Goal: Task Accomplishment & Management: Manage account settings

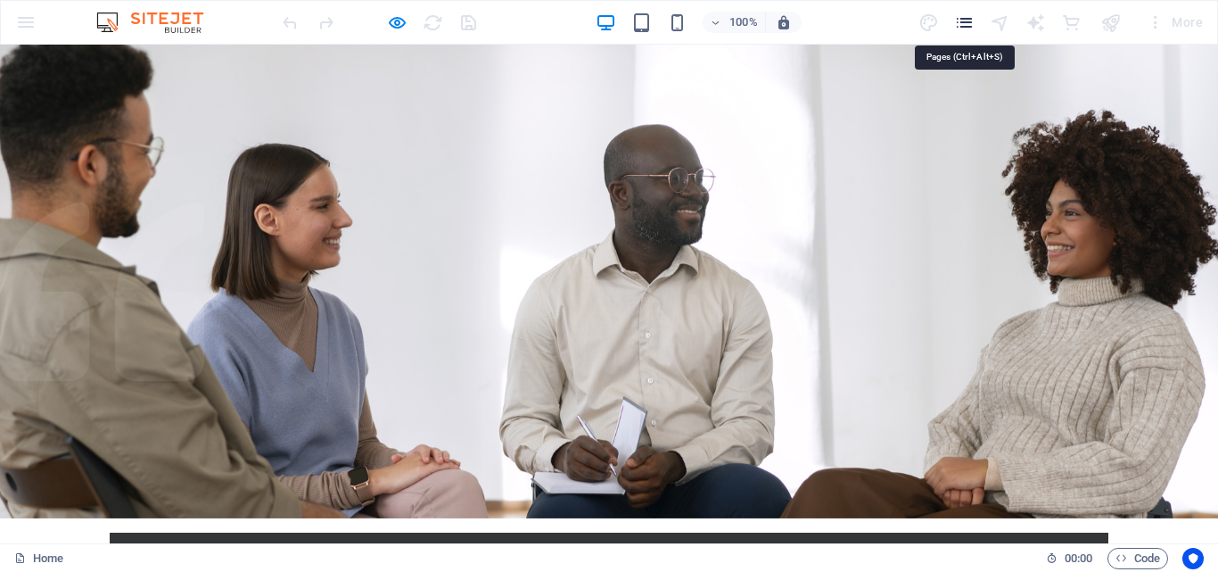
click at [966, 16] on icon "pages" at bounding box center [964, 22] width 21 height 21
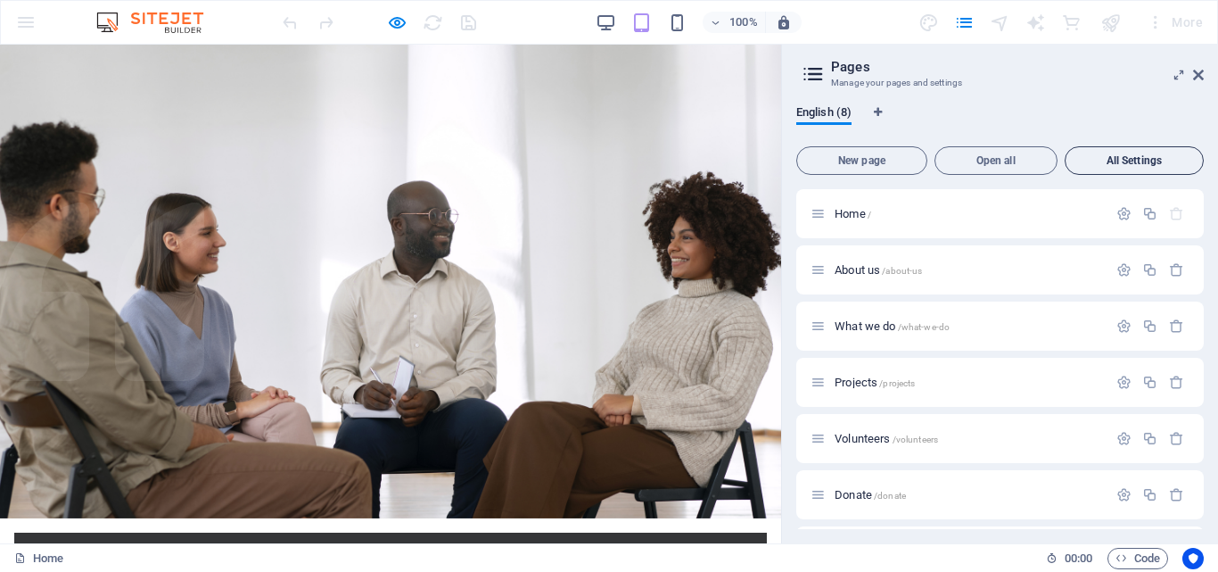
click at [1143, 155] on span "All Settings" at bounding box center [1134, 160] width 123 height 11
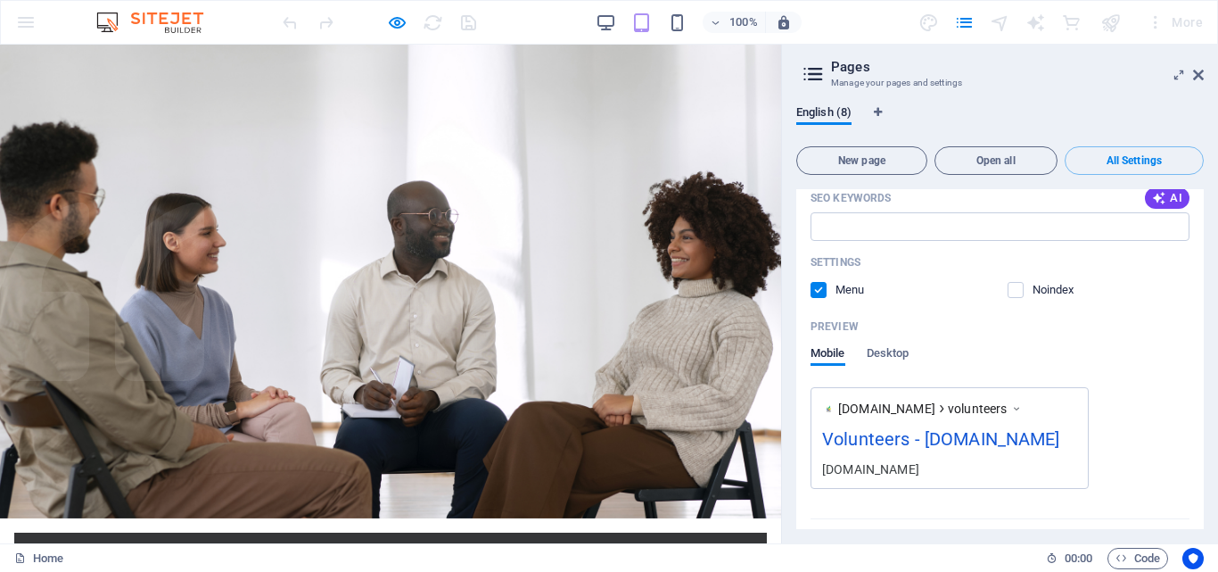
scroll to position [3547, 0]
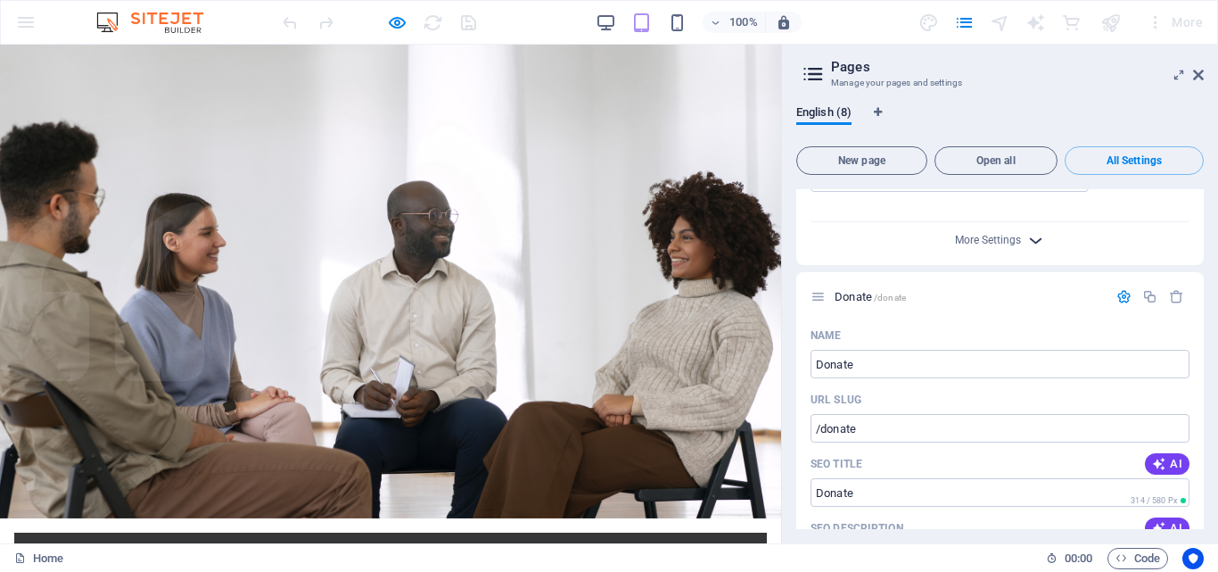
click at [1030, 251] on icon "button" at bounding box center [1036, 240] width 21 height 21
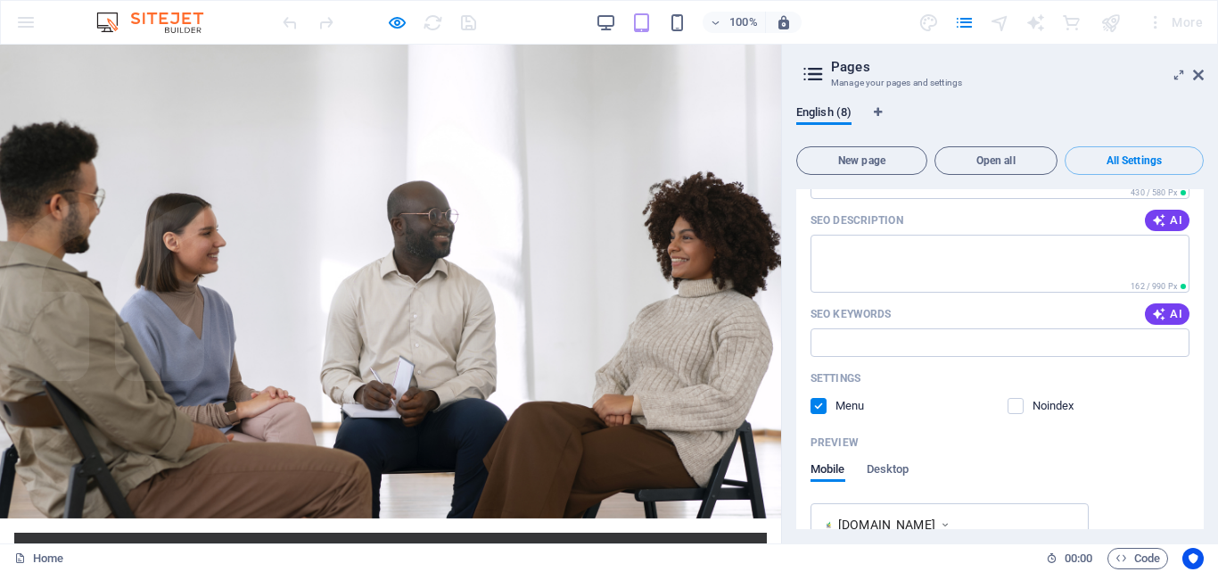
scroll to position [0, 0]
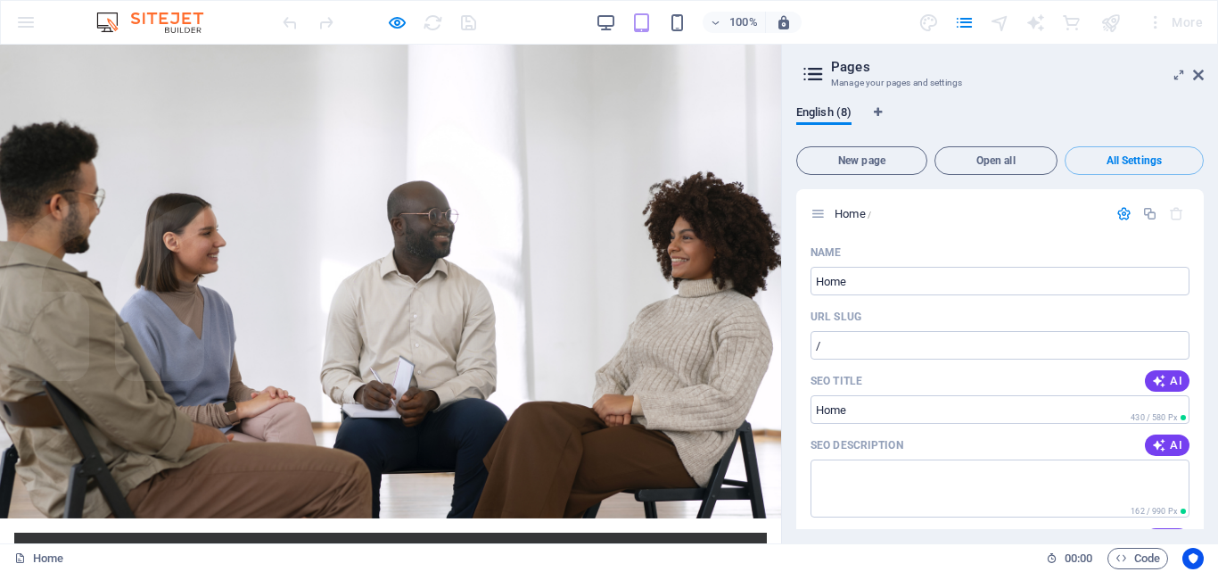
click at [816, 71] on icon at bounding box center [813, 74] width 27 height 25
click at [714, 22] on icon "button" at bounding box center [716, 23] width 12 height 12
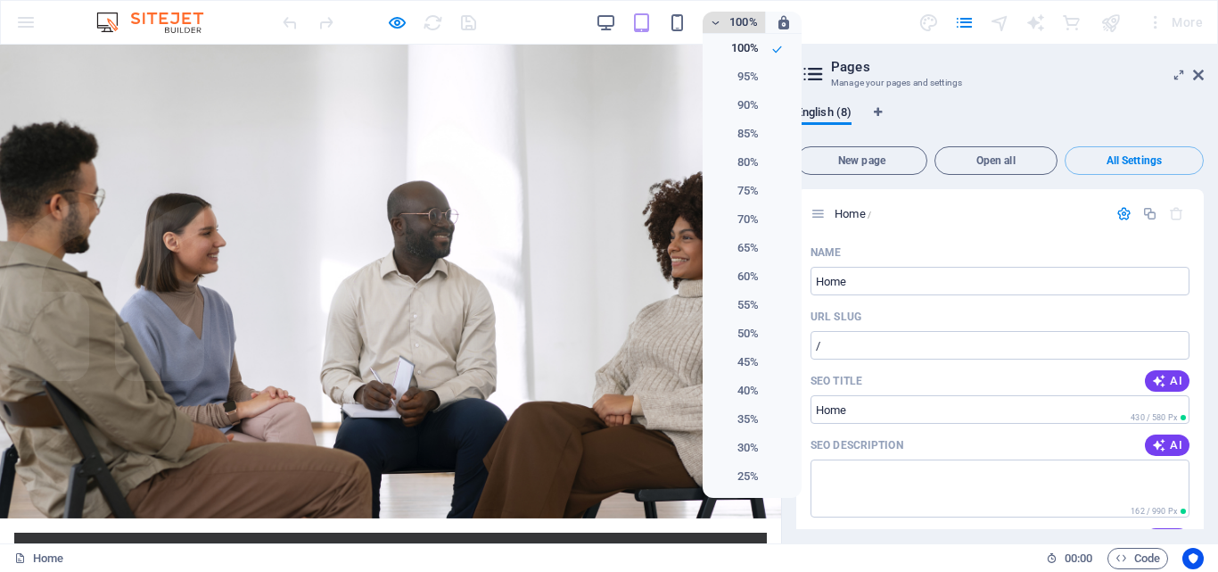
click at [714, 22] on div at bounding box center [609, 286] width 1218 height 572
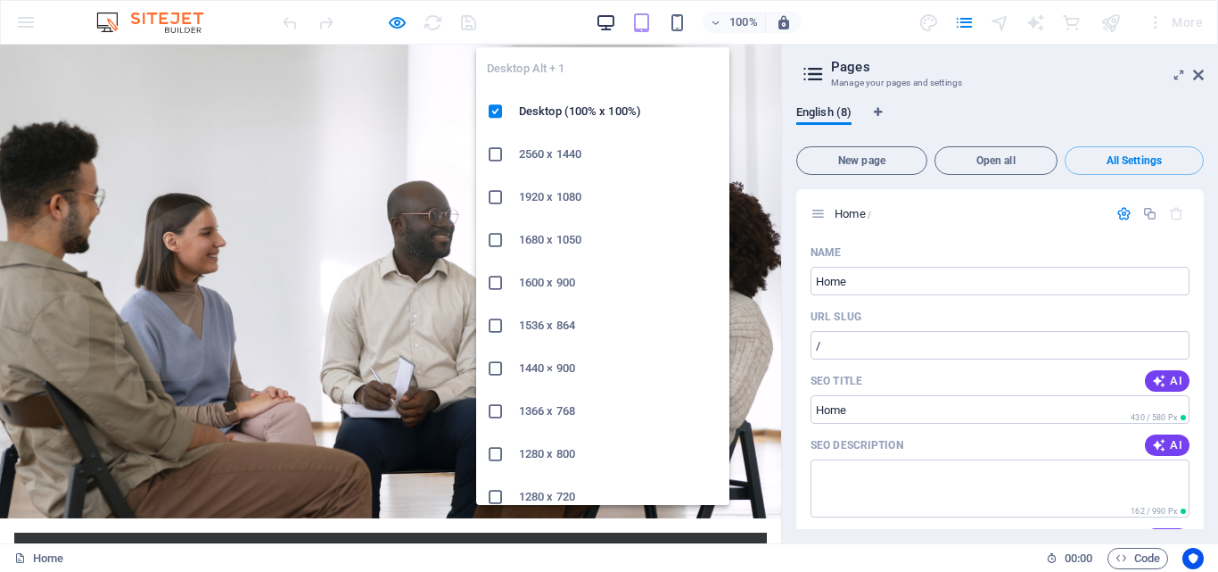
click at [604, 19] on icon "button" at bounding box center [606, 22] width 21 height 21
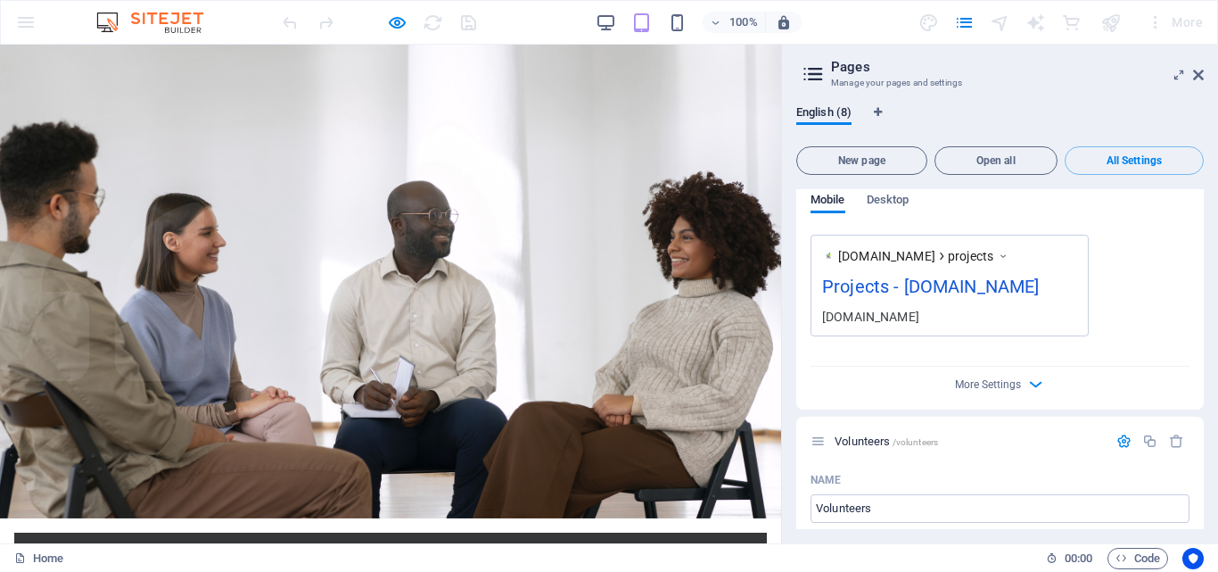
scroll to position [2614, 0]
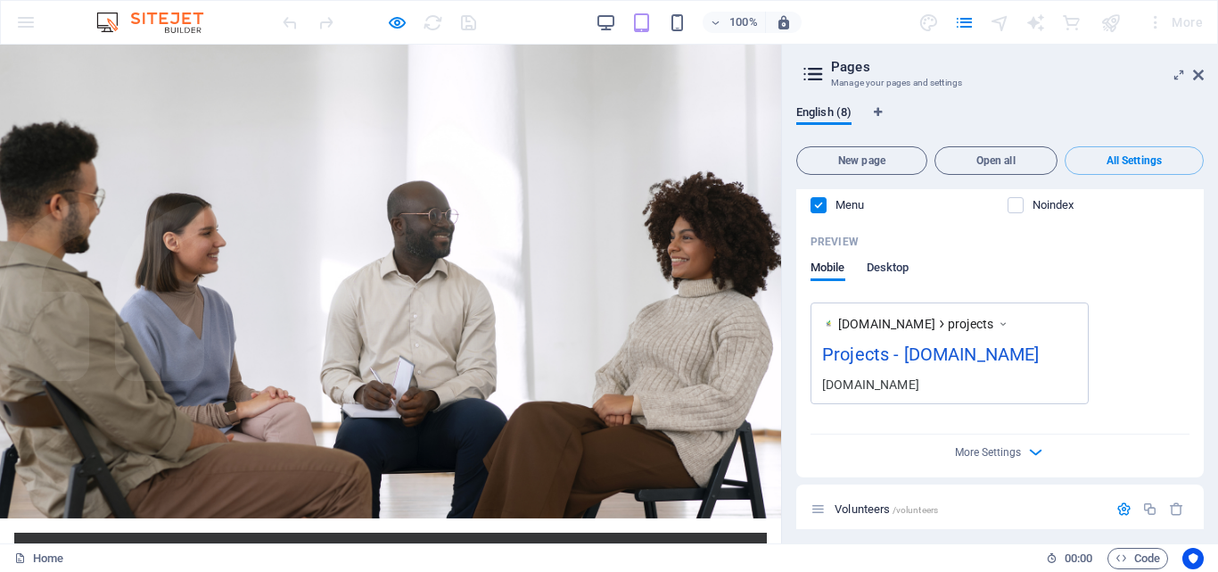
click at [888, 282] on span "Desktop" at bounding box center [888, 269] width 43 height 25
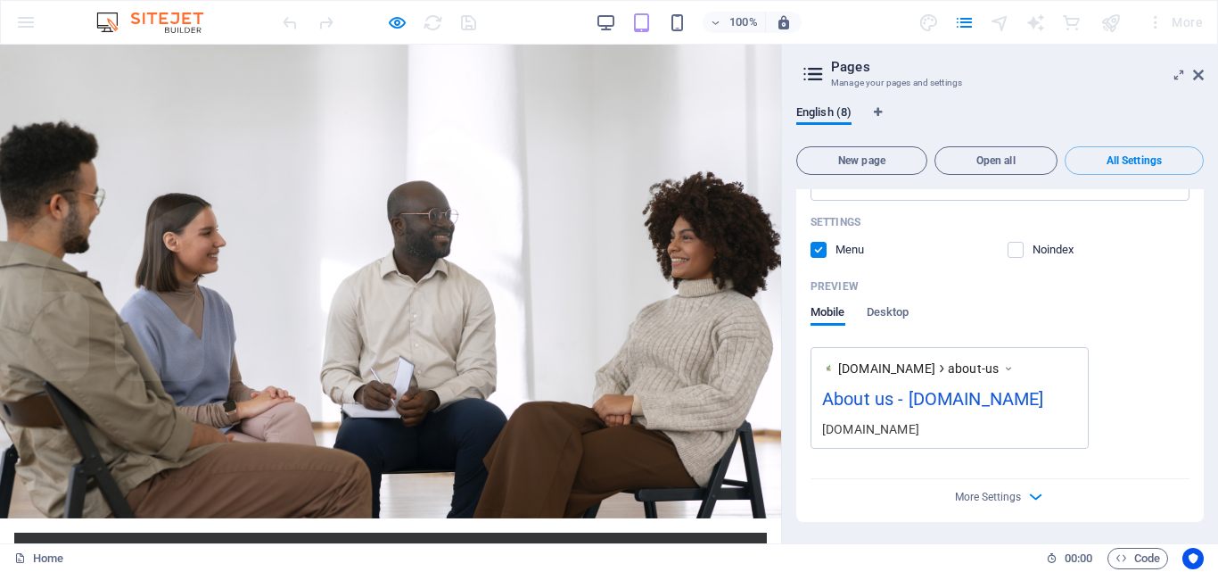
scroll to position [0, 0]
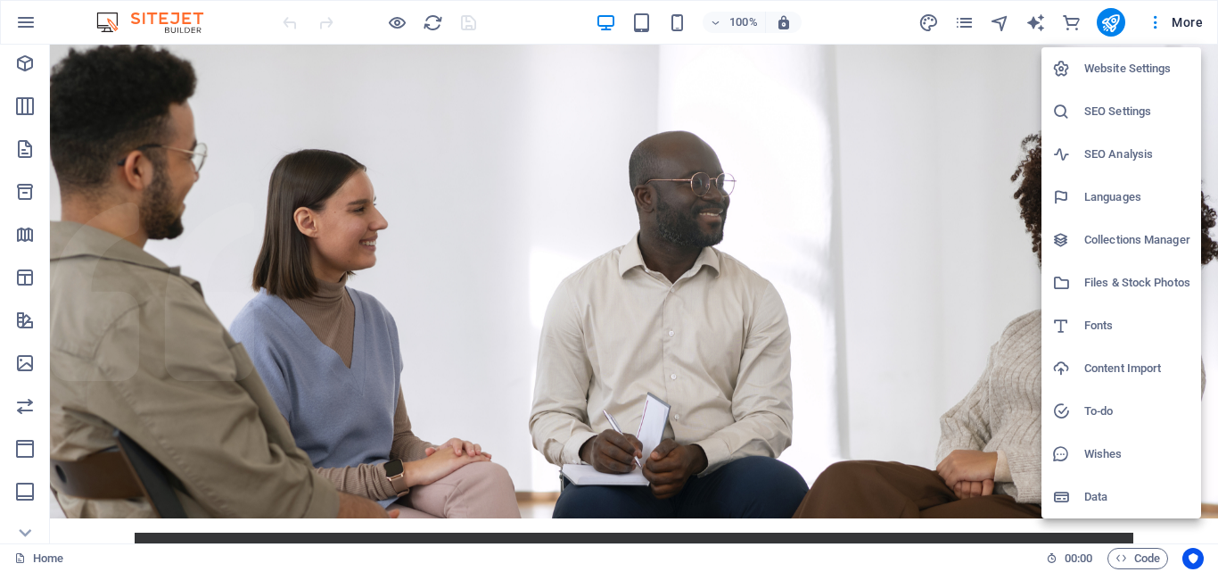
click at [1141, 67] on h6 "Website Settings" at bounding box center [1138, 68] width 106 height 21
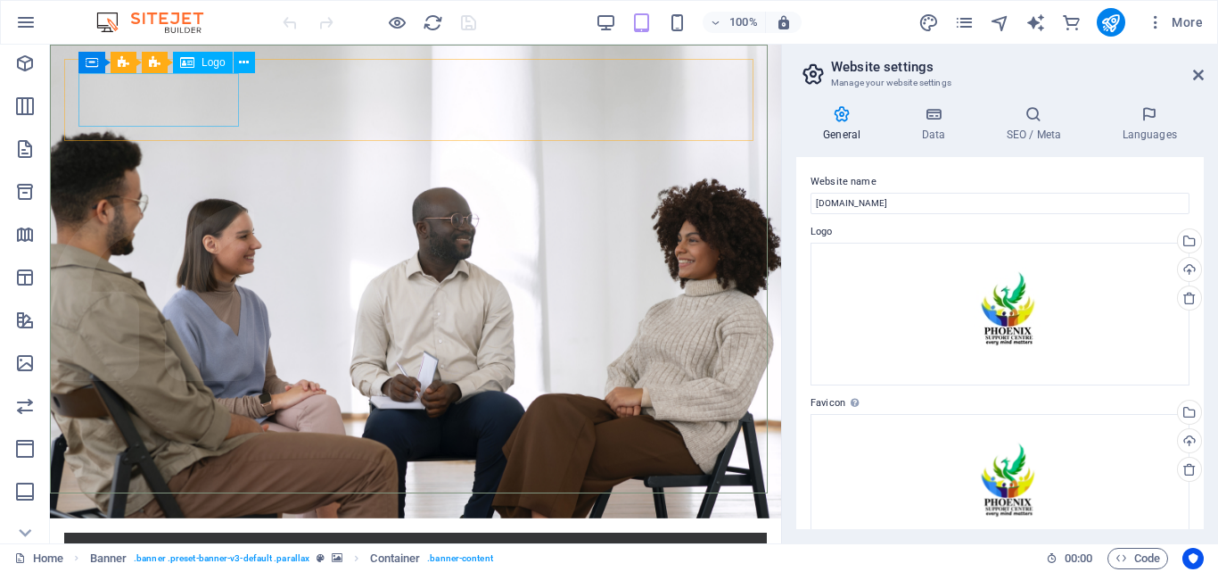
click at [205, 61] on span "Logo" at bounding box center [214, 62] width 24 height 11
click at [208, 62] on span "Logo" at bounding box center [214, 62] width 24 height 11
select select "px"
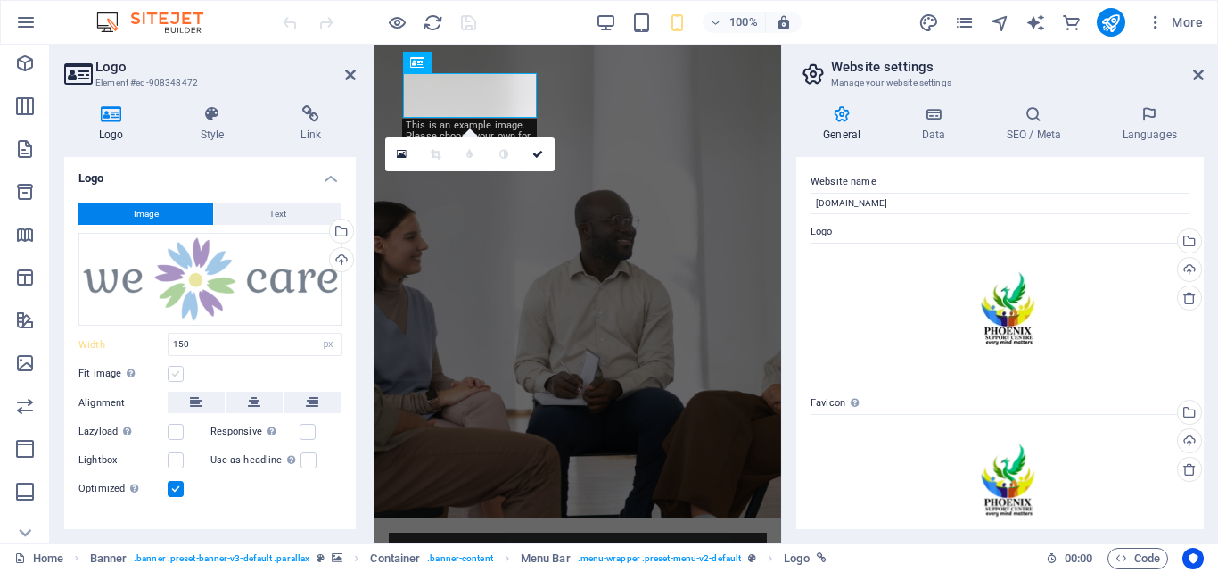
click at [177, 373] on label at bounding box center [176, 374] width 16 height 16
click at [0, 0] on input "Fit image Automatically fit image to a fixed width and height" at bounding box center [0, 0] width 0 height 0
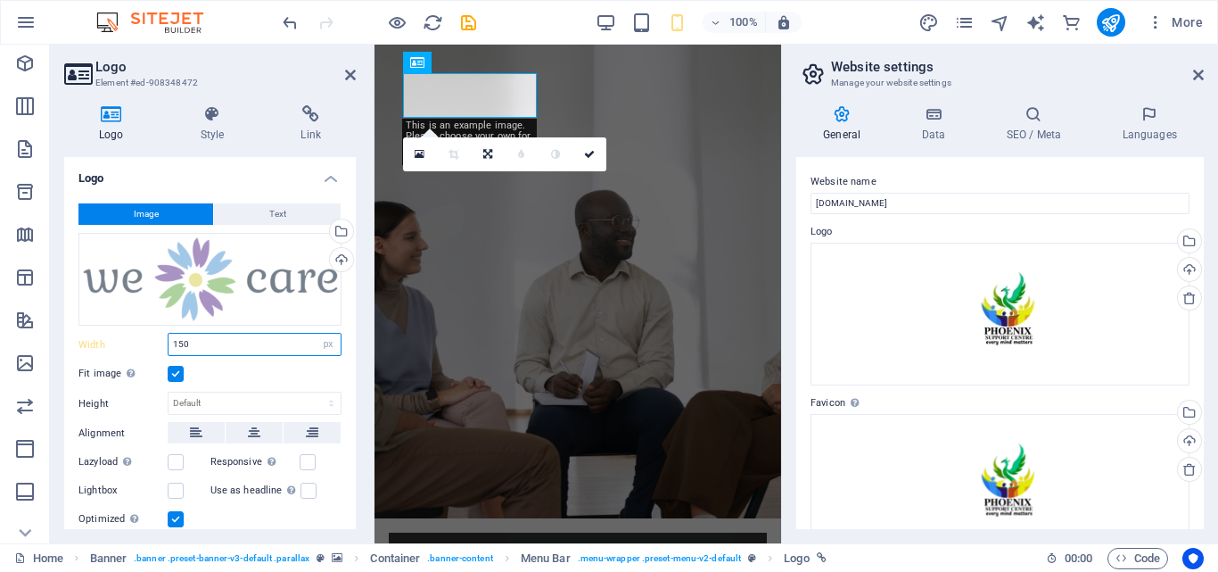
click at [208, 343] on input "150" at bounding box center [255, 344] width 172 height 21
type input "1"
type input "175"
click at [292, 370] on div "Fit image Automatically fit image to a fixed width and height" at bounding box center [209, 373] width 263 height 21
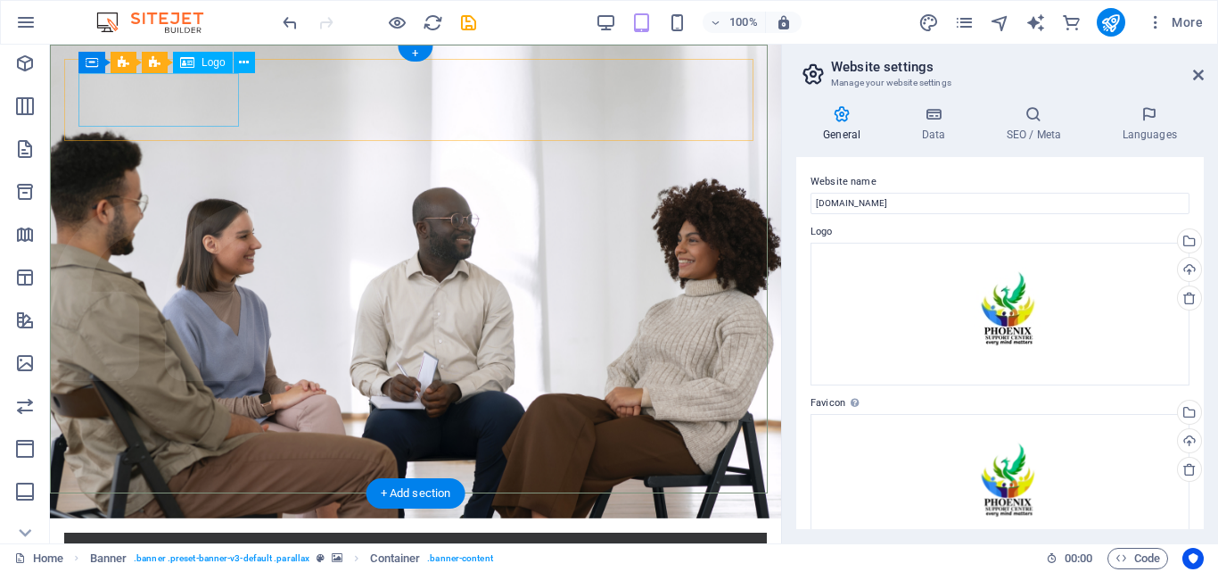
click at [149, 547] on div at bounding box center [415, 574] width 674 height 54
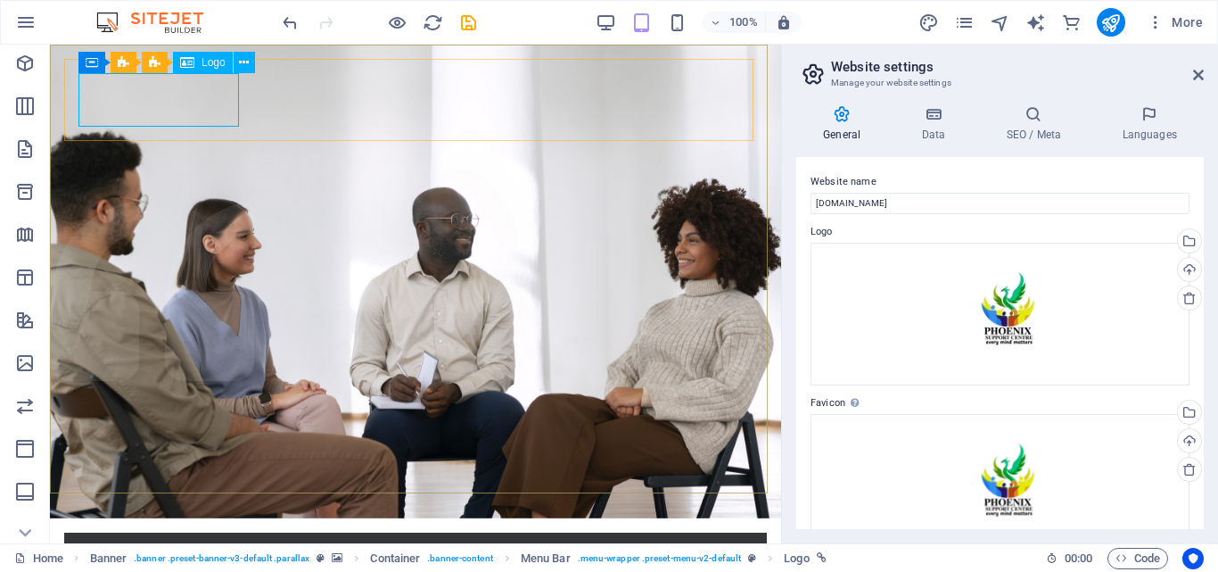
click at [219, 65] on span "Logo" at bounding box center [214, 62] width 24 height 11
click at [215, 65] on span "Logo" at bounding box center [214, 62] width 24 height 11
click at [210, 64] on span "Logo" at bounding box center [214, 62] width 24 height 11
click at [216, 63] on span "Logo" at bounding box center [214, 62] width 24 height 11
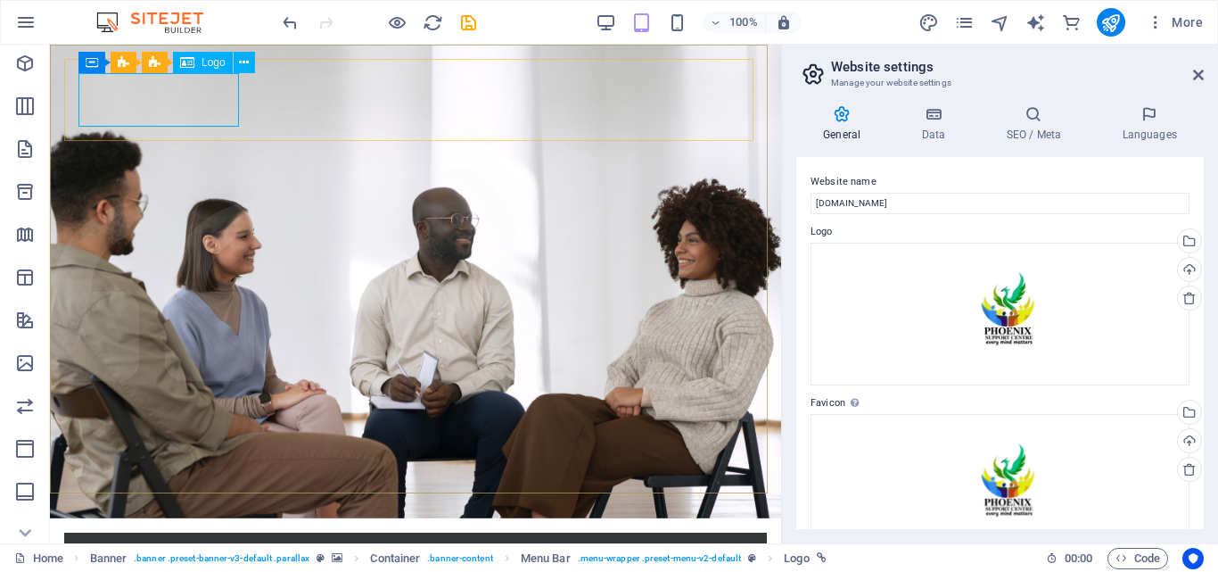
click at [216, 63] on span "Logo" at bounding box center [214, 62] width 24 height 11
select select "px"
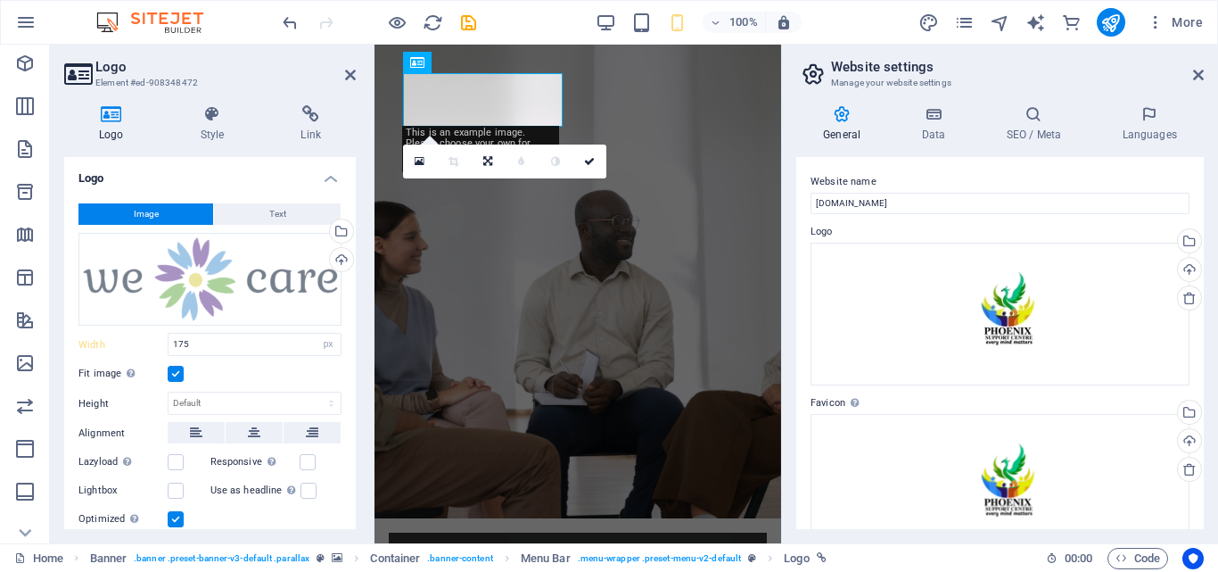
click at [216, 63] on h2 "Logo" at bounding box center [225, 67] width 260 height 16
click at [195, 343] on input "175" at bounding box center [255, 344] width 172 height 21
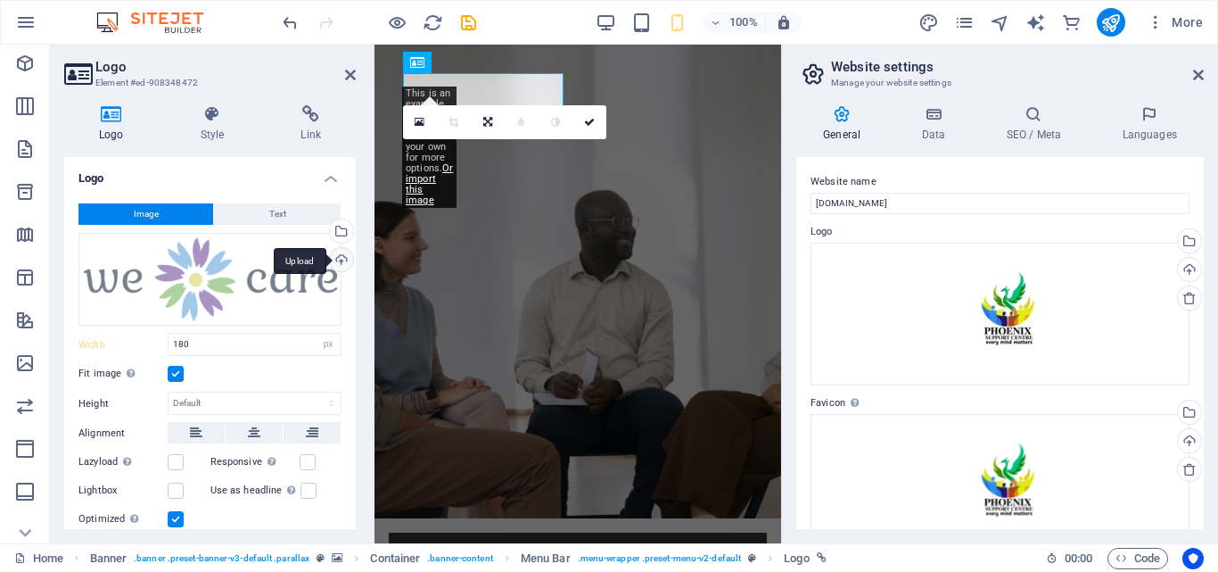
click at [337, 254] on div "Upload" at bounding box center [339, 261] width 27 height 27
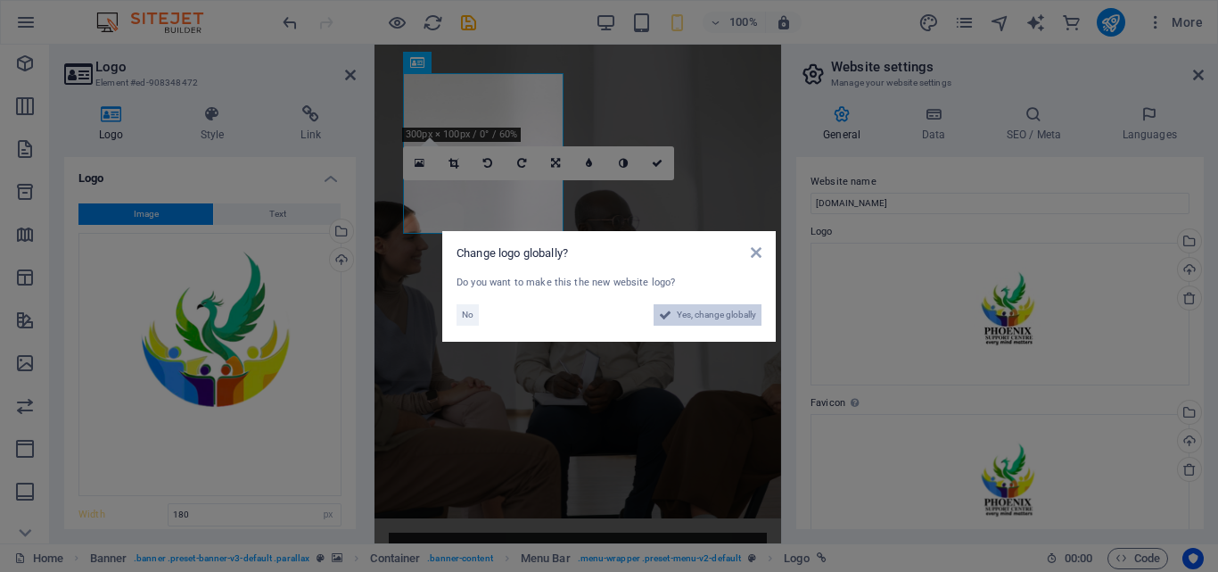
click at [705, 317] on span "Yes, change globally" at bounding box center [716, 314] width 79 height 21
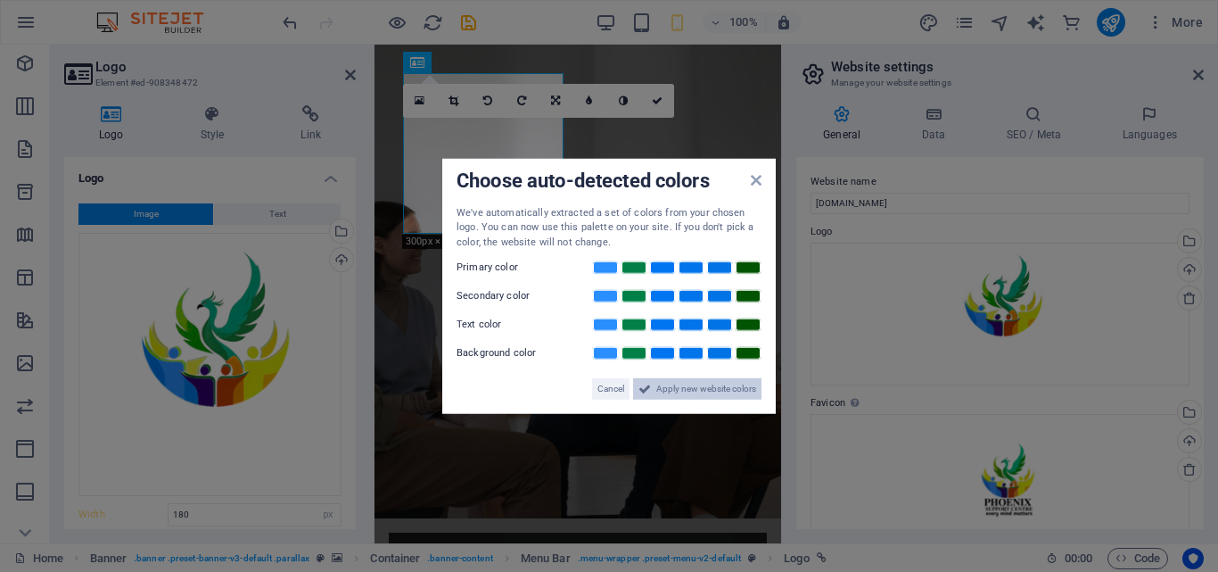
click at [696, 384] on span "Apply new website colors" at bounding box center [706, 388] width 100 height 21
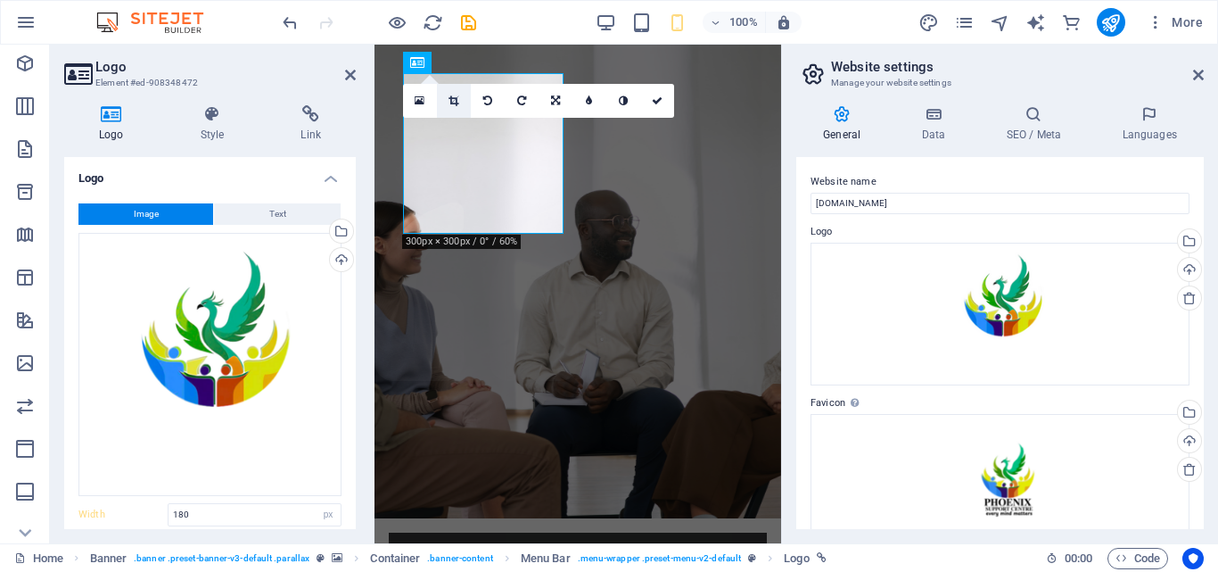
click at [454, 96] on icon at bounding box center [454, 100] width 10 height 11
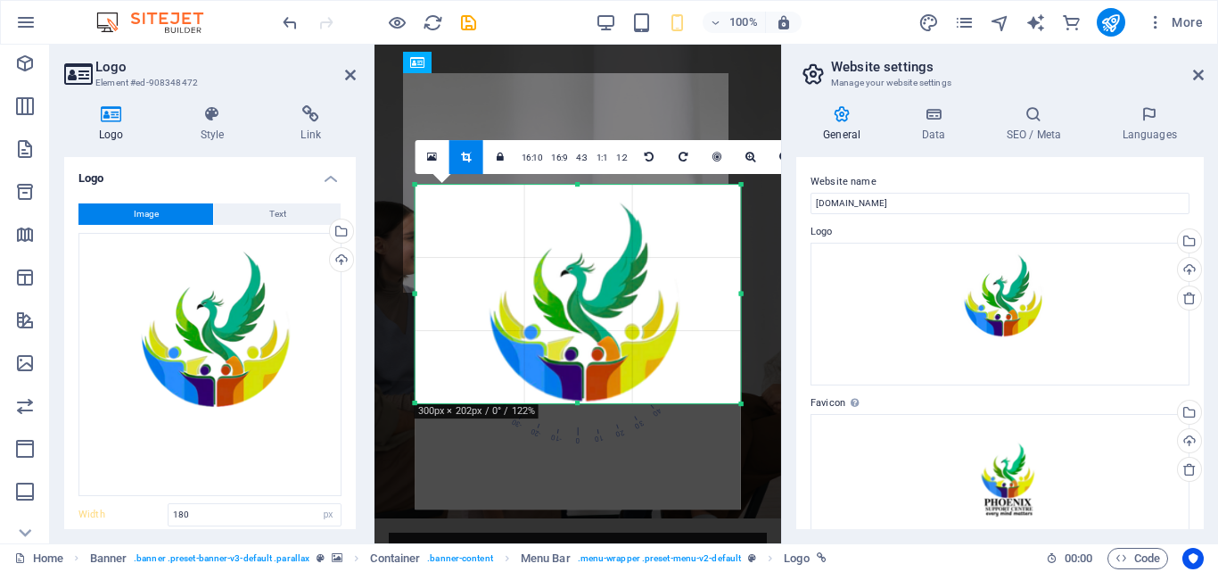
drag, startPoint x: 579, startPoint y: 455, endPoint x: 579, endPoint y: 349, distance: 106.1
click at [579, 349] on div "180 170 160 150 140 130 120 110 100 90 80 70 60 50 40 30 20 10 0 -10 -20 -30 -4…" at bounding box center [579, 294] width 326 height 219
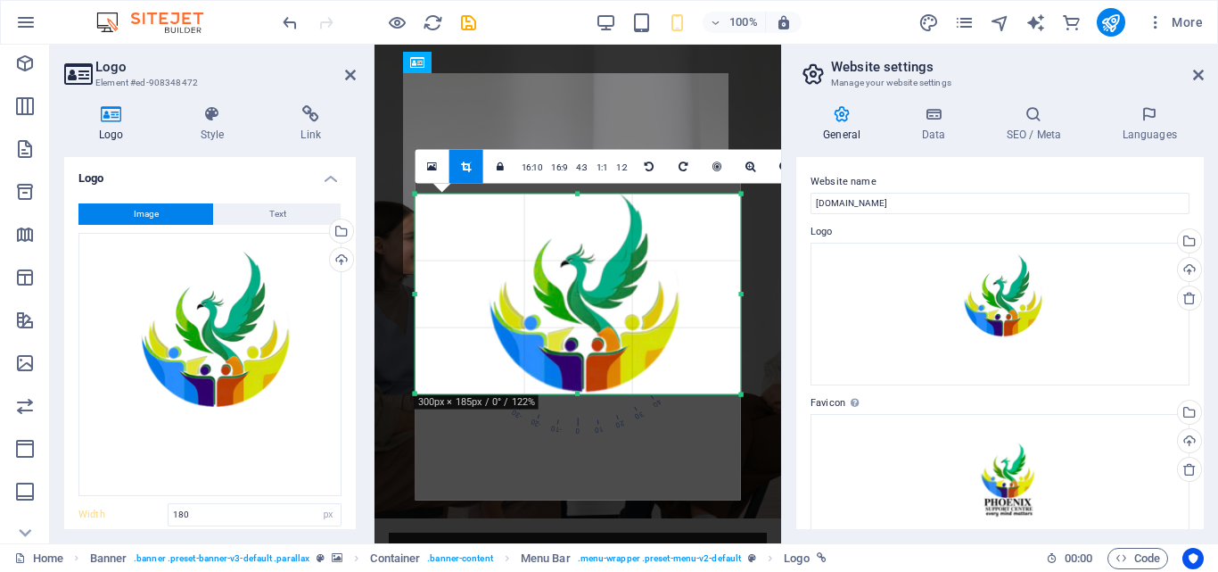
drag, startPoint x: 579, startPoint y: 186, endPoint x: 581, endPoint y: 205, distance: 18.8
click at [581, 205] on div "180 170 160 150 140 130 120 110 100 90 80 70 60 50 40 30 20 10 0 -10 -20 -30 -4…" at bounding box center [579, 294] width 326 height 201
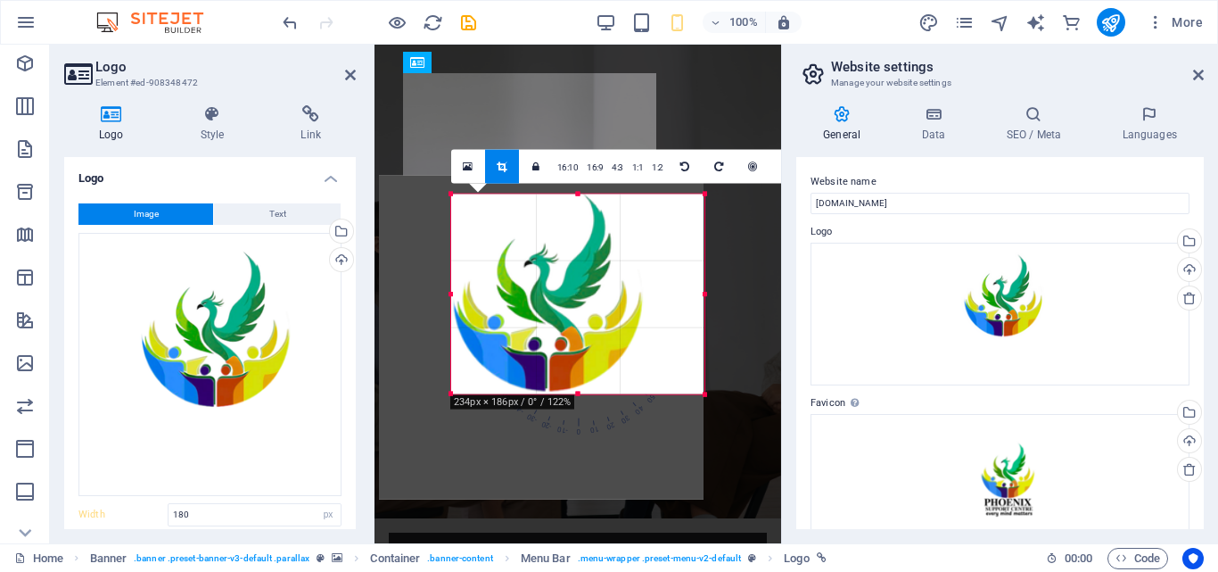
drag, startPoint x: 417, startPoint y: 295, endPoint x: 490, endPoint y: 301, distance: 72.4
click at [490, 301] on div "180 170 160 150 140 130 120 110 100 90 80 70 60 50 40 30 20 10 0 -10 -20 -30 -4…" at bounding box center [577, 294] width 253 height 201
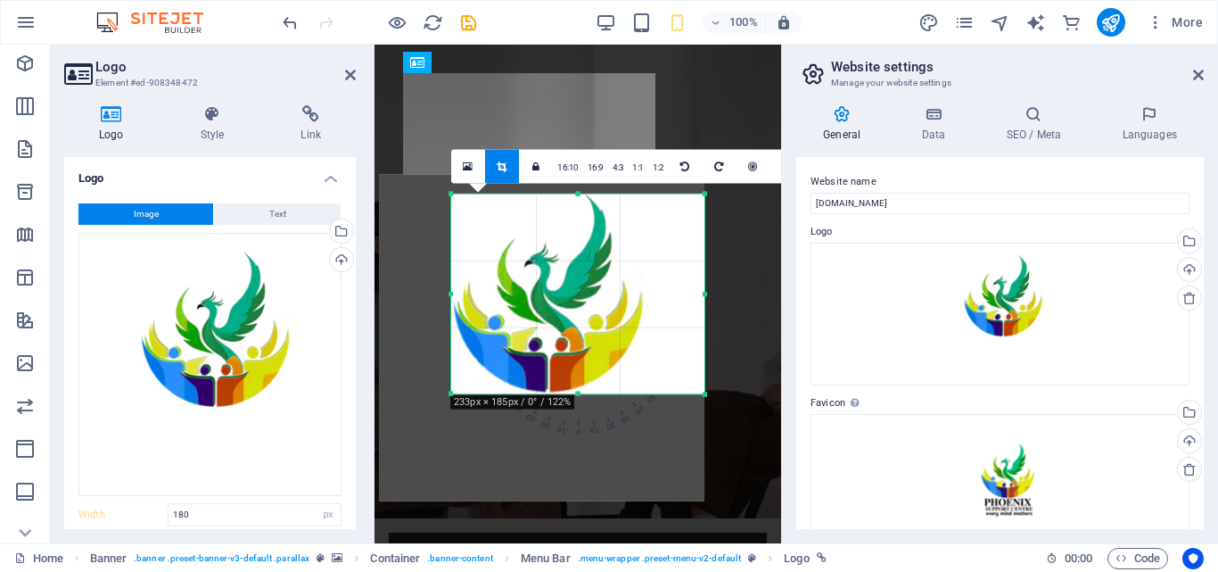
click at [709, 298] on div at bounding box center [541, 337] width 361 height 361
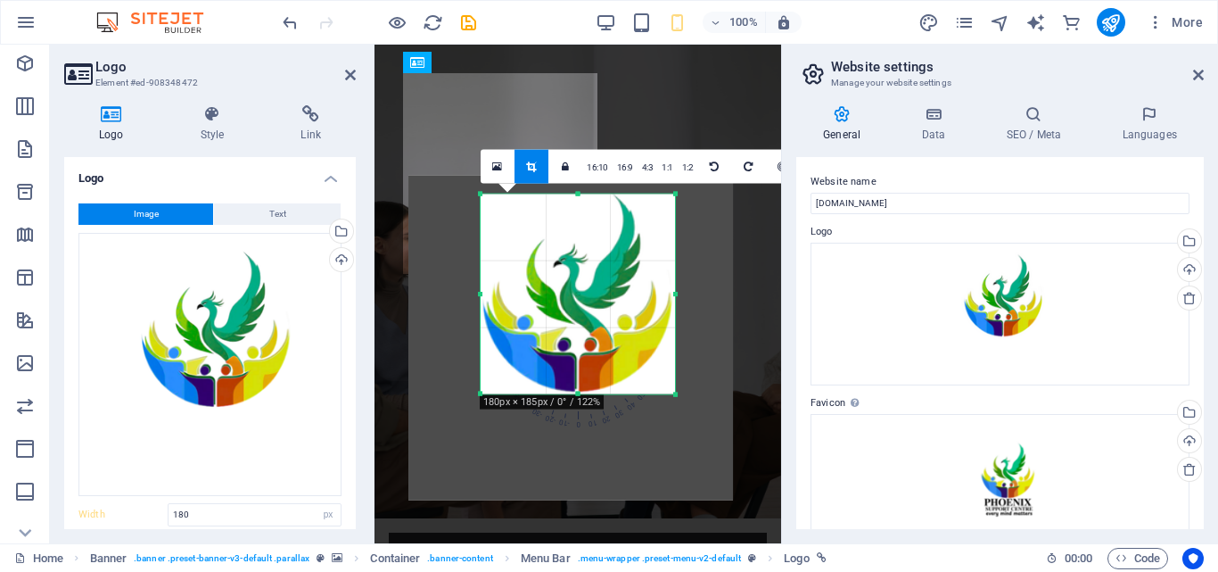
drag, startPoint x: 706, startPoint y: 295, endPoint x: 648, endPoint y: 313, distance: 61.5
click at [648, 313] on div "180 170 160 150 140 130 120 110 100 90 80 70 60 50 40 30 20 10 0 -10 -20 -30 -4…" at bounding box center [578, 294] width 194 height 201
click at [197, 512] on input "180" at bounding box center [255, 514] width 172 height 21
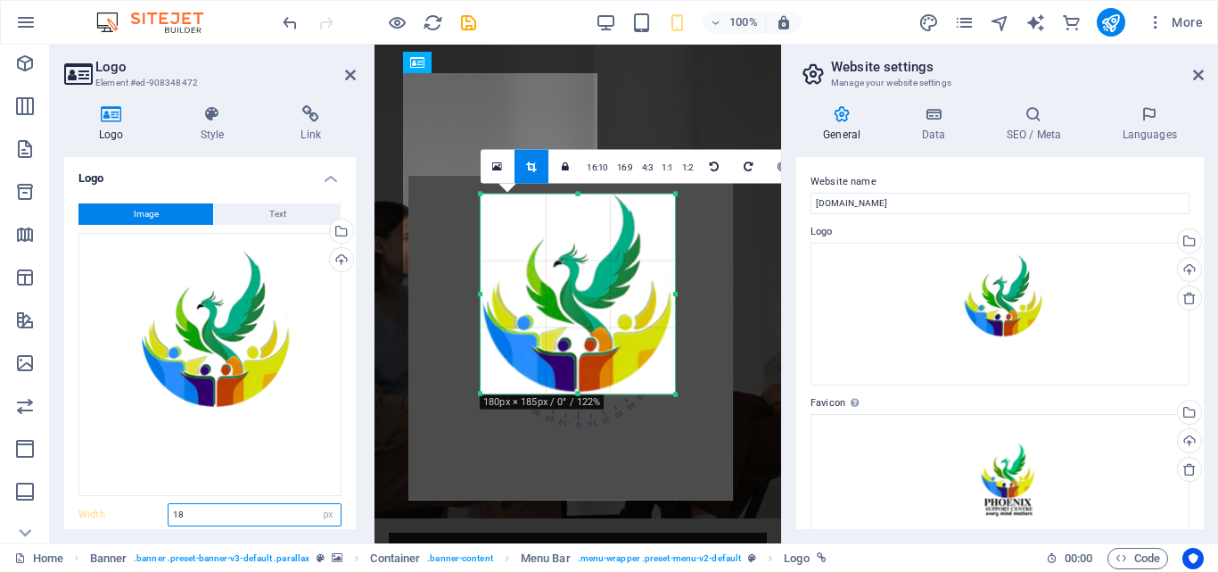
type input "1"
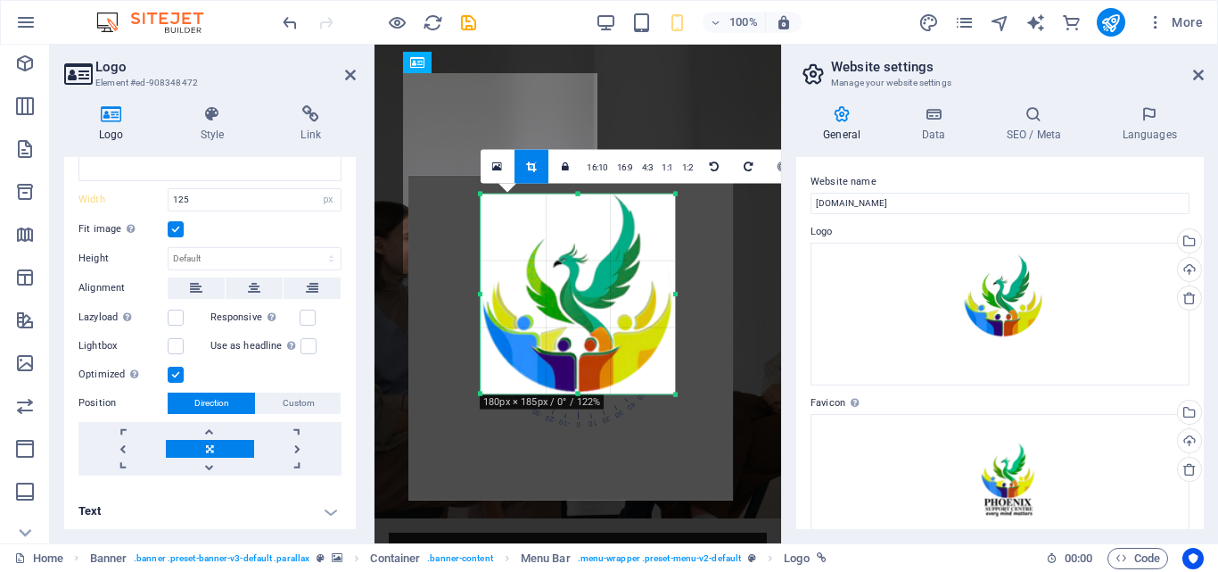
click at [461, 460] on div at bounding box center [570, 337] width 325 height 325
click at [1200, 76] on icon at bounding box center [1198, 75] width 11 height 14
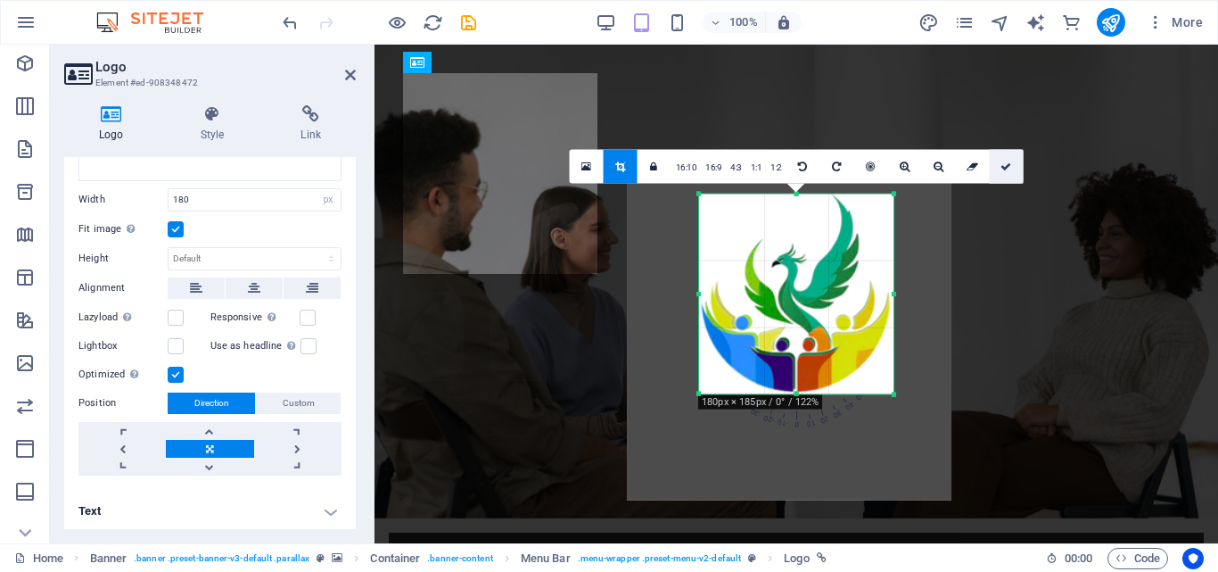
click at [1004, 166] on icon at bounding box center [1006, 166] width 11 height 11
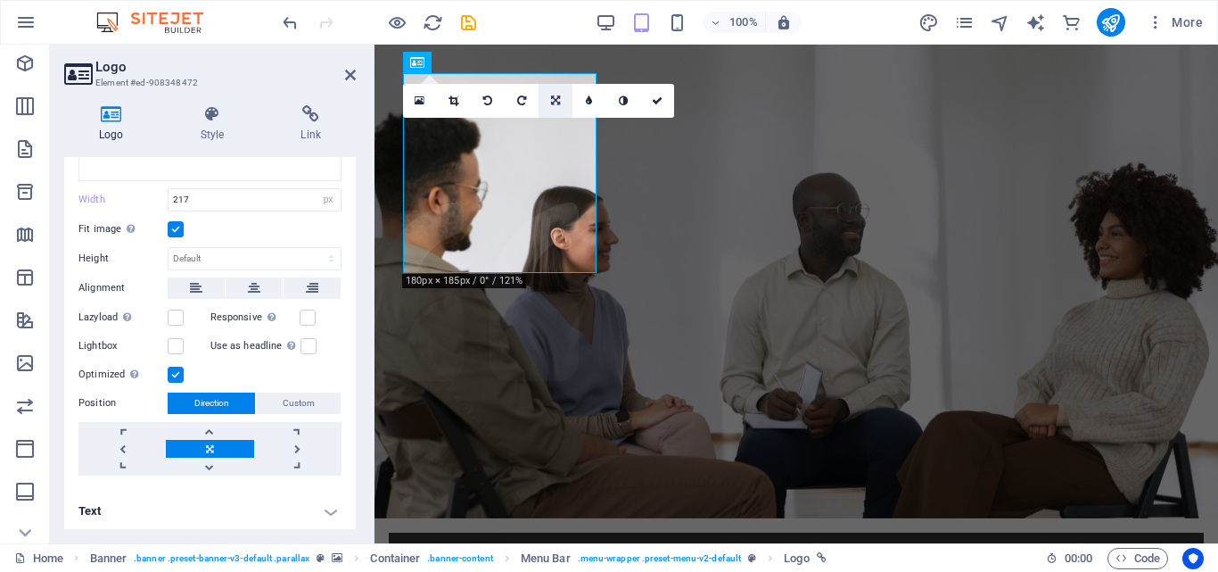
click at [551, 97] on icon at bounding box center [555, 100] width 9 height 11
click at [591, 159] on icon at bounding box center [589, 161] width 15 height 15
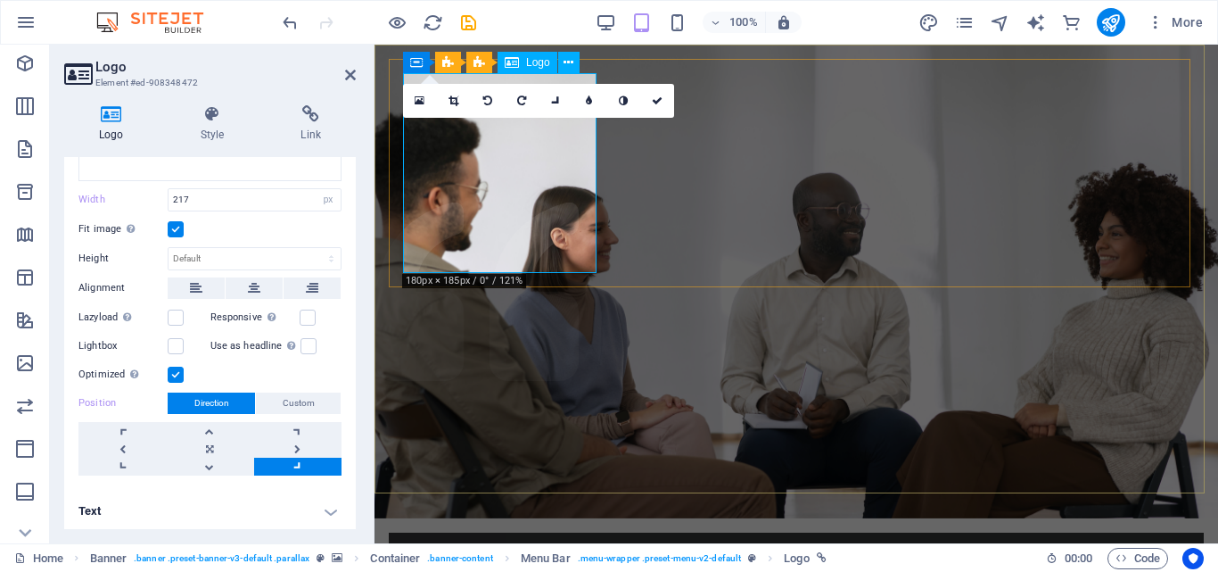
click at [208, 461] on link at bounding box center [209, 467] width 87 height 18
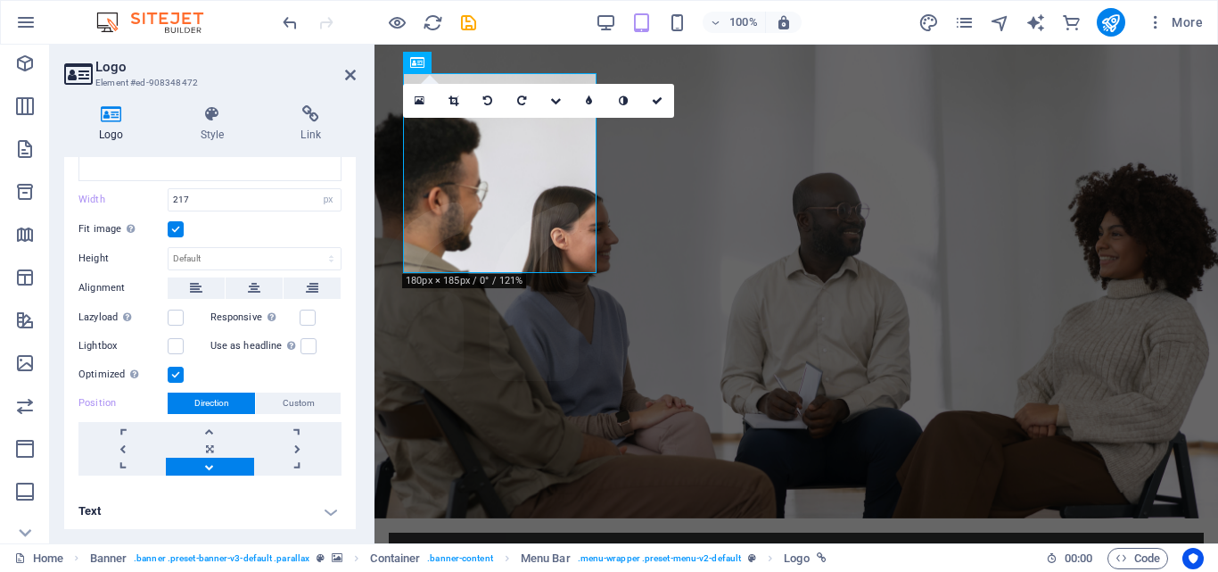
click at [208, 461] on link at bounding box center [209, 467] width 87 height 18
click at [295, 442] on link at bounding box center [297, 449] width 87 height 18
click at [290, 393] on span "Custom" at bounding box center [299, 402] width 32 height 21
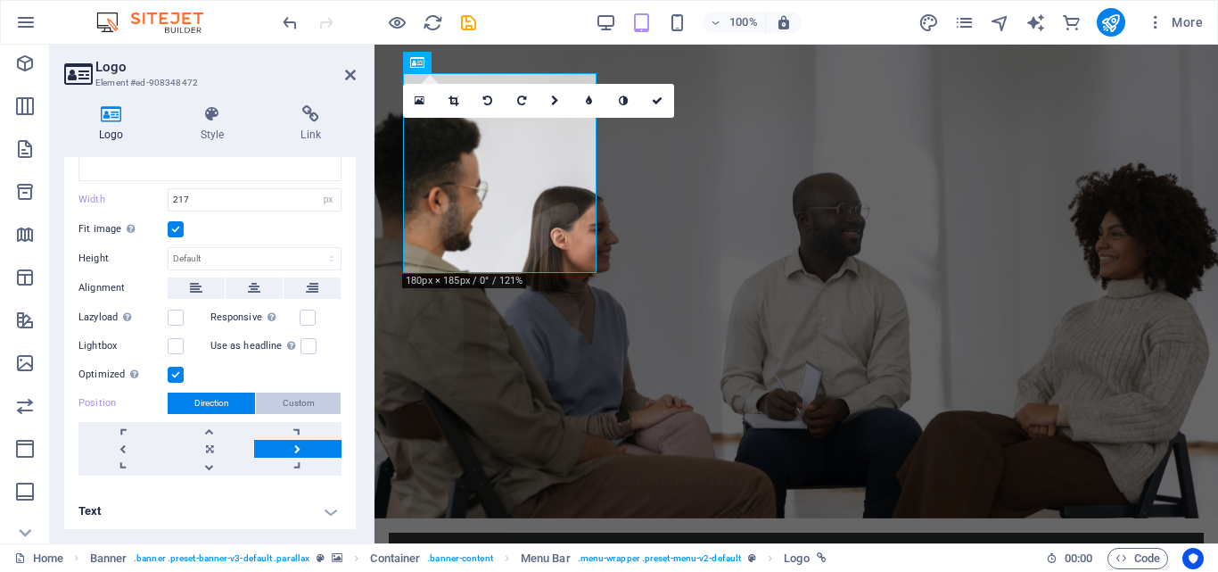
scroll to position [293, 0]
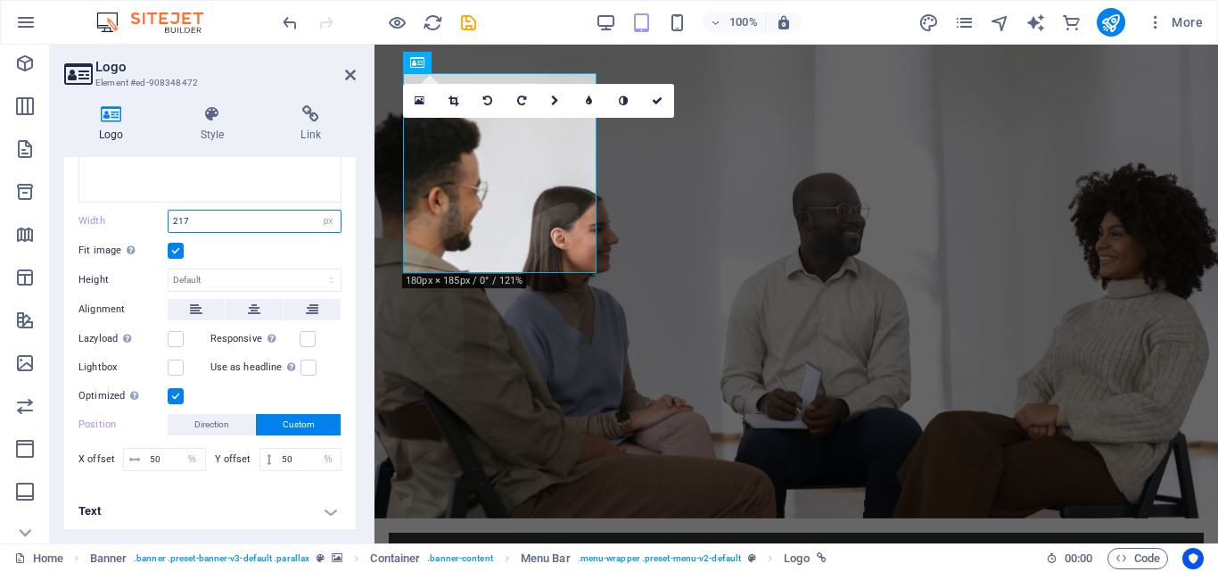
click at [206, 218] on input "217" at bounding box center [255, 220] width 172 height 21
type input "2"
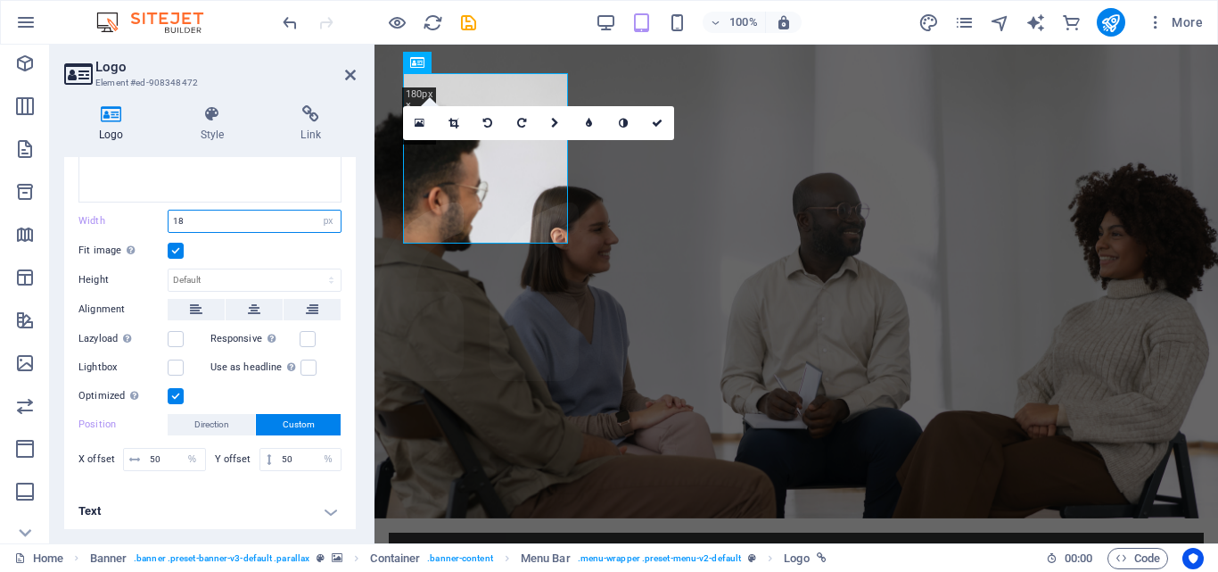
type input "1"
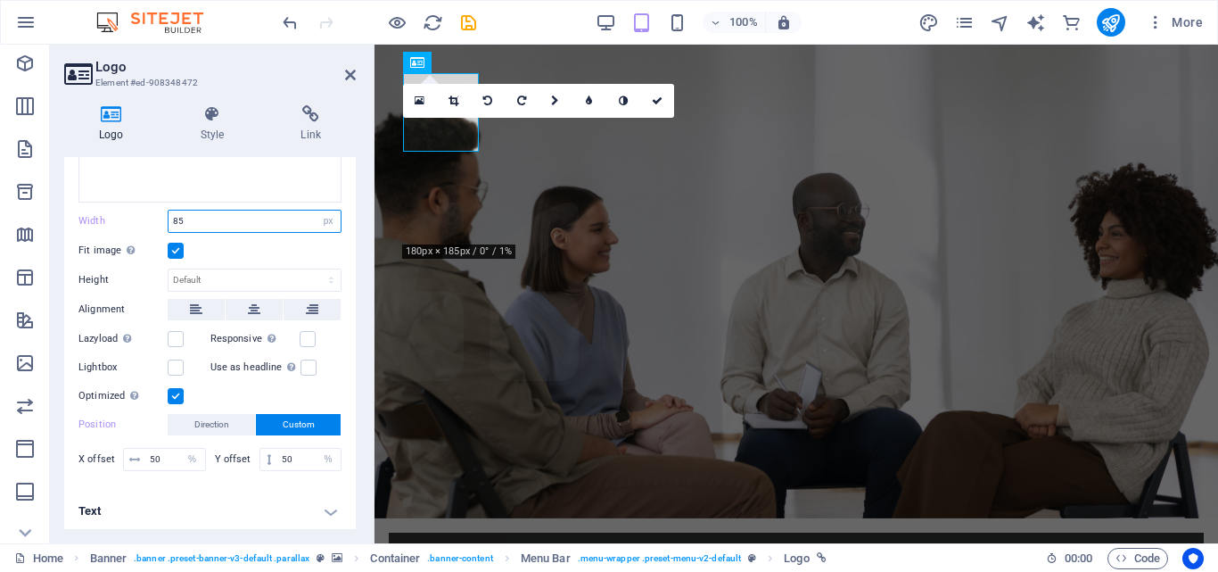
type input "8"
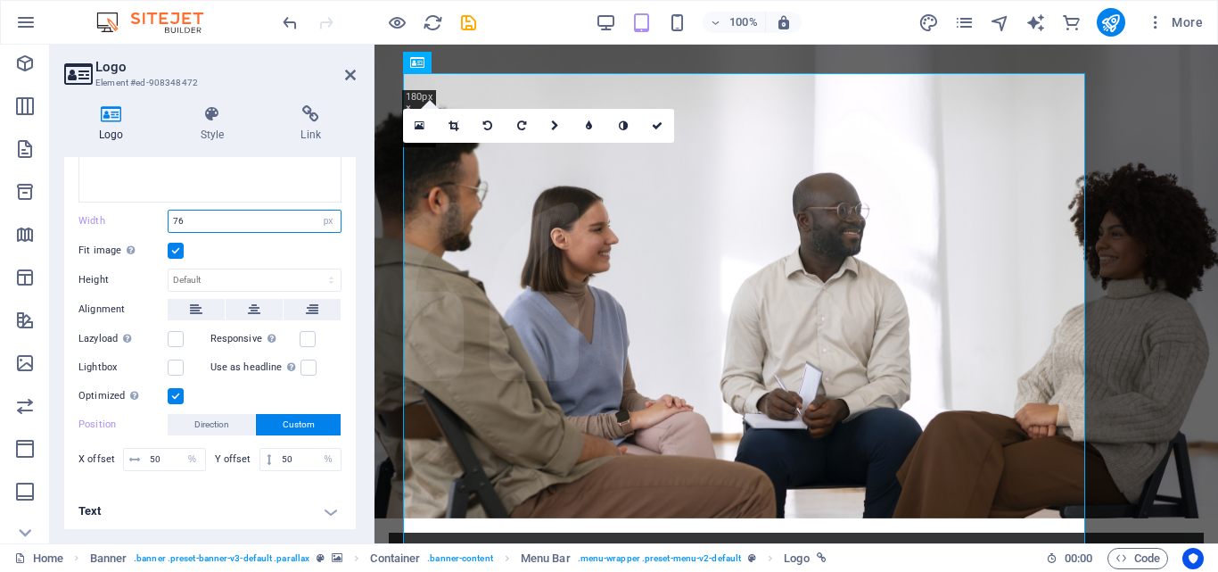
type input "7"
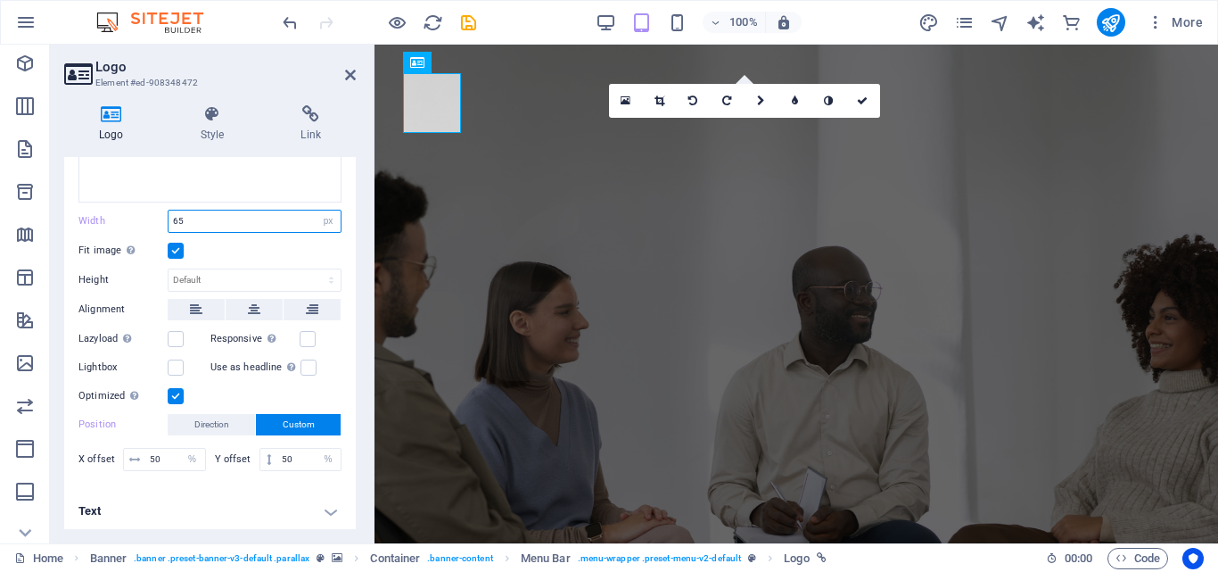
type input "6"
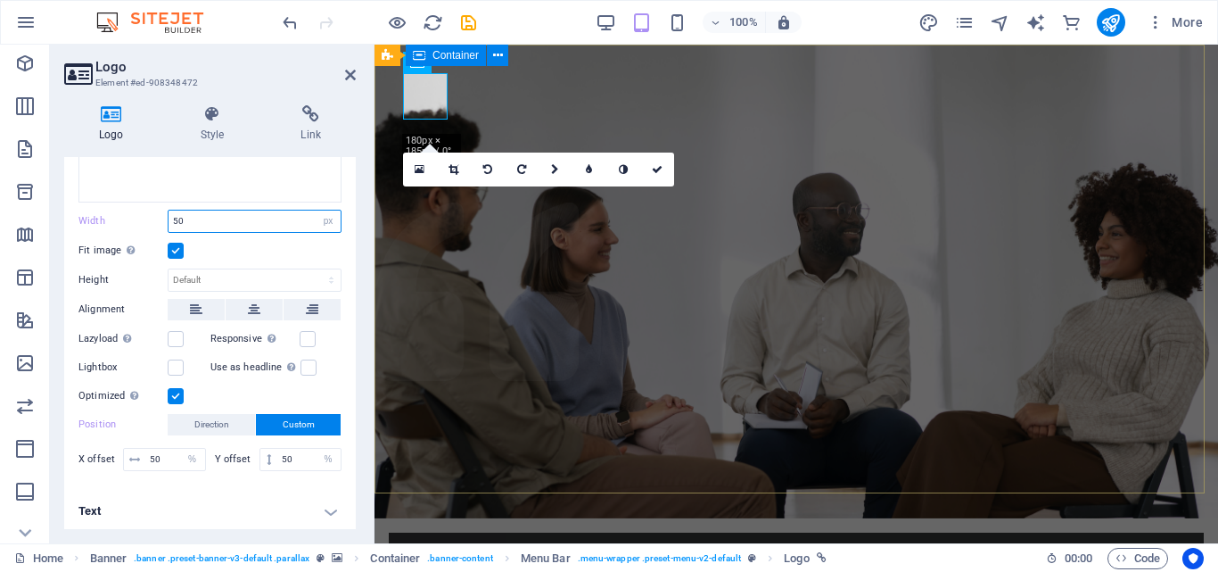
type input "50"
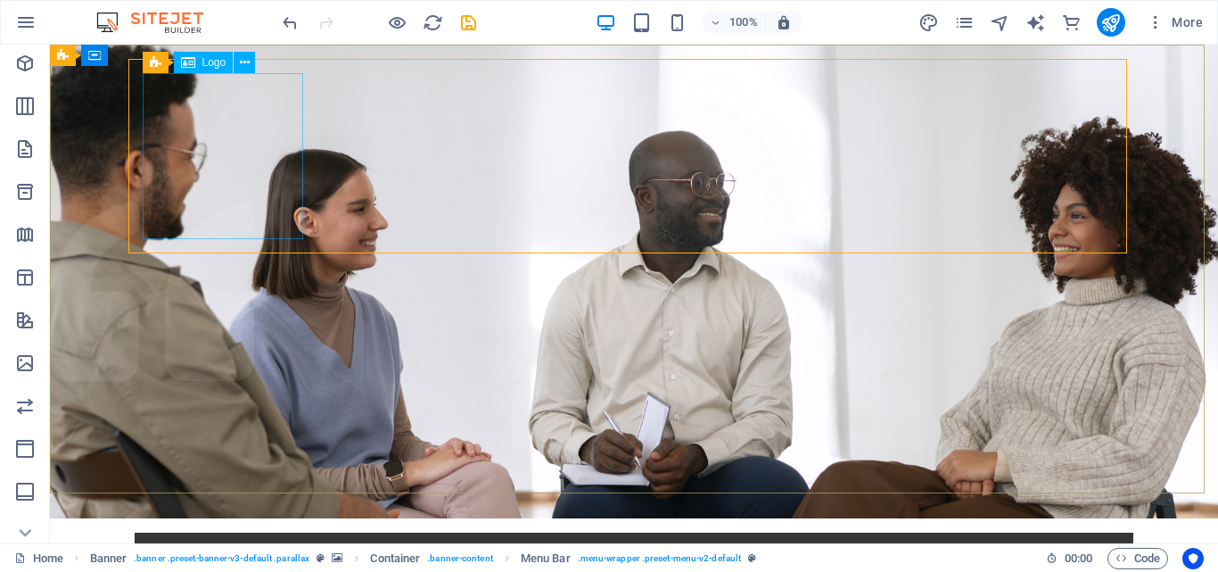
click at [211, 62] on span "Logo" at bounding box center [214, 62] width 24 height 11
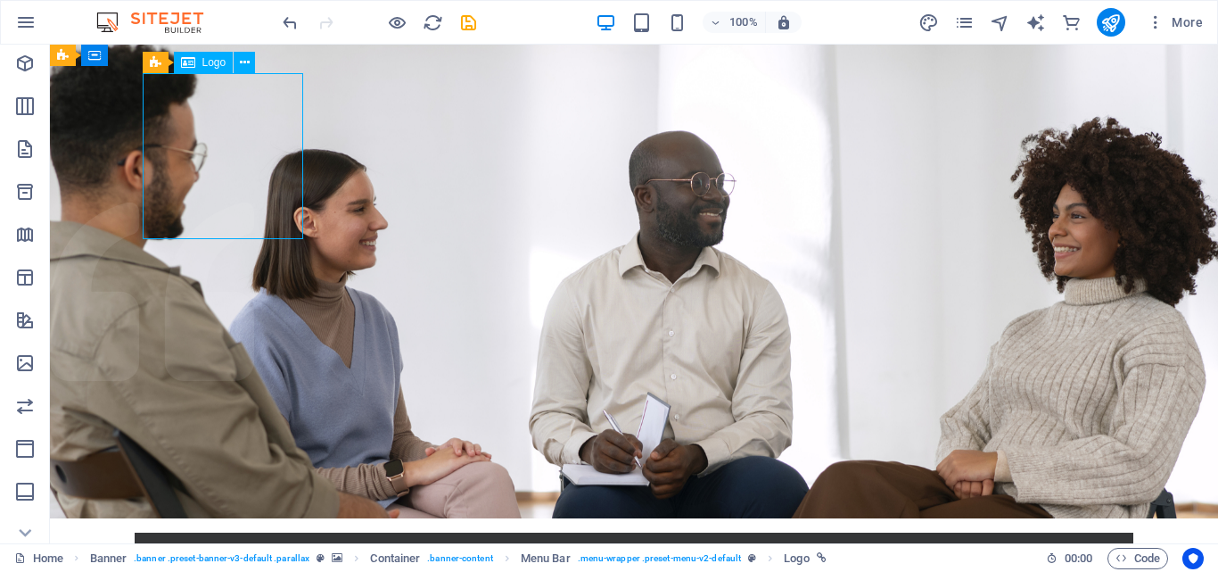
click at [215, 66] on span "Logo" at bounding box center [214, 62] width 24 height 11
select select "px"
select select "%"
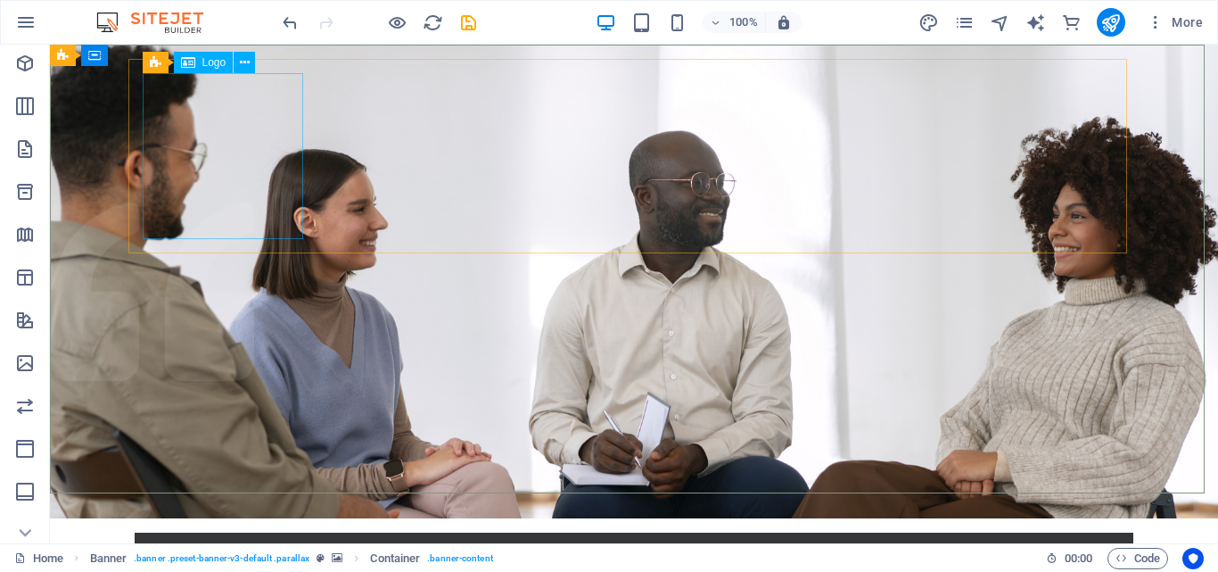
click at [216, 65] on span "Logo" at bounding box center [214, 62] width 24 height 11
click at [212, 63] on span "Logo" at bounding box center [214, 62] width 24 height 11
select select "px"
select select "%"
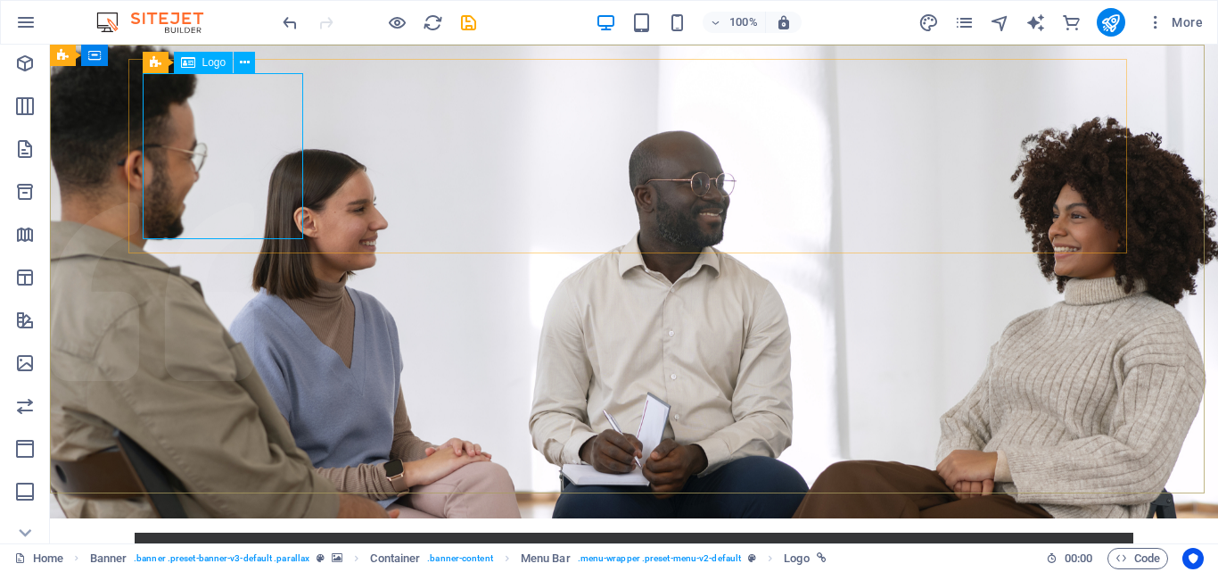
select select "%"
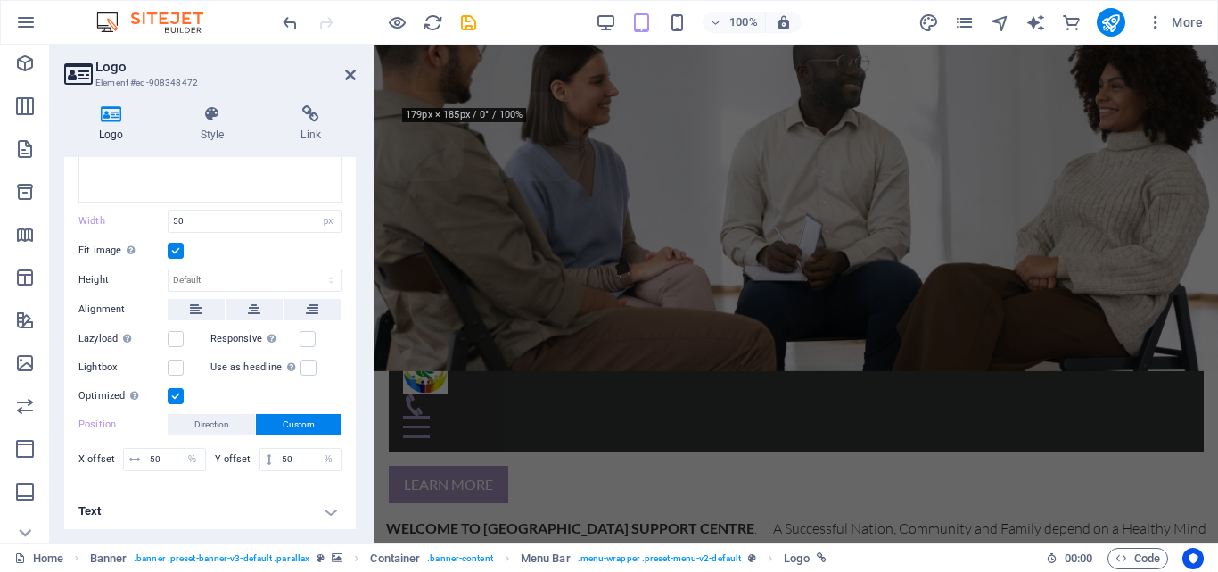
scroll to position [0, 0]
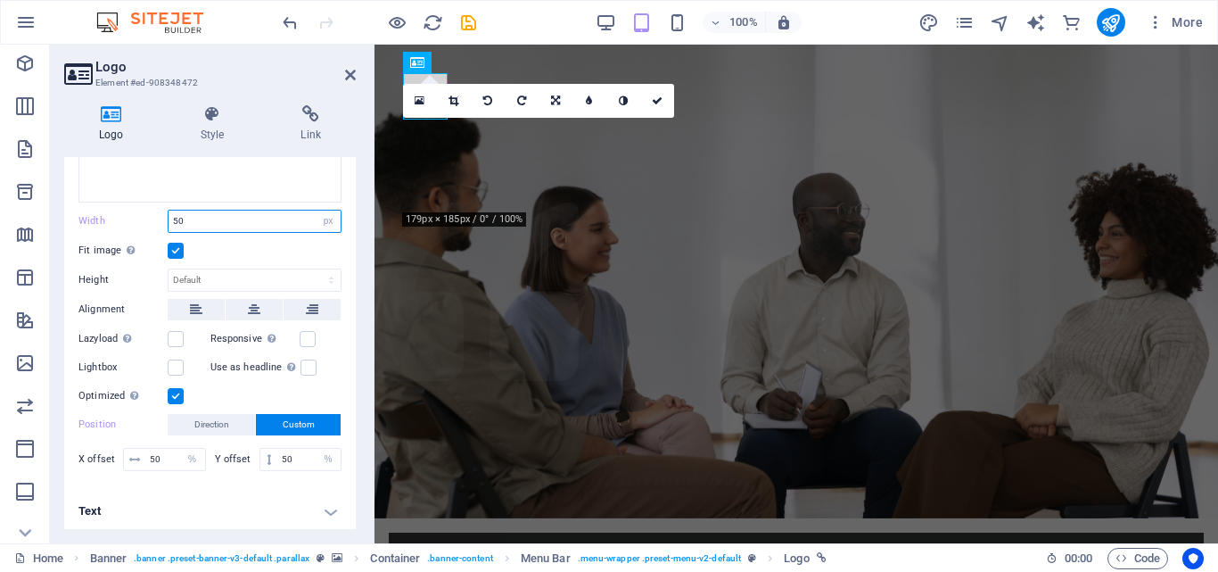
click at [203, 215] on input "50" at bounding box center [255, 220] width 172 height 21
type input "5"
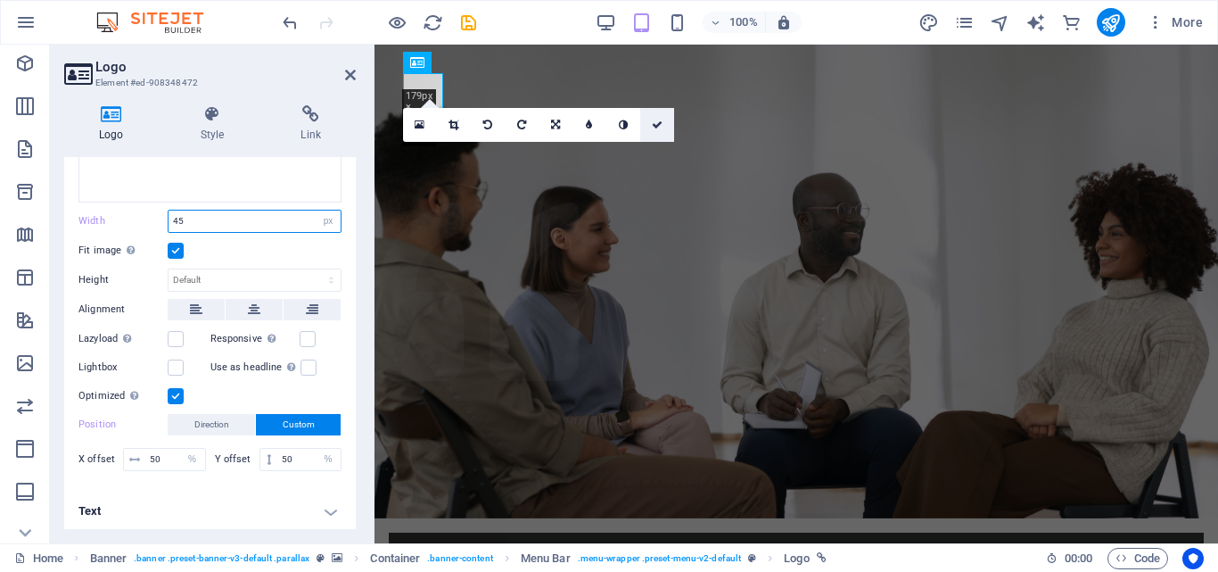
type input "45"
click at [655, 120] on icon at bounding box center [657, 125] width 11 height 11
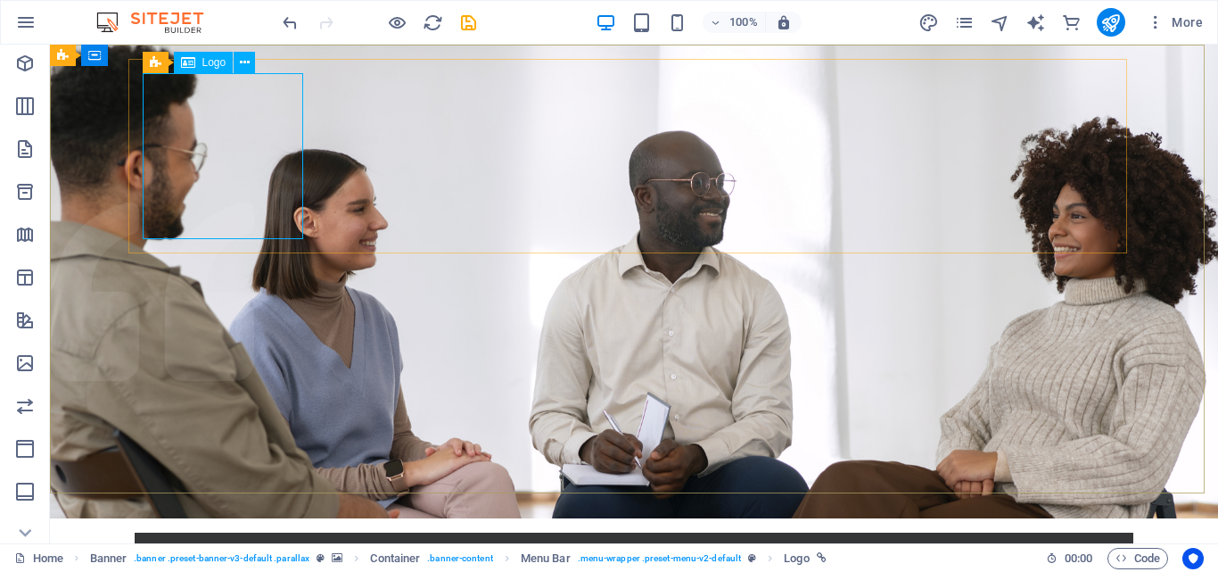
click at [215, 66] on span "Logo" at bounding box center [214, 62] width 24 height 11
click at [214, 63] on span "Logo" at bounding box center [214, 62] width 24 height 11
select select "px"
select select "%"
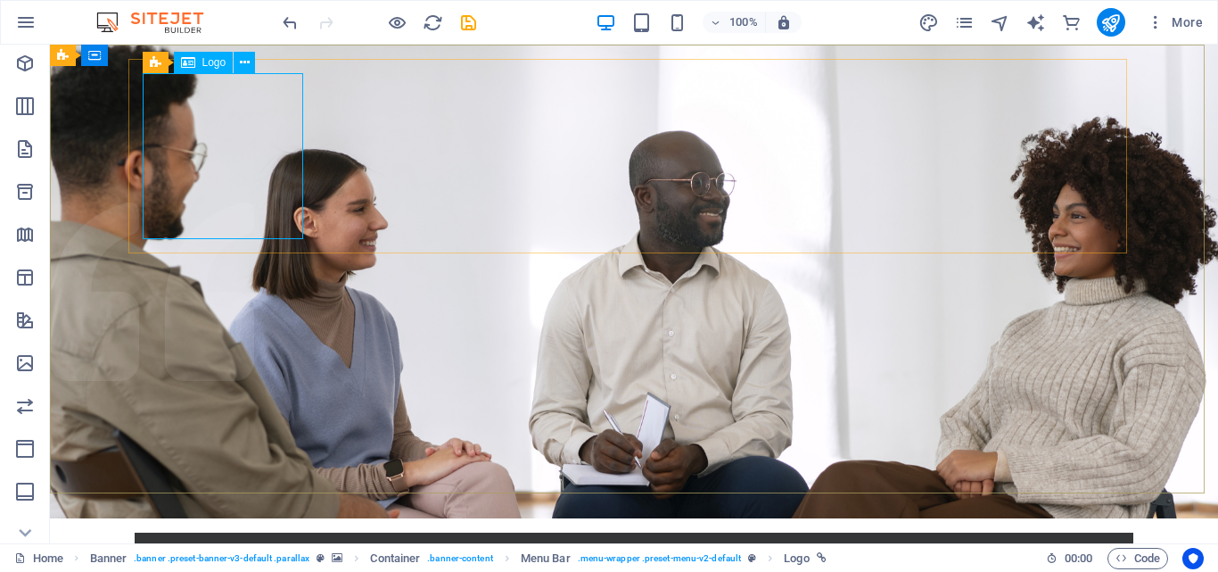
select select "%"
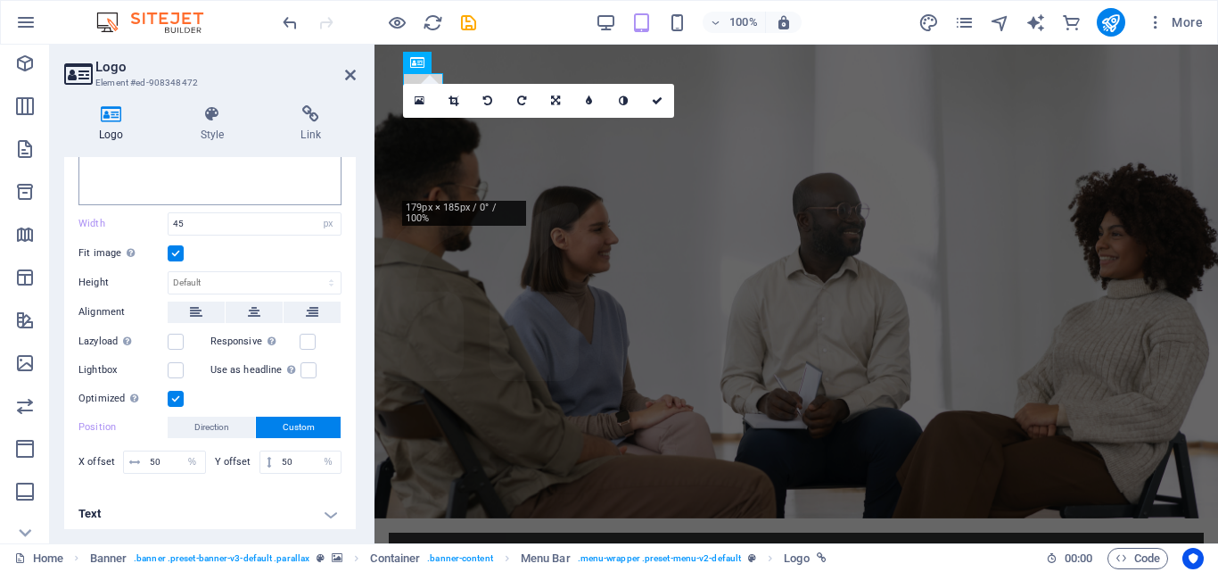
scroll to position [293, 0]
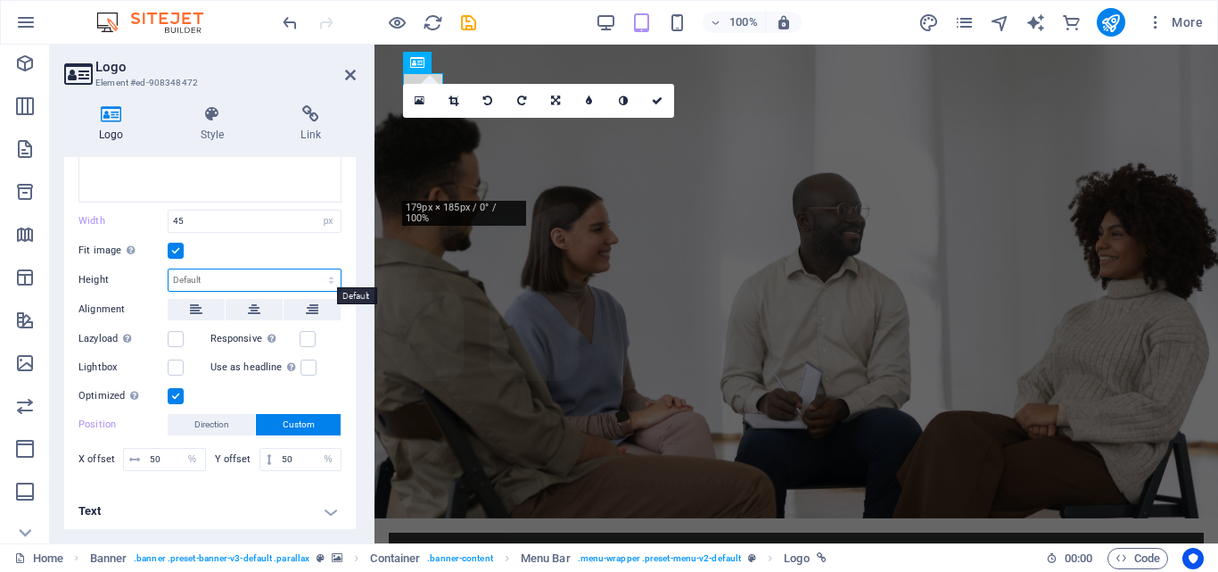
click at [328, 278] on select "Default auto px" at bounding box center [255, 279] width 172 height 21
select select "px"
click at [312, 269] on select "Default auto px" at bounding box center [255, 279] width 172 height 21
type input "47"
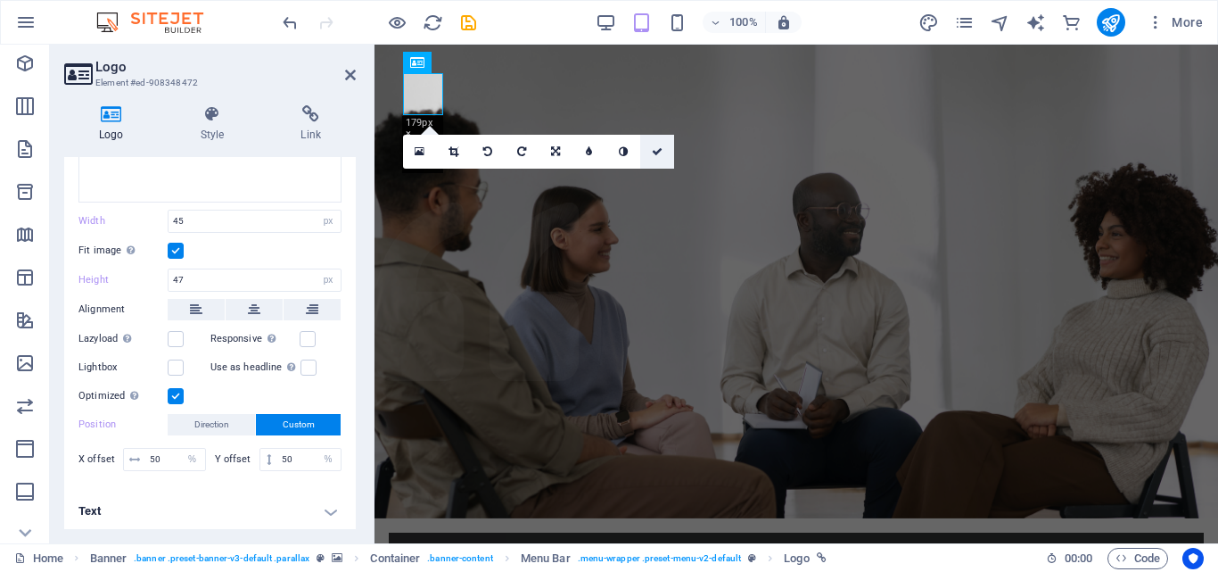
click at [657, 148] on icon at bounding box center [657, 151] width 11 height 11
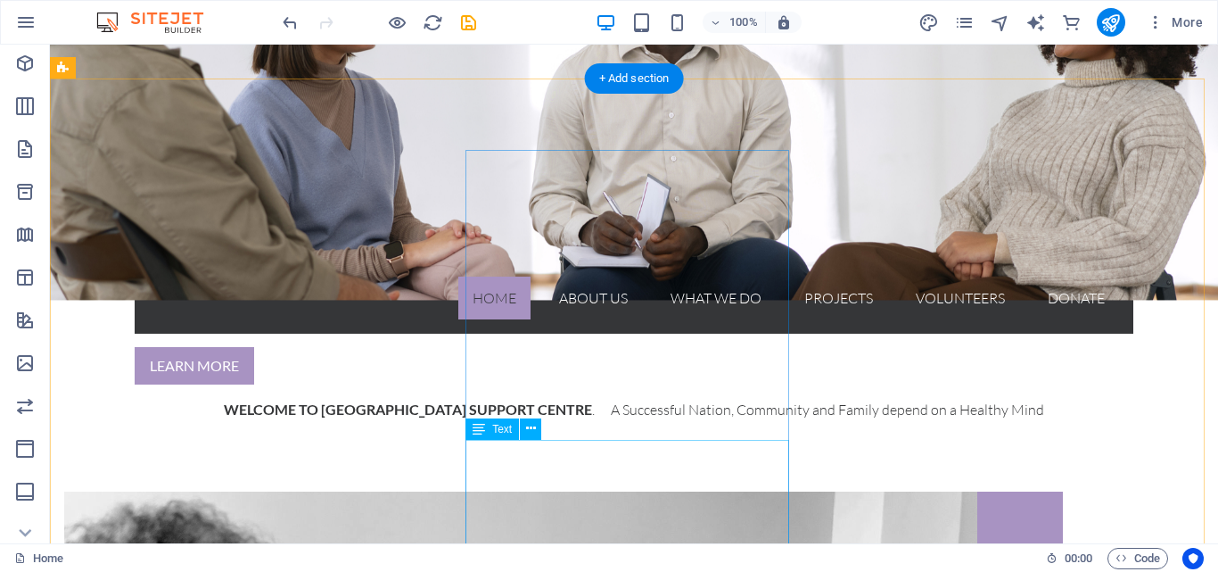
scroll to position [0, 0]
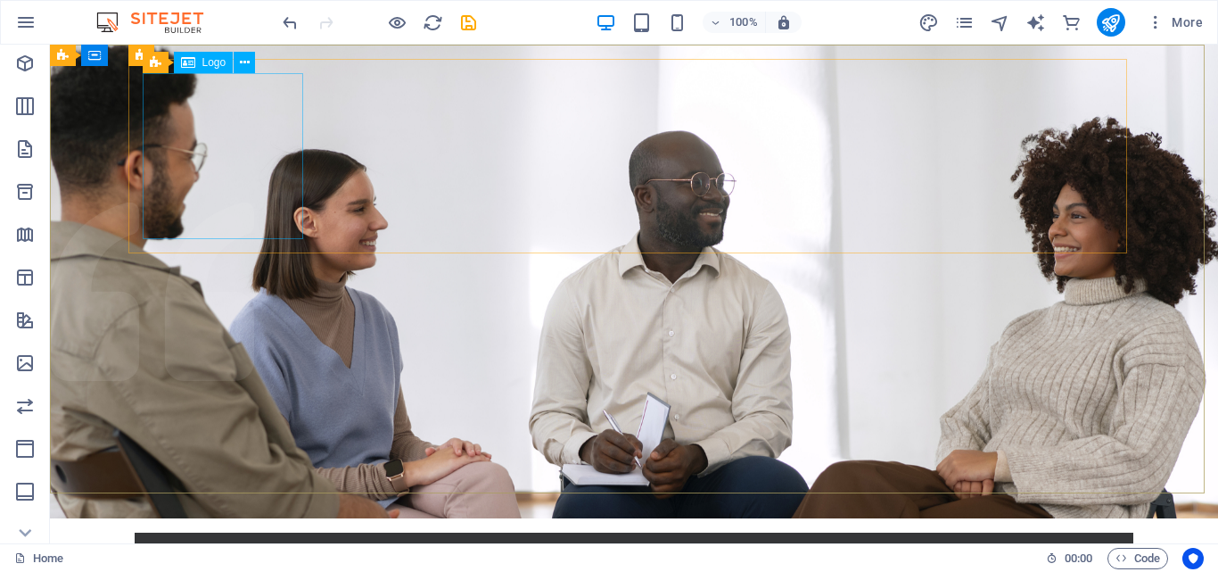
click at [216, 63] on span "Logo" at bounding box center [214, 62] width 24 height 11
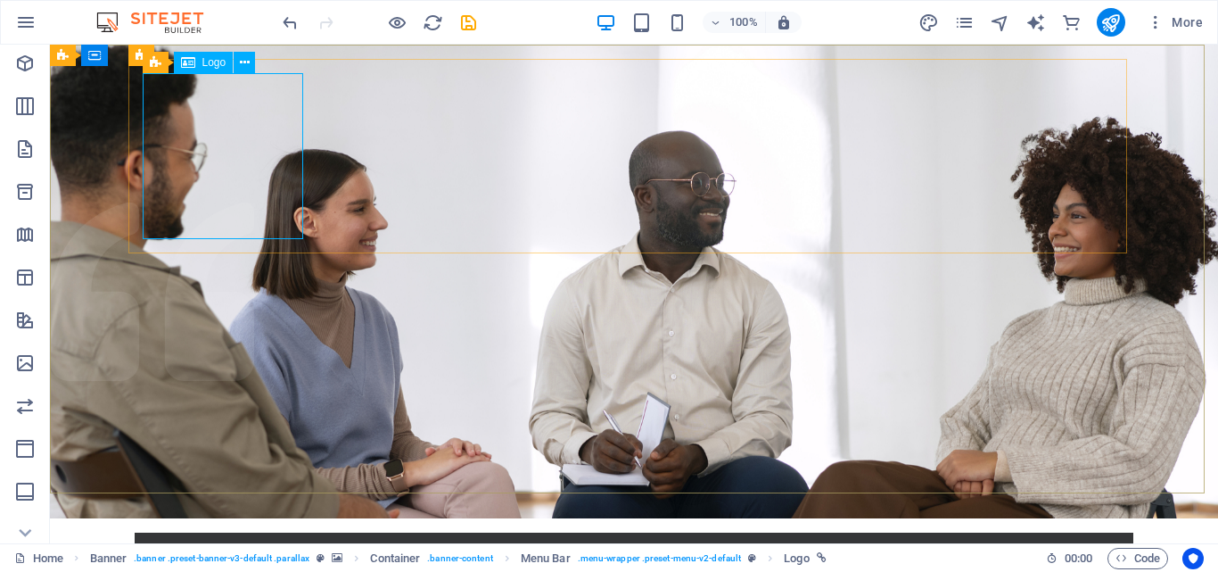
click at [216, 69] on div "Logo" at bounding box center [204, 62] width 60 height 21
select select "px"
select select "%"
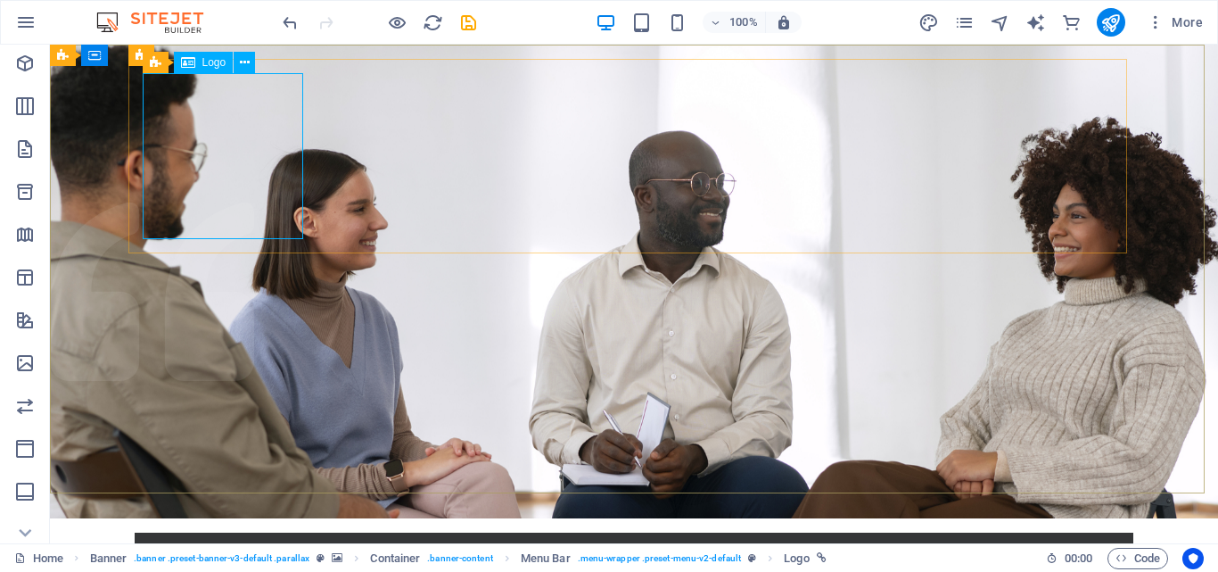
select select "%"
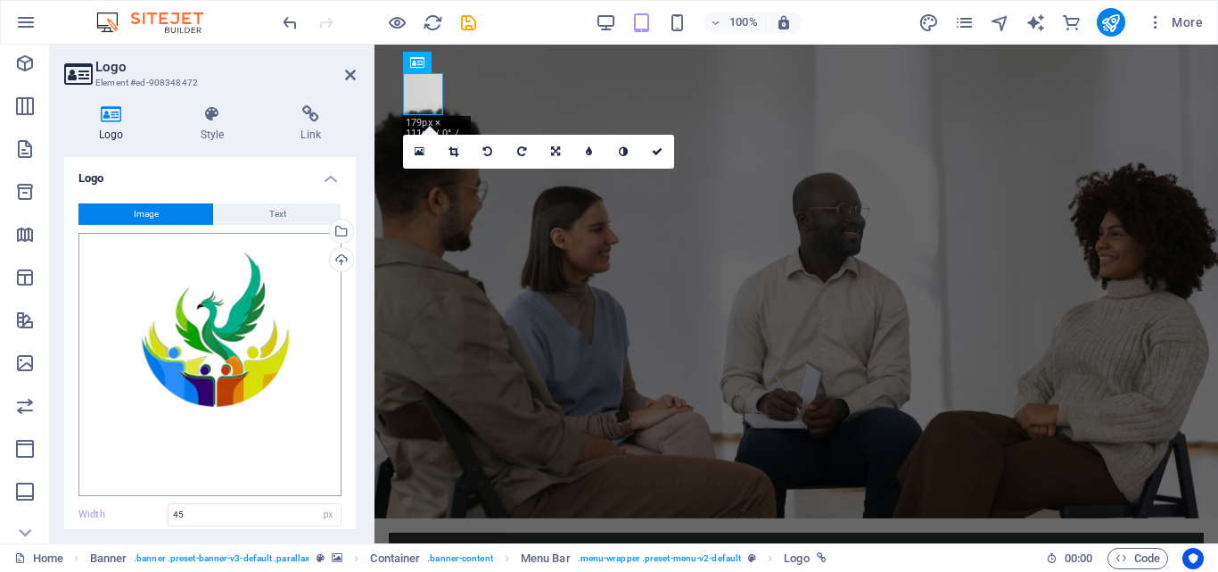
scroll to position [293, 0]
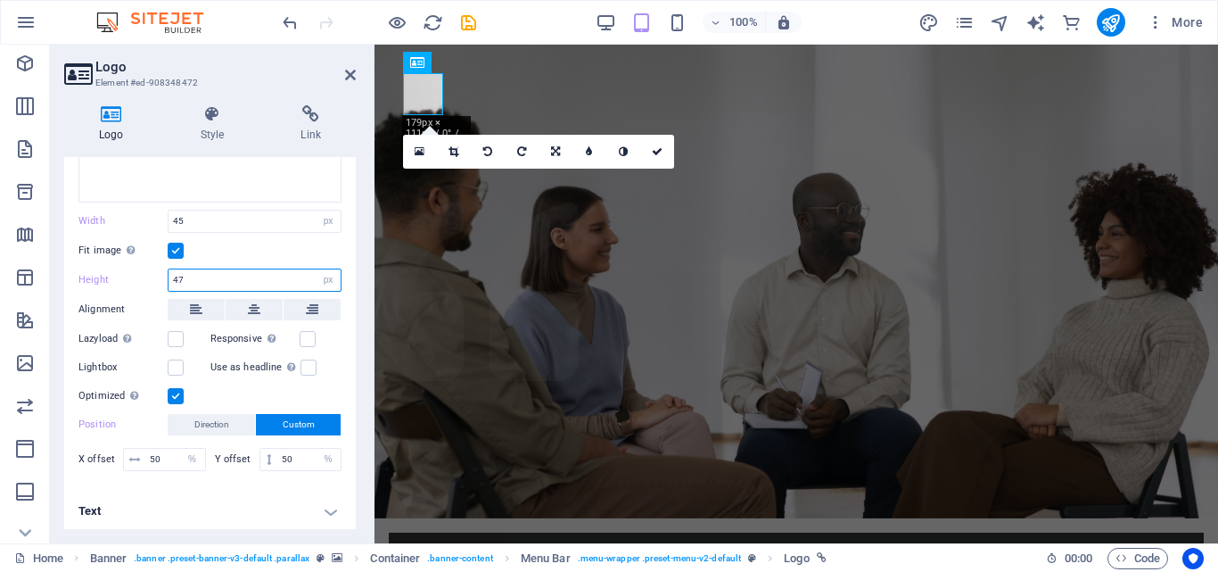
click at [199, 274] on input "47" at bounding box center [255, 279] width 172 height 21
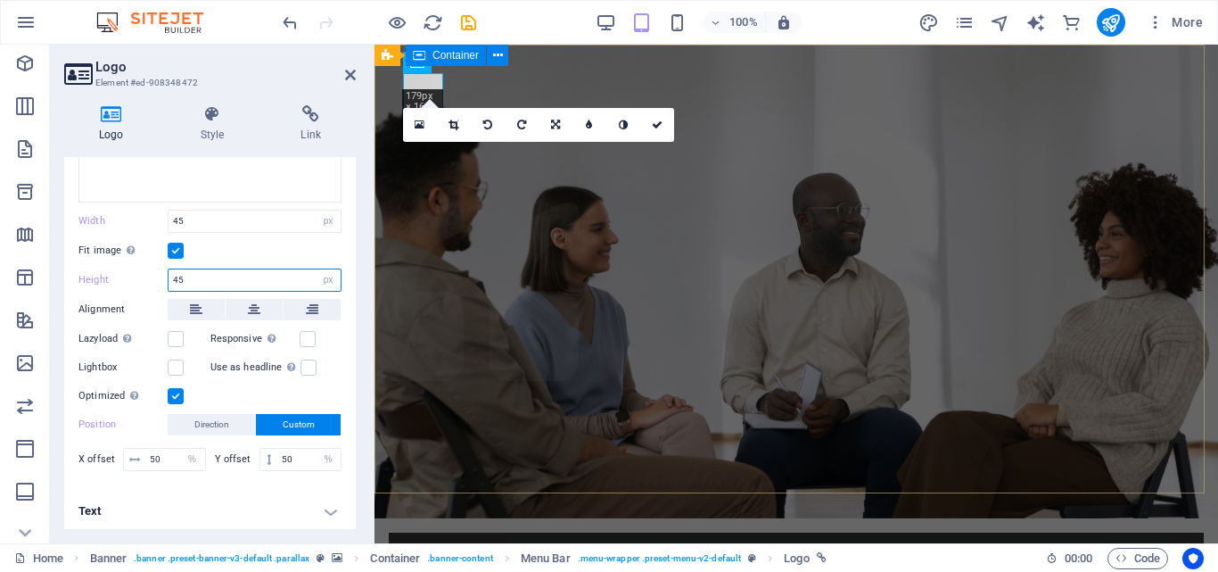
type input "45"
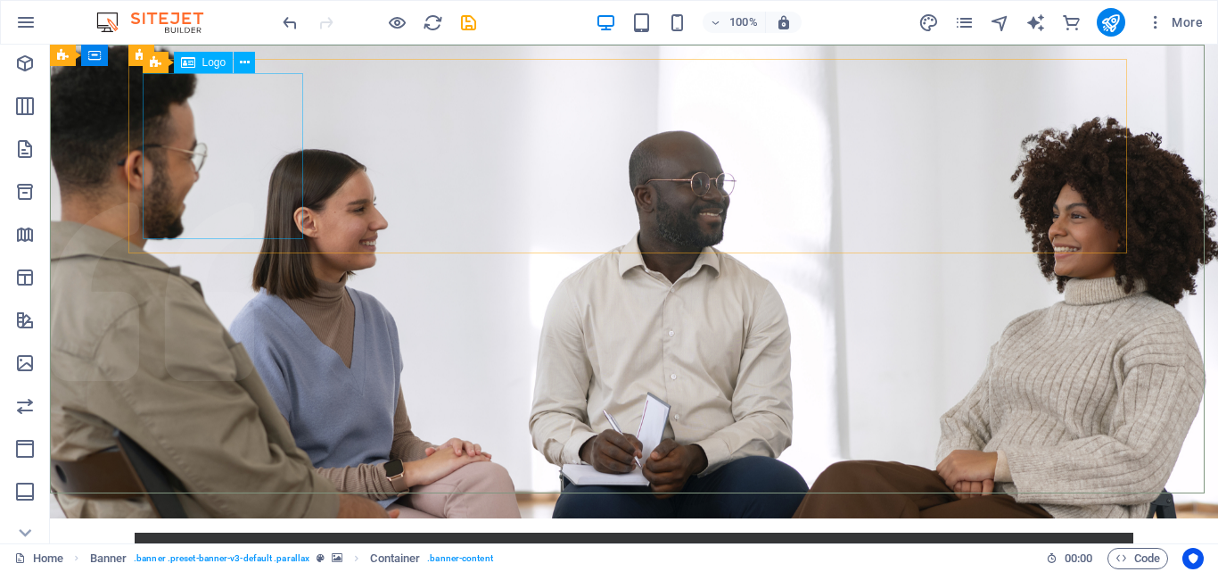
click at [215, 64] on span "Logo" at bounding box center [214, 62] width 24 height 11
click at [216, 62] on span "Logo" at bounding box center [214, 62] width 24 height 11
click at [212, 65] on span "Logo" at bounding box center [214, 62] width 24 height 11
select select "px"
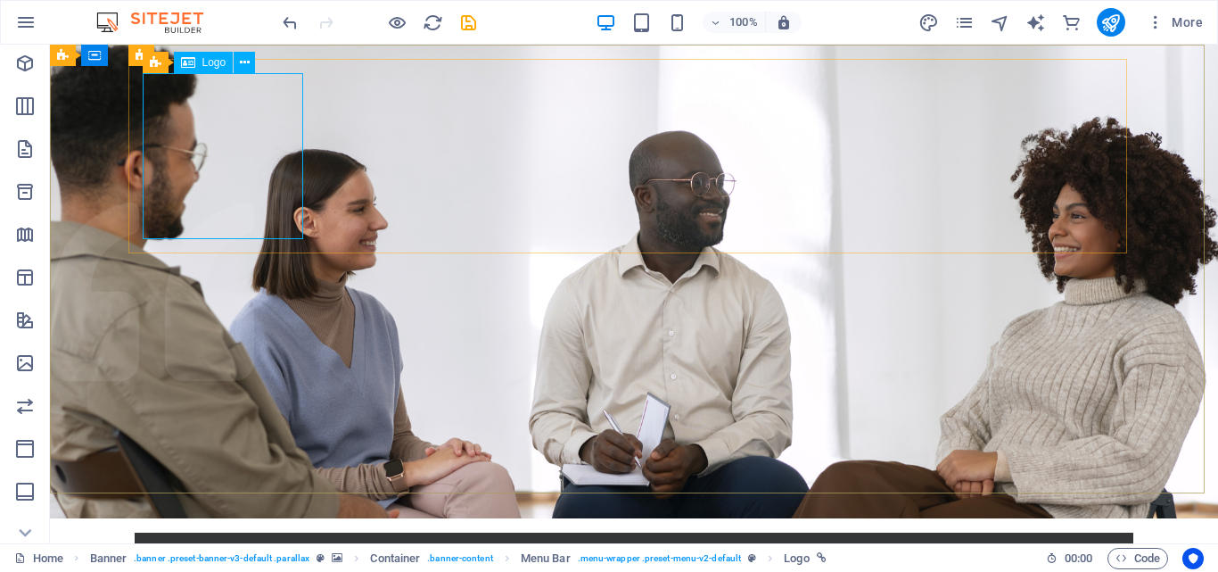
select select "px"
select select "%"
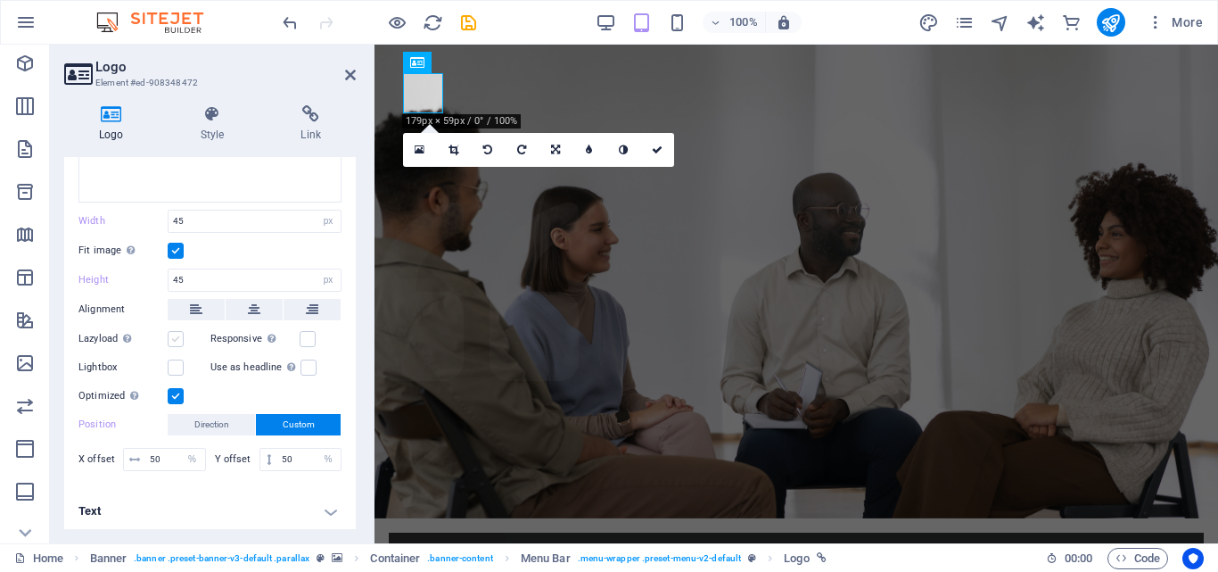
click at [177, 334] on label at bounding box center [176, 339] width 16 height 16
click at [0, 0] on input "Lazyload Loading images after the page loads improves page speed." at bounding box center [0, 0] width 0 height 0
click at [171, 361] on label at bounding box center [176, 367] width 16 height 16
click at [0, 0] on input "Lightbox" at bounding box center [0, 0] width 0 height 0
click at [301, 362] on label at bounding box center [309, 367] width 16 height 16
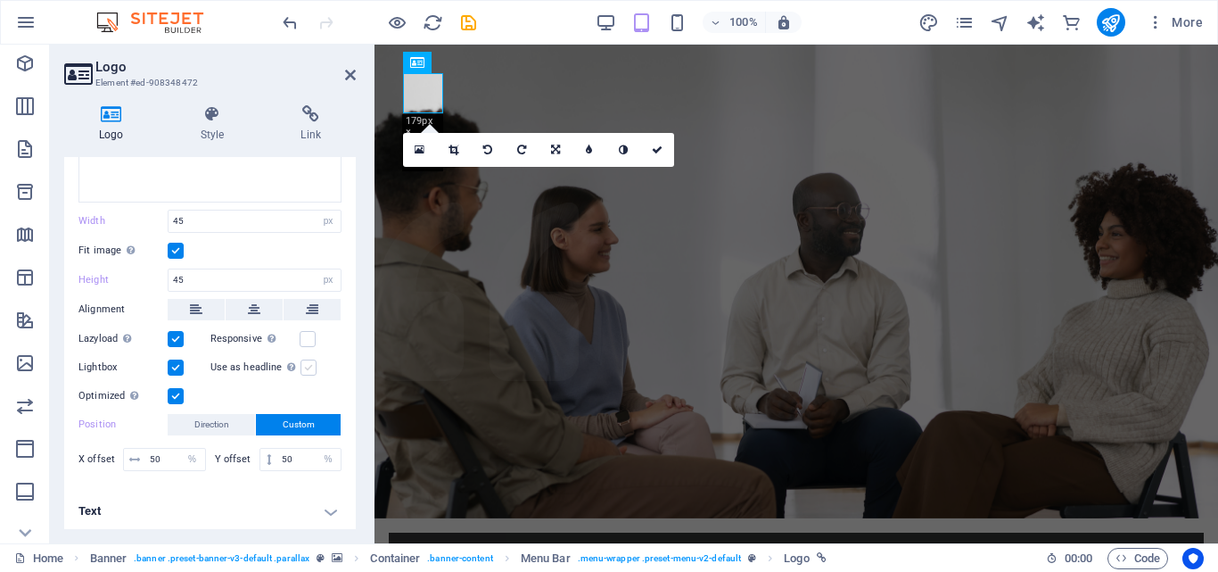
click at [0, 0] on input "Use as headline The image will be wrapped in an H1 headline tag. Useful for giv…" at bounding box center [0, 0] width 0 height 0
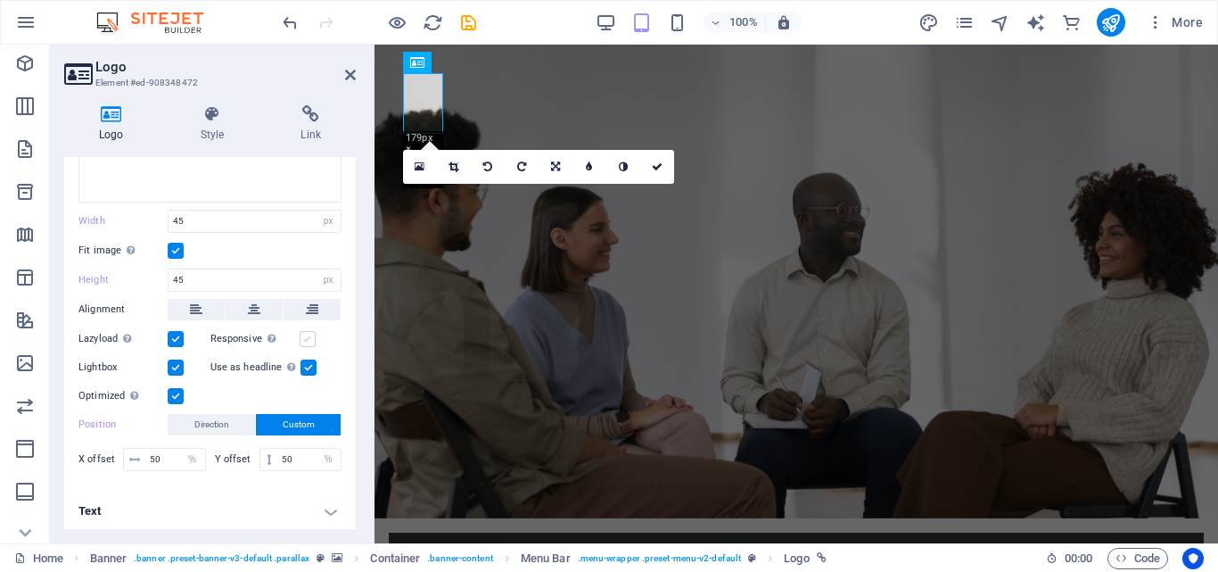
click at [309, 337] on label at bounding box center [308, 339] width 16 height 16
click at [0, 0] on input "Responsive Automatically load retina image and smartphone optimized sizes." at bounding box center [0, 0] width 0 height 0
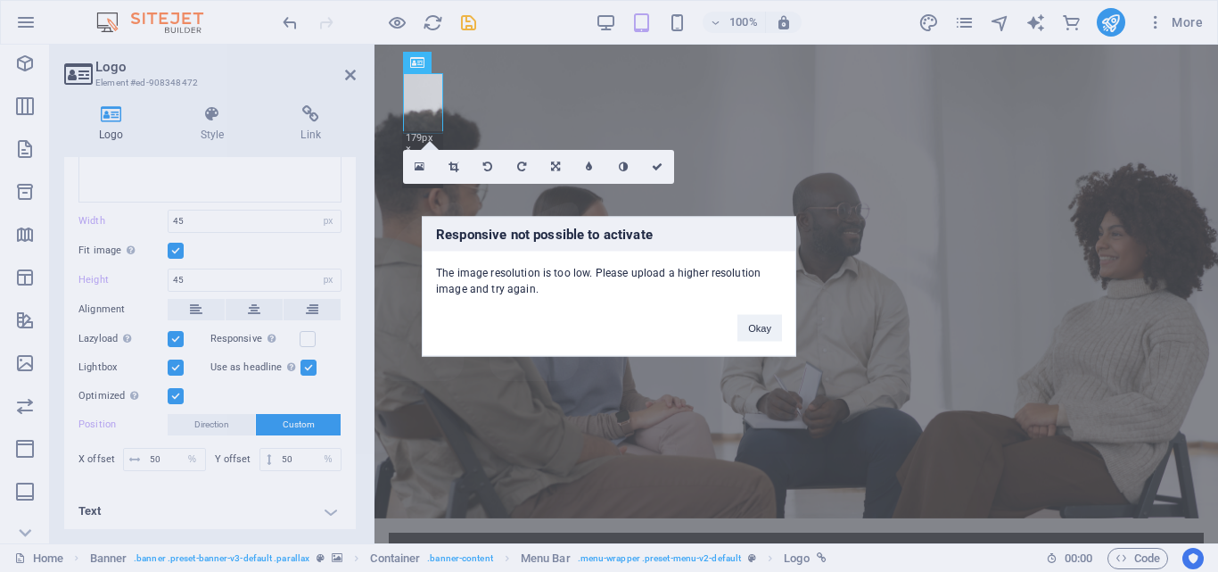
click at [306, 358] on div "Responsive not possible to activate The image resolution is too low. Please upl…" at bounding box center [609, 286] width 1218 height 572
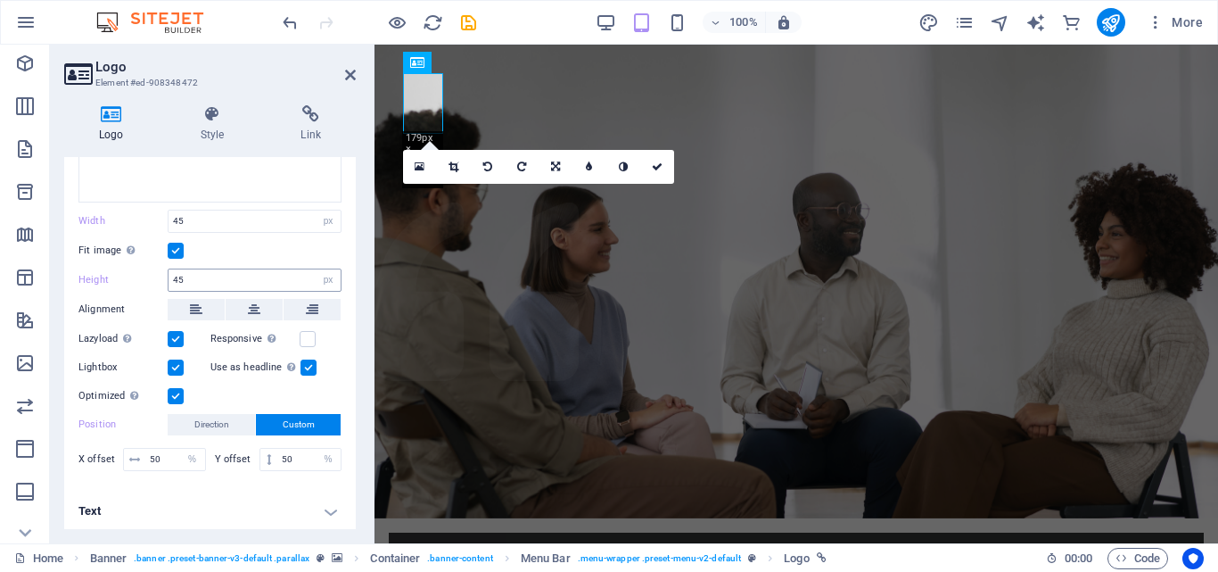
scroll to position [0, 0]
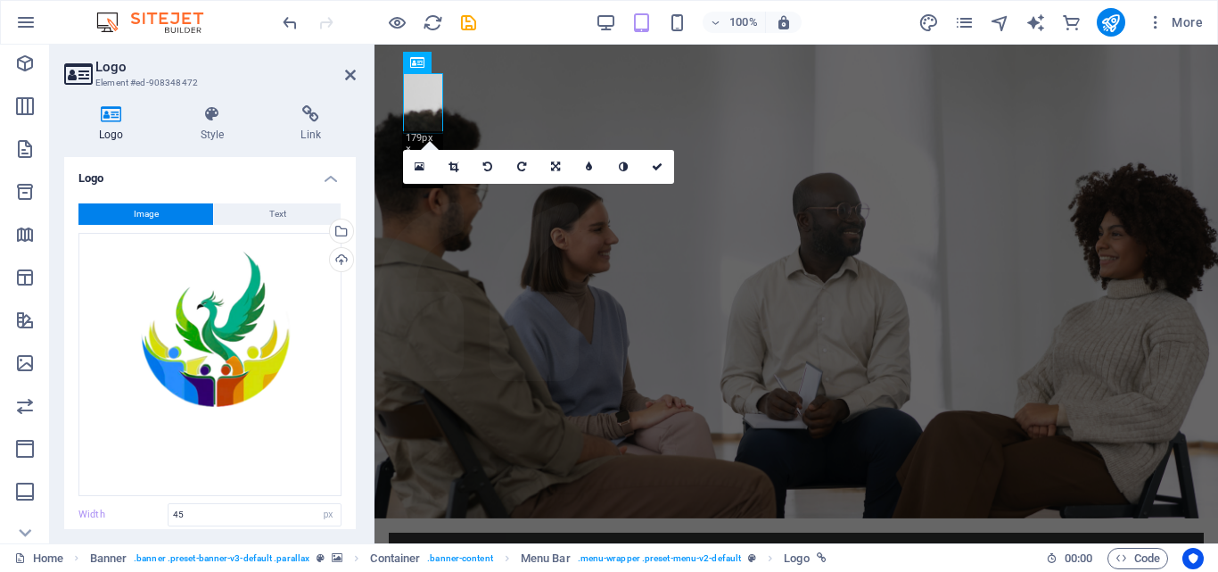
click at [116, 119] on icon at bounding box center [111, 114] width 95 height 18
click at [213, 121] on icon at bounding box center [213, 114] width 94 height 18
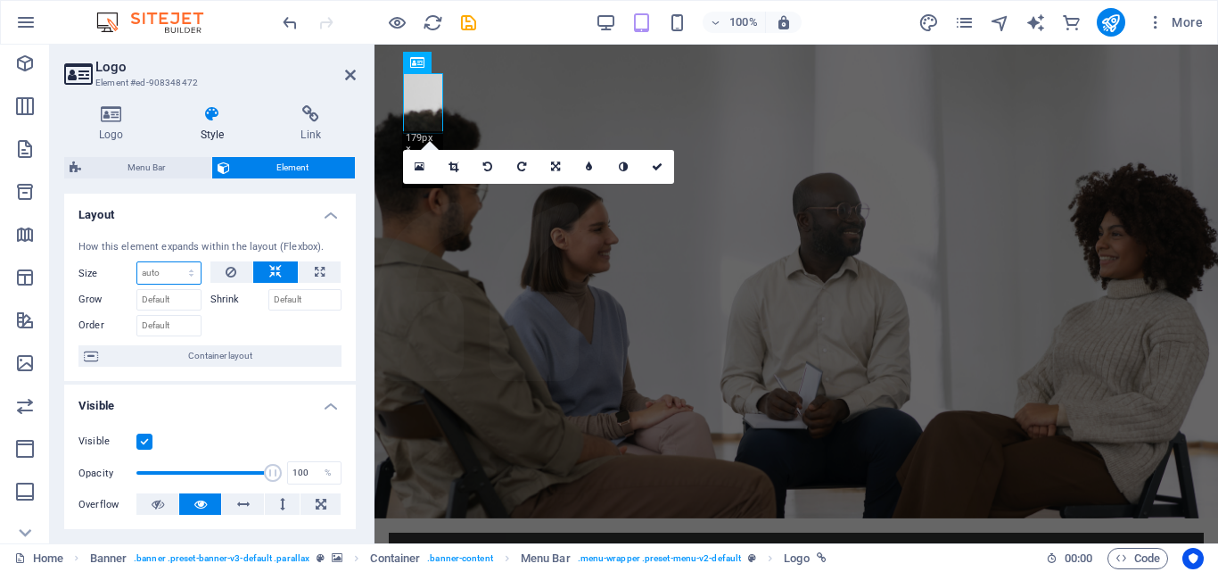
click at [194, 273] on select "Default auto px % 1/1 1/2 1/3 1/4 1/5 1/6 1/7 1/8 1/9 1/10" at bounding box center [168, 272] width 63 height 21
select select "px"
click at [173, 262] on select "Default auto px % 1/1 1/2 1/3 1/4 1/5 1/6 1/7 1/8 1/9 1/10" at bounding box center [168, 272] width 63 height 21
type input "45"
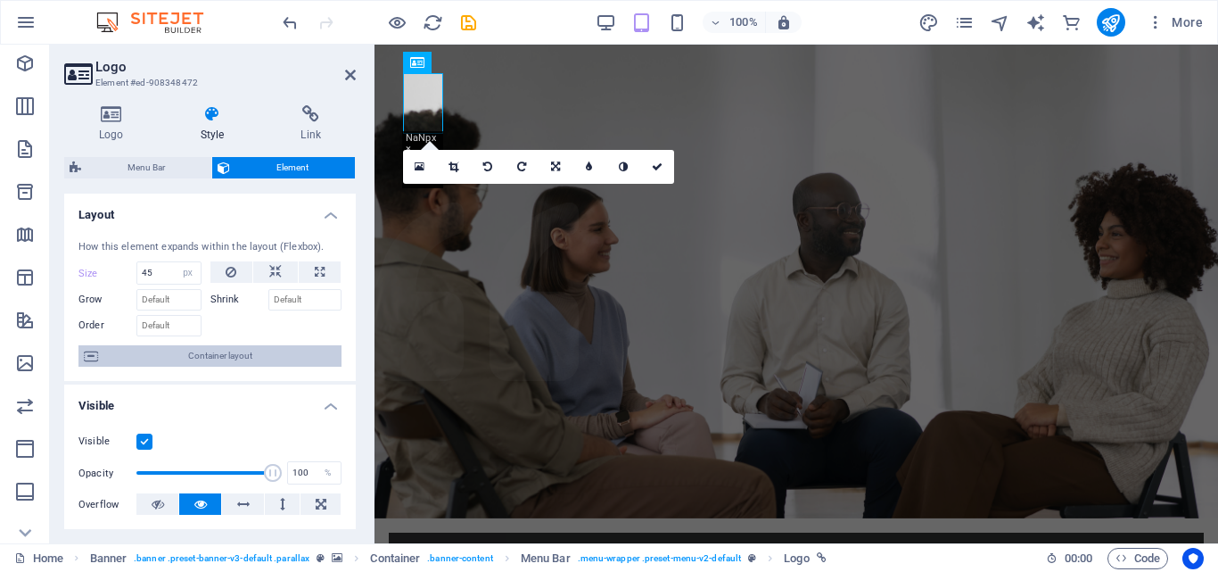
click at [224, 355] on span "Container layout" at bounding box center [219, 355] width 233 height 21
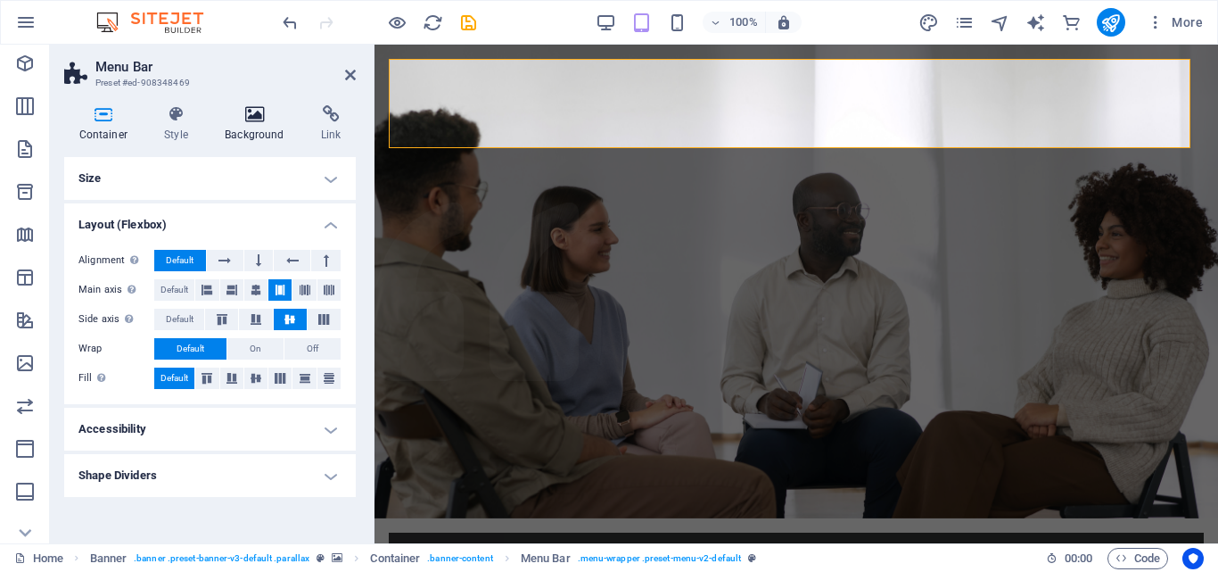
click at [253, 121] on icon at bounding box center [254, 114] width 89 height 18
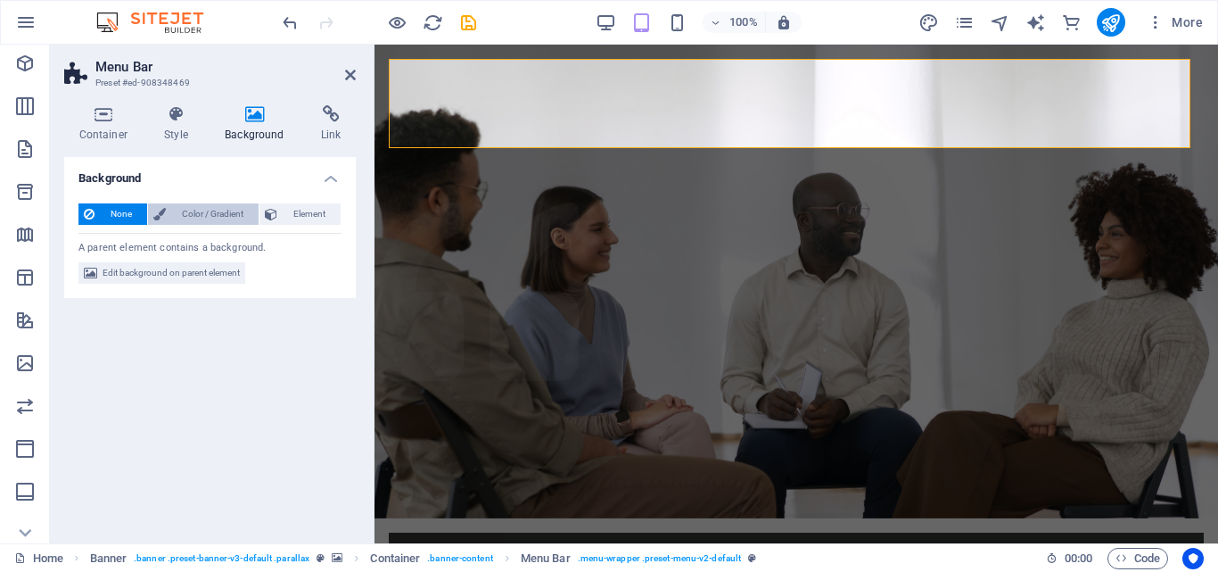
click at [202, 212] on span "Color / Gradient" at bounding box center [212, 213] width 82 height 21
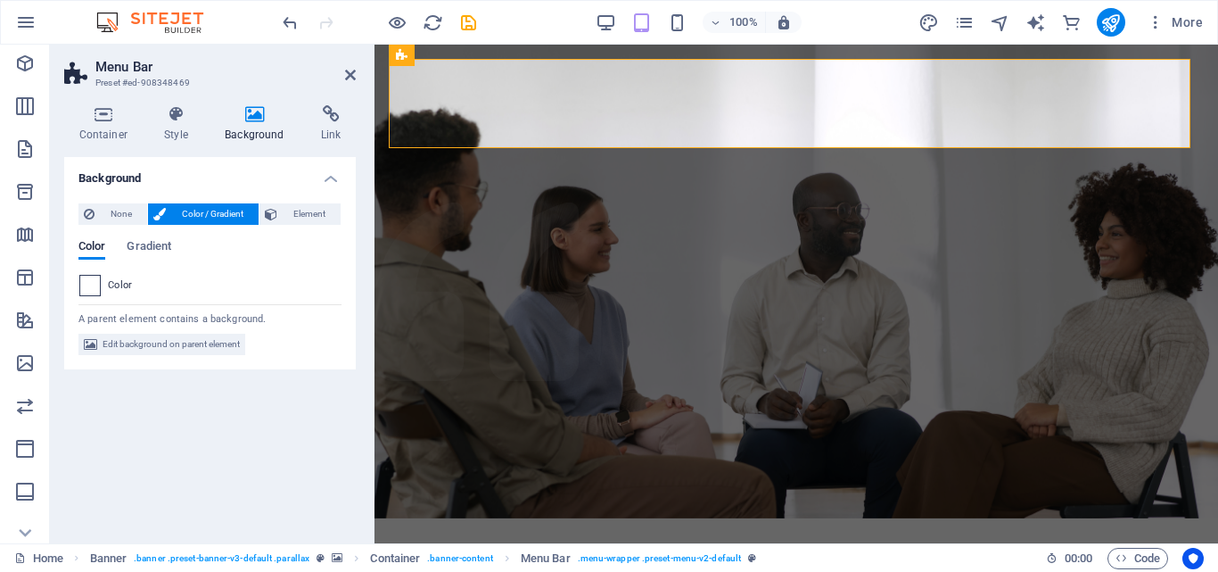
click at [94, 284] on span at bounding box center [90, 286] width 20 height 20
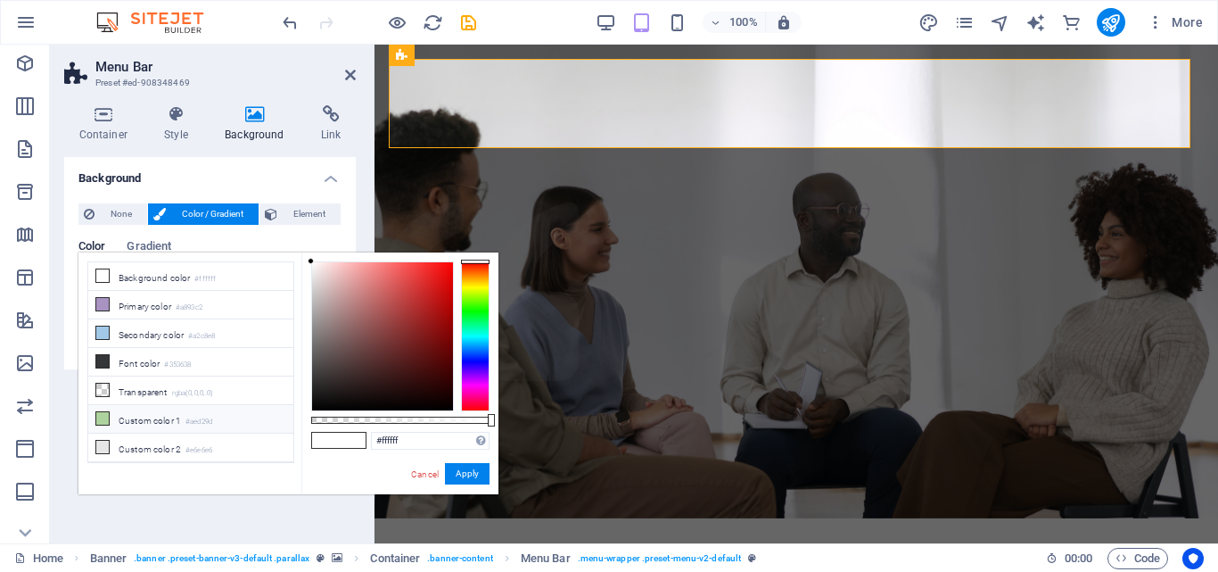
click at [99, 411] on span at bounding box center [102, 418] width 14 height 14
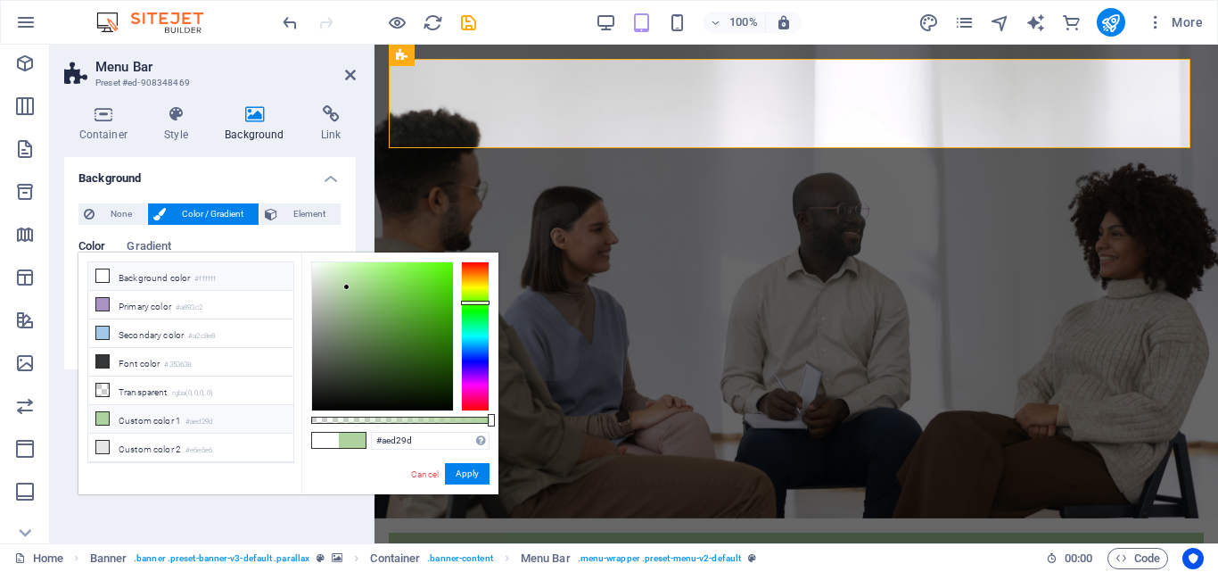
click at [101, 270] on icon at bounding box center [102, 275] width 12 height 12
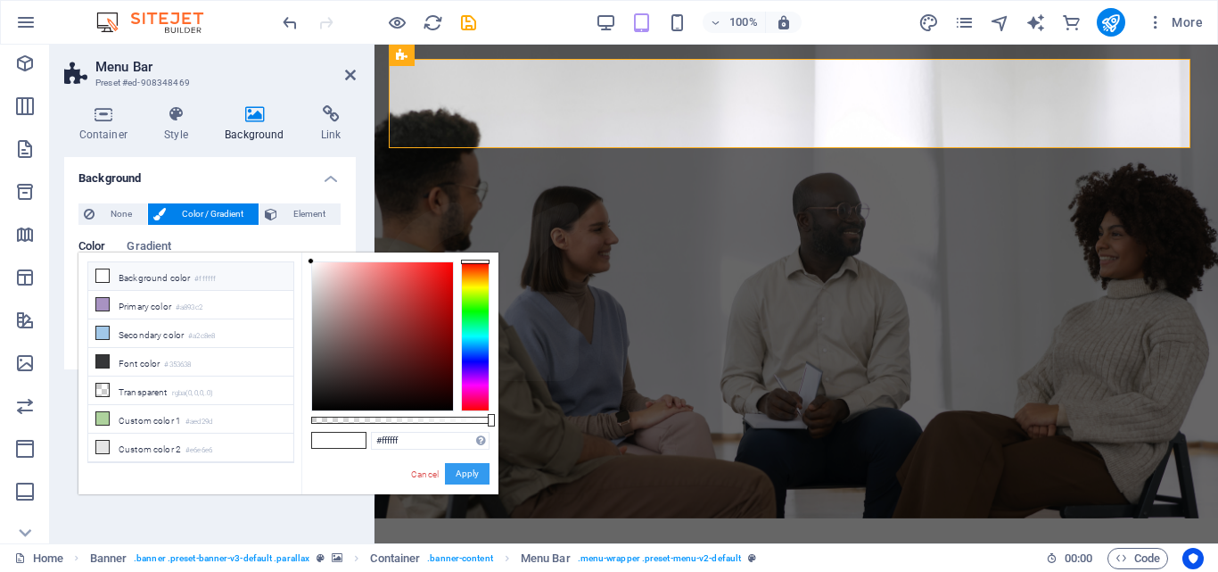
click at [469, 474] on button "Apply" at bounding box center [467, 473] width 45 height 21
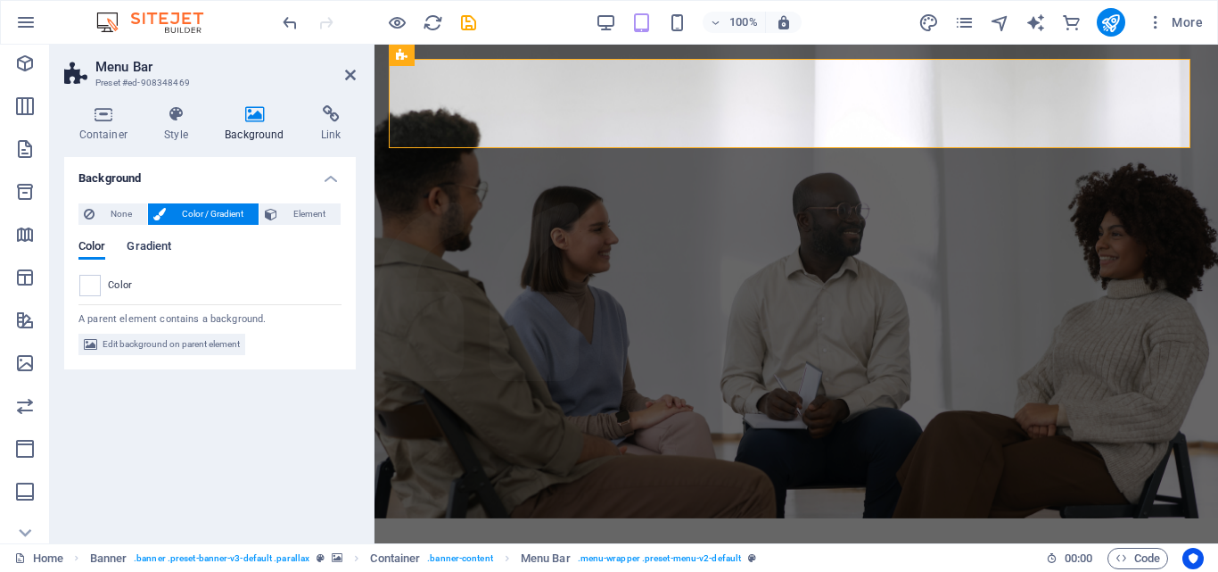
click at [163, 244] on span "Gradient" at bounding box center [149, 247] width 45 height 25
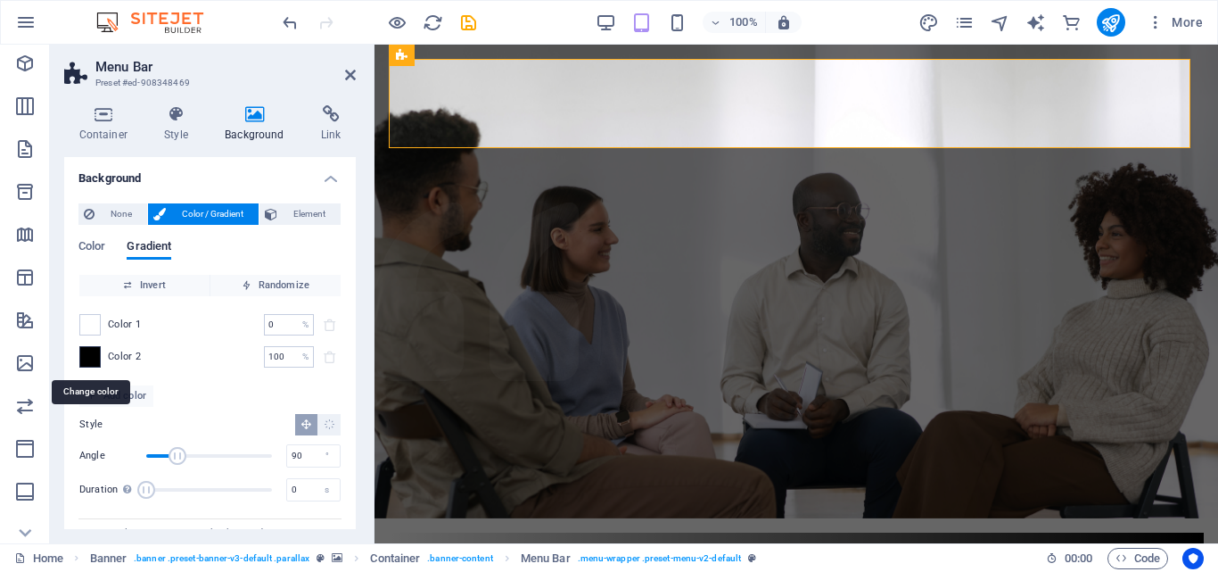
click at [91, 351] on span at bounding box center [90, 357] width 20 height 20
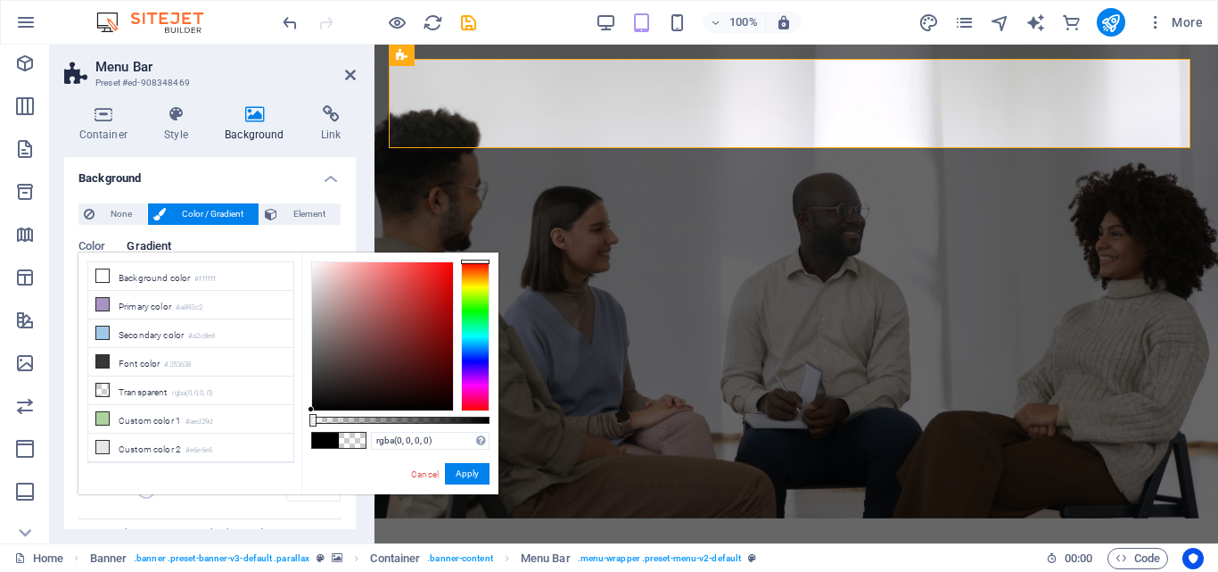
drag, startPoint x: 490, startPoint y: 419, endPoint x: 309, endPoint y: 462, distance: 185.2
click at [309, 462] on div "rgba(0, 0, 0, 0) Supported formats #0852ed rgb(8, 82, 237) rgba(8, 82, 237, 90%…" at bounding box center [399, 502] width 197 height 500
click at [101, 355] on icon at bounding box center [102, 361] width 12 height 12
type input "#353638"
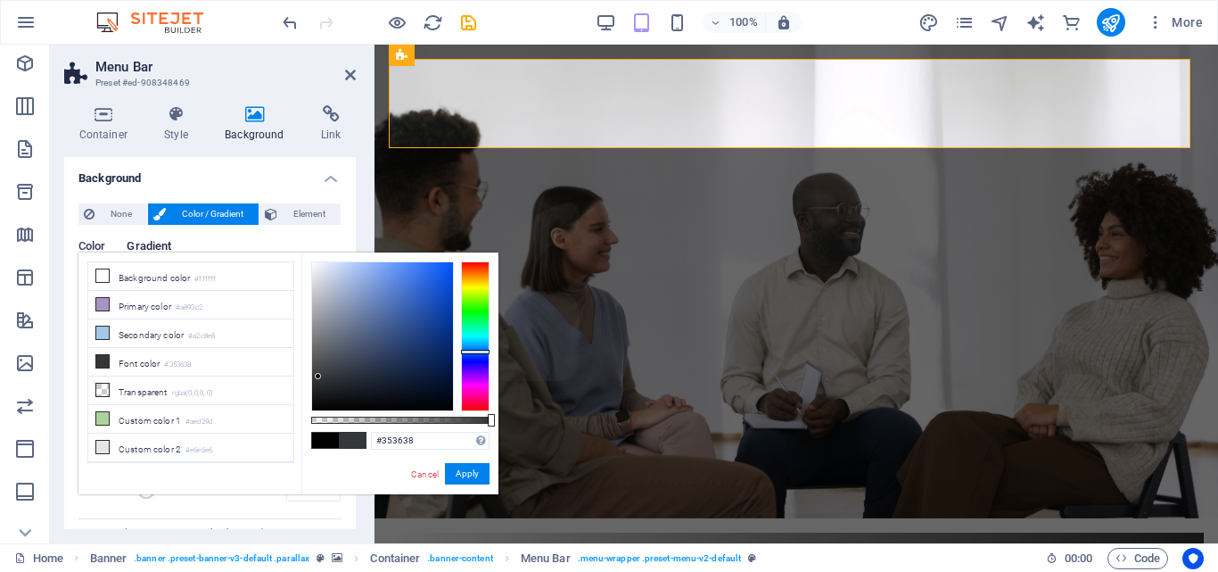
click at [95, 241] on span "Color" at bounding box center [91, 247] width 27 height 25
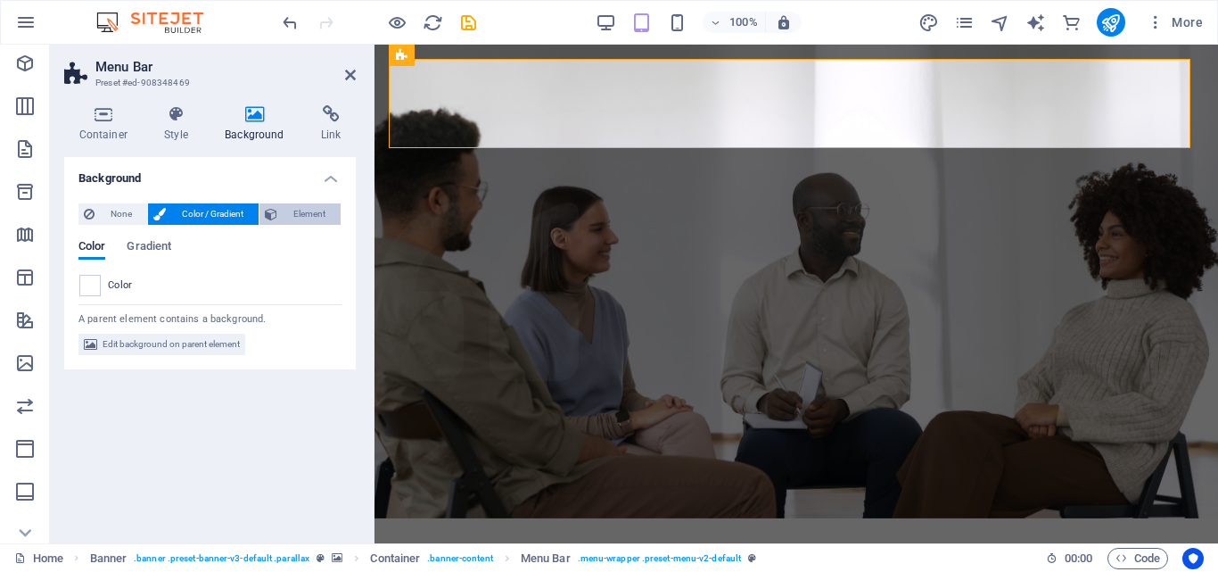
click at [306, 212] on span "Element" at bounding box center [309, 213] width 53 height 21
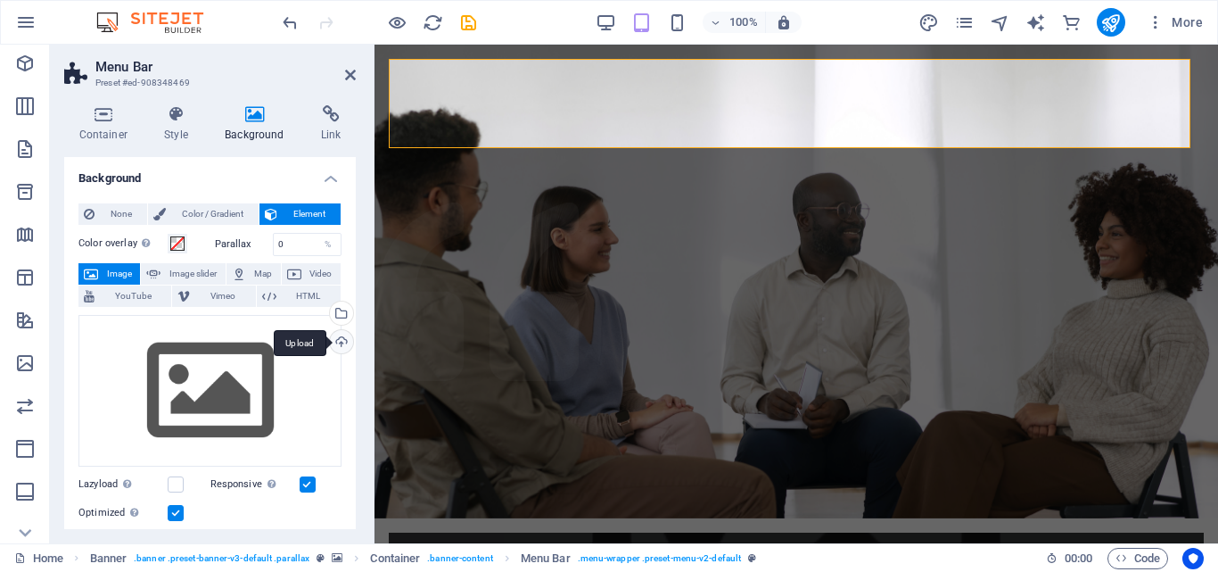
click at [336, 340] on div "Upload" at bounding box center [339, 343] width 27 height 27
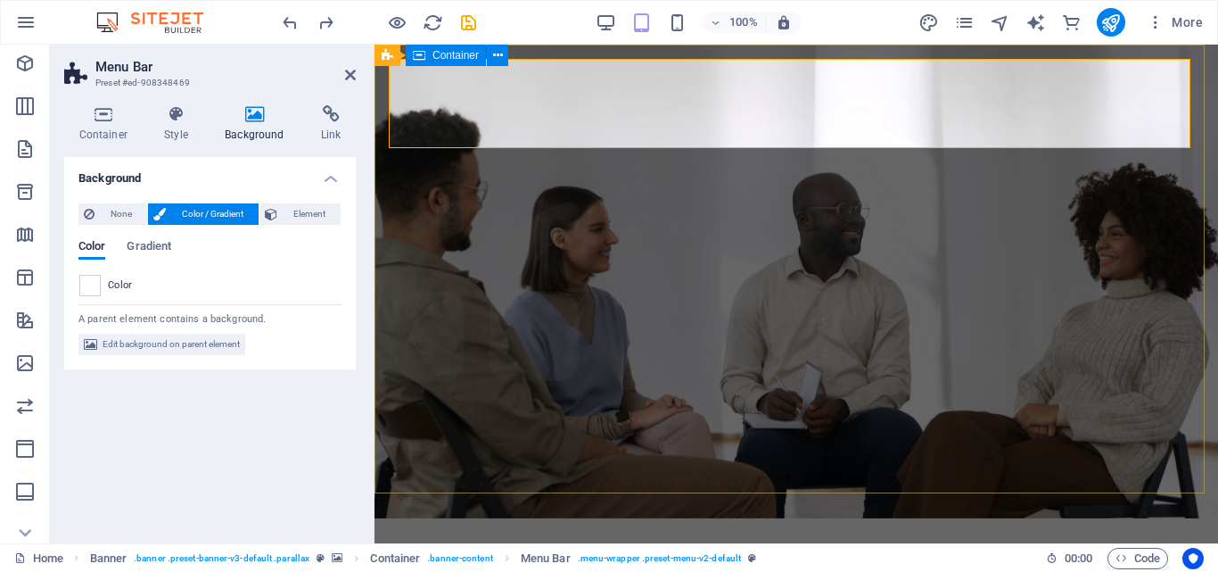
drag, startPoint x: 687, startPoint y: 208, endPoint x: 1011, endPoint y: 210, distance: 324.7
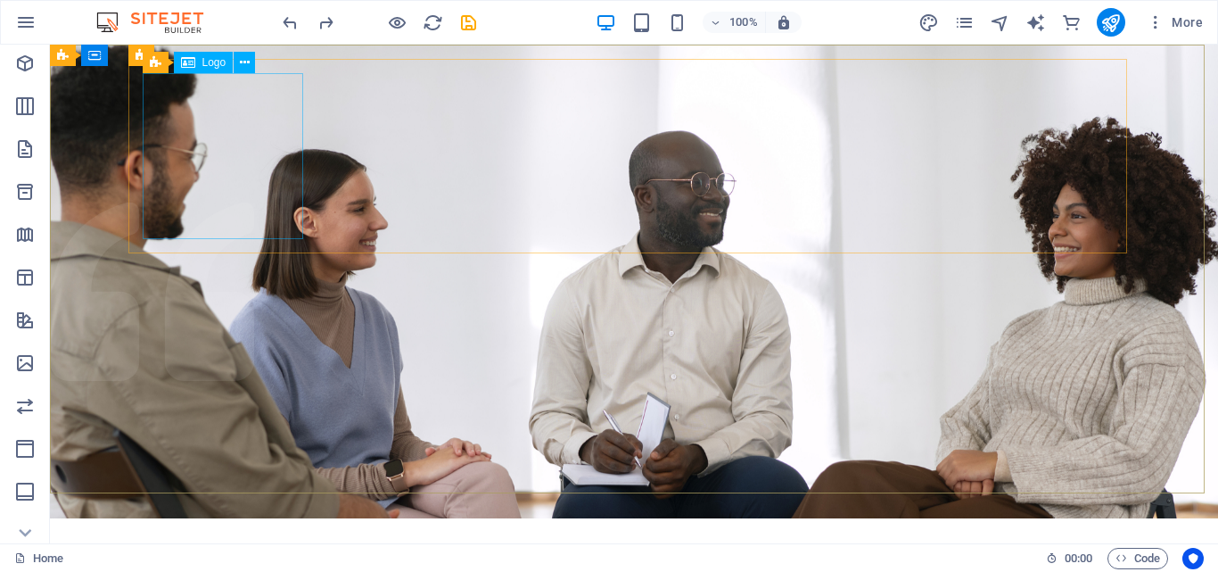
click at [219, 70] on div "Logo" at bounding box center [204, 62] width 60 height 21
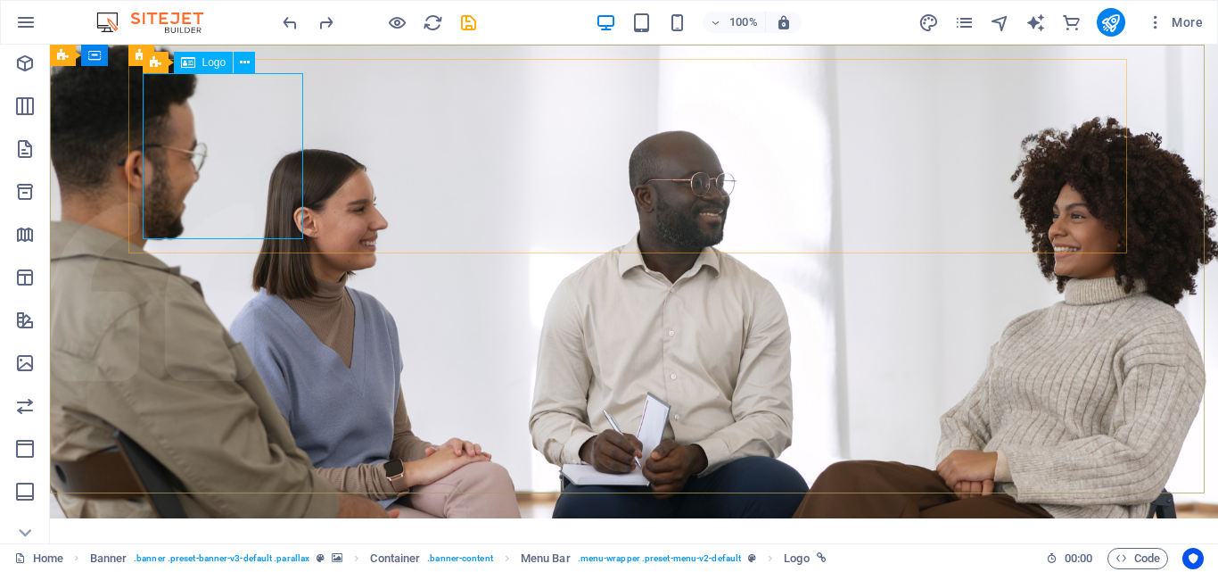
click at [215, 70] on div "Logo" at bounding box center [204, 62] width 60 height 21
select select "px"
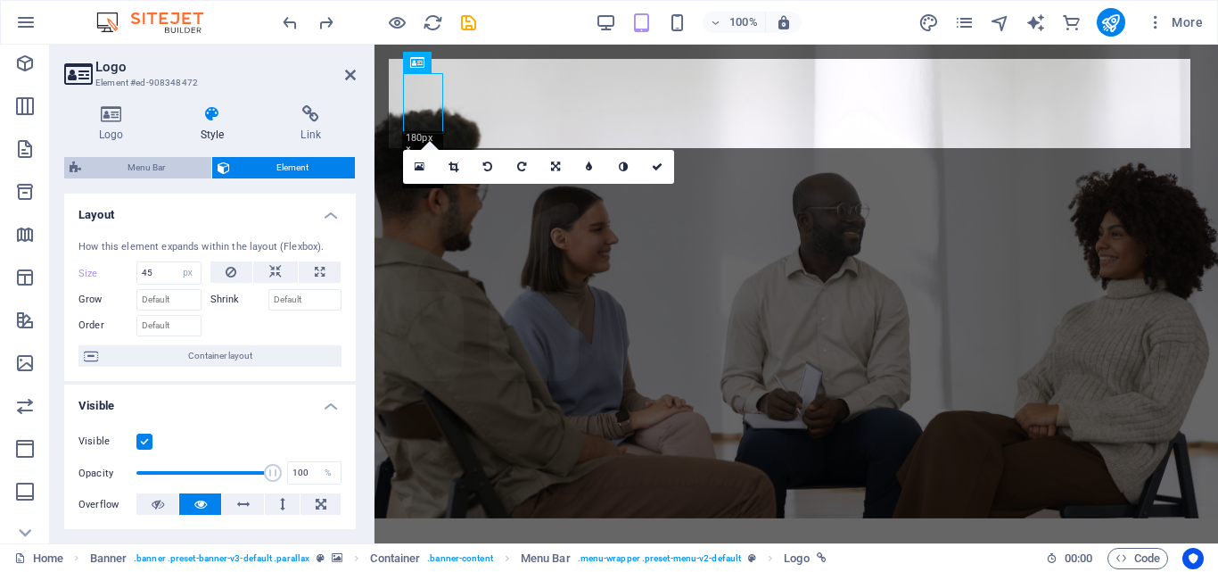
click at [133, 162] on span "Menu Bar" at bounding box center [147, 167] width 120 height 21
select select "rem"
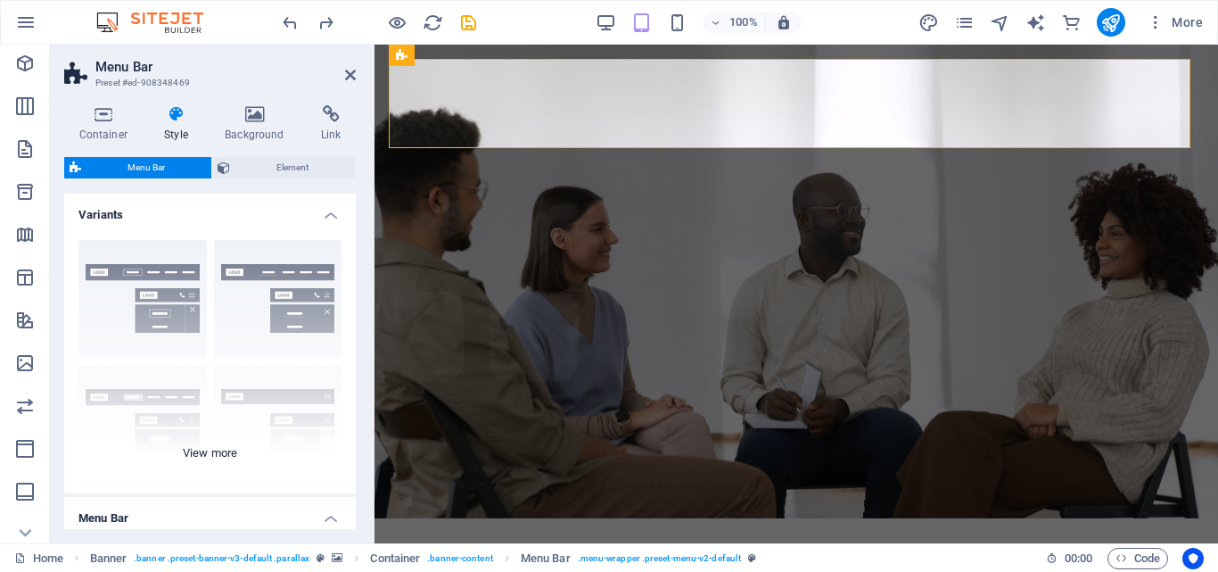
scroll to position [293, 0]
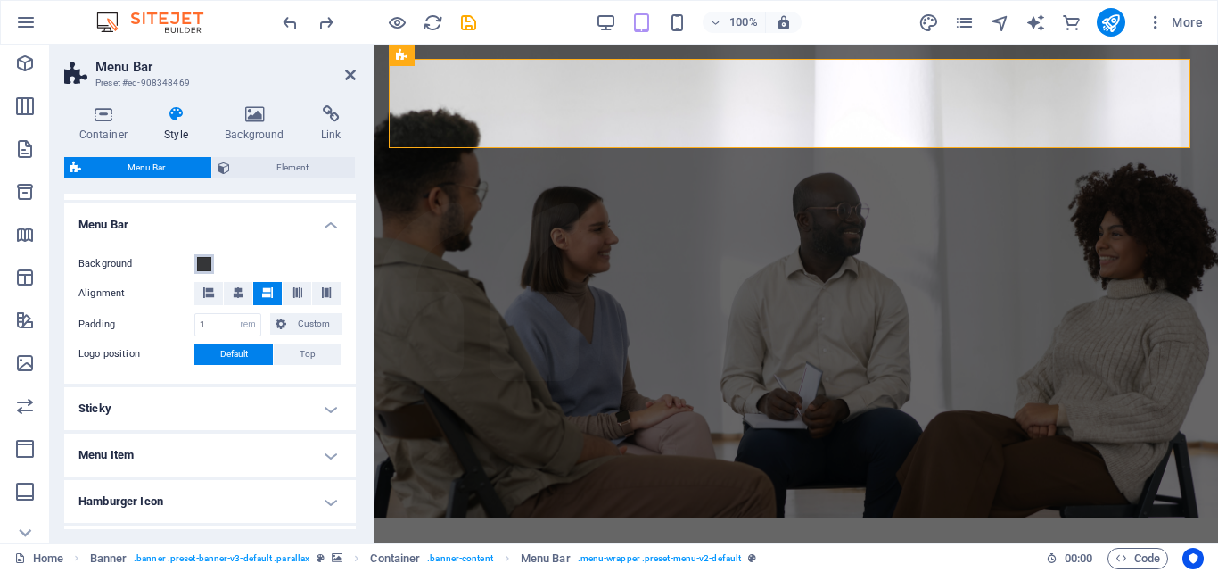
click at [202, 260] on span at bounding box center [204, 264] width 14 height 14
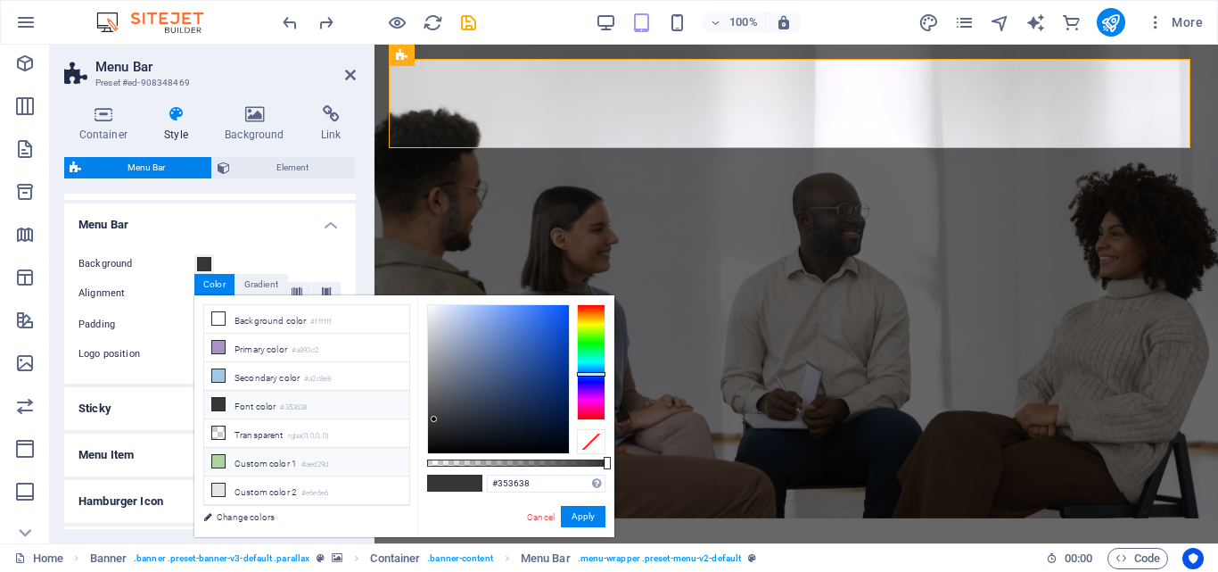
click at [219, 455] on icon at bounding box center [218, 461] width 12 height 12
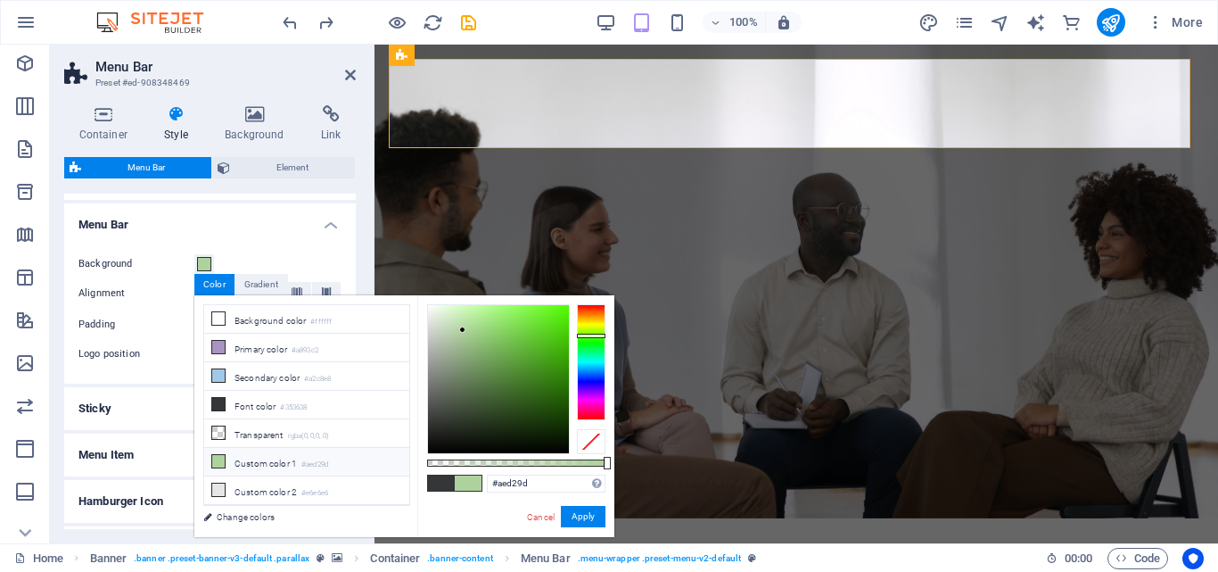
type input "#55cf1b"
click at [549, 332] on div at bounding box center [498, 379] width 141 height 148
click at [585, 514] on button "Apply" at bounding box center [583, 516] width 45 height 21
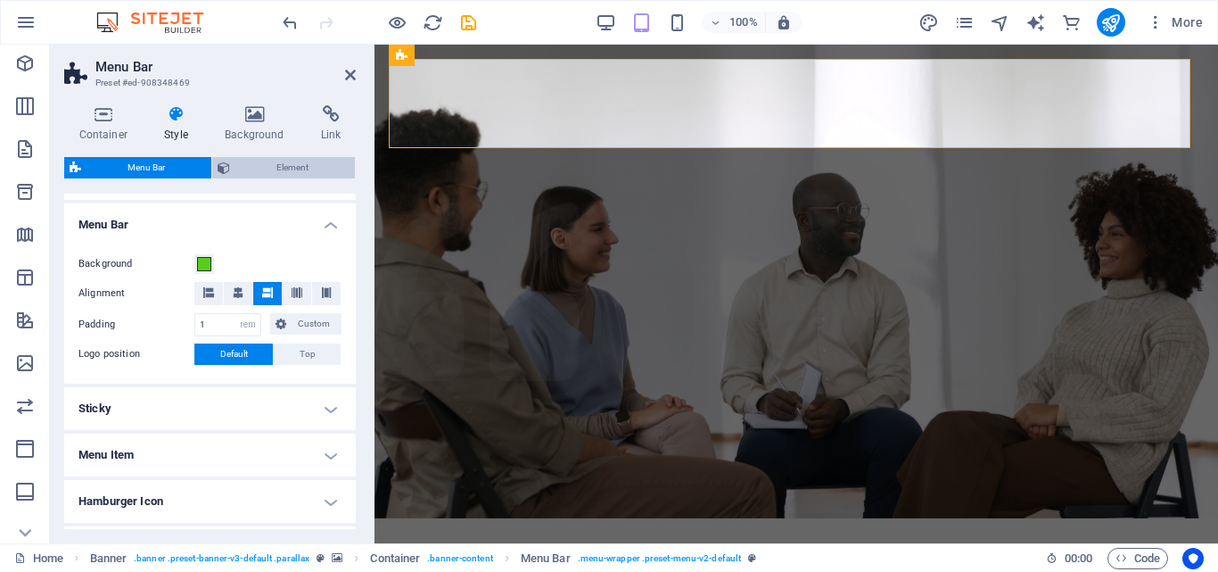
click at [226, 165] on icon at bounding box center [224, 167] width 12 height 21
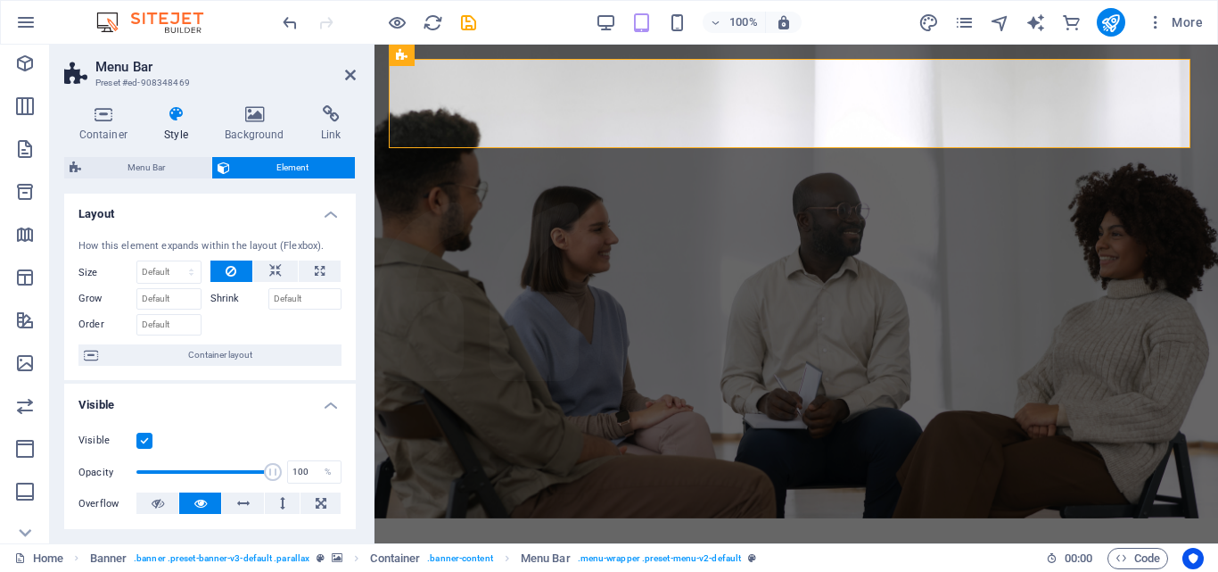
scroll to position [0, 0]
click at [170, 121] on icon at bounding box center [177, 114] width 54 height 18
click at [178, 127] on h4 "Style" at bounding box center [180, 123] width 61 height 37
click at [252, 128] on h4 "Background" at bounding box center [258, 123] width 96 height 37
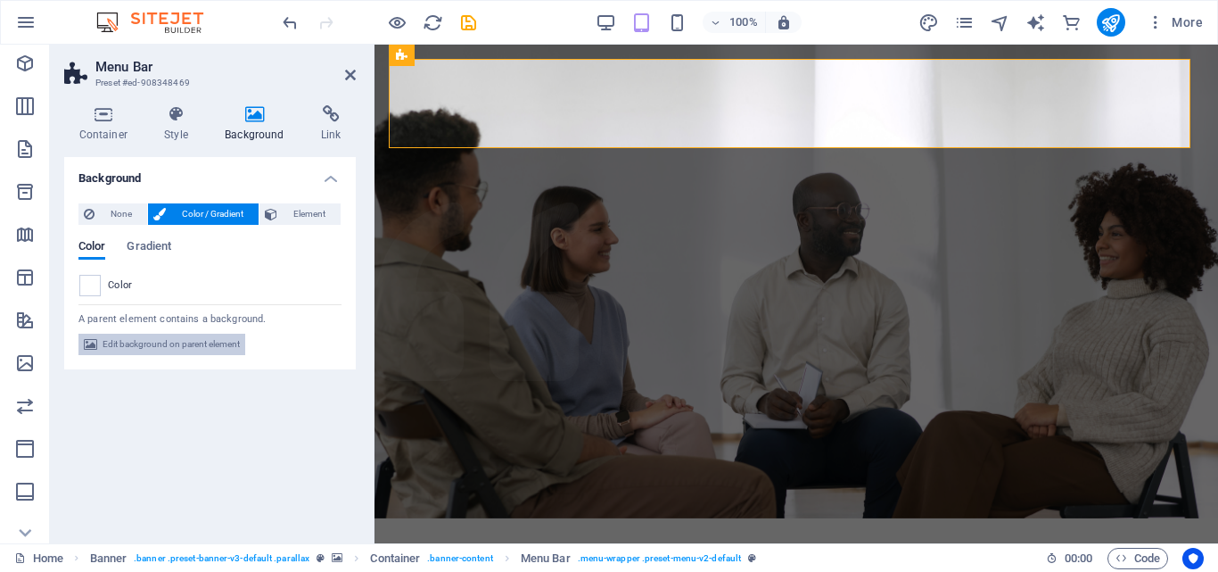
click at [174, 346] on span "Edit background on parent element" at bounding box center [171, 344] width 137 height 21
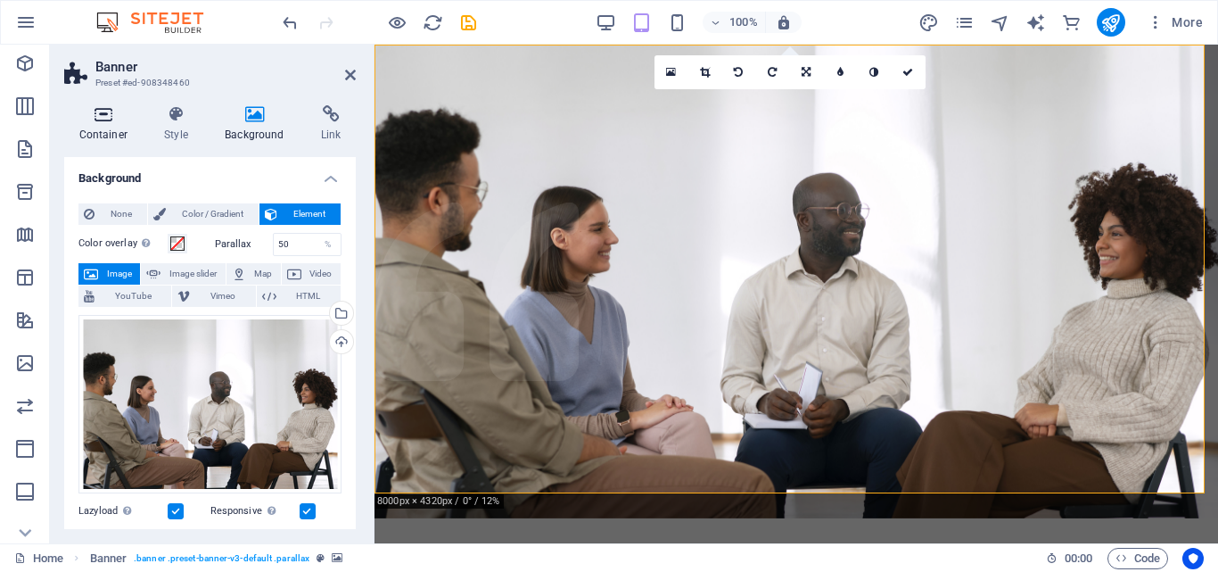
click at [108, 123] on h4 "Container" at bounding box center [107, 123] width 86 height 37
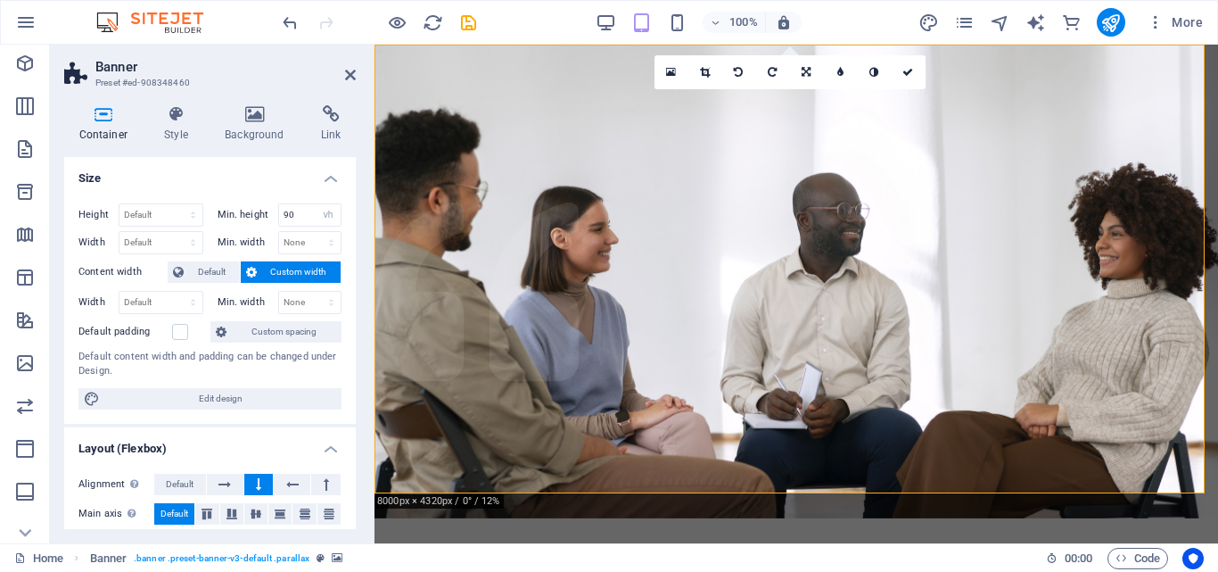
click at [108, 123] on h4 "Container" at bounding box center [107, 123] width 86 height 37
click at [348, 71] on icon at bounding box center [350, 75] width 11 height 14
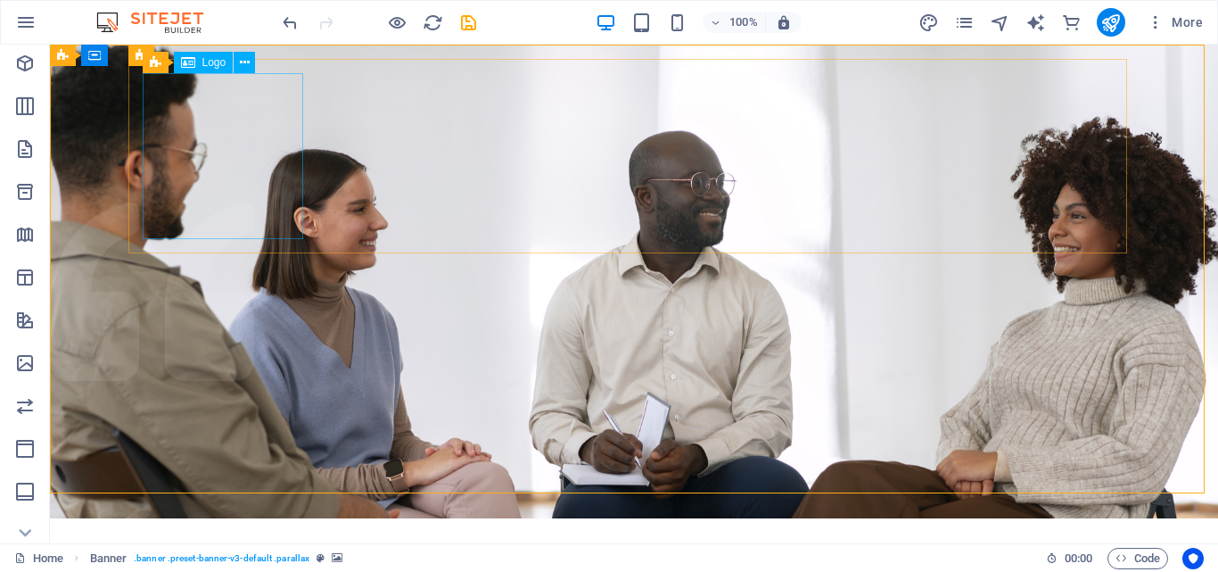
click at [210, 67] on span "Logo" at bounding box center [214, 62] width 24 height 11
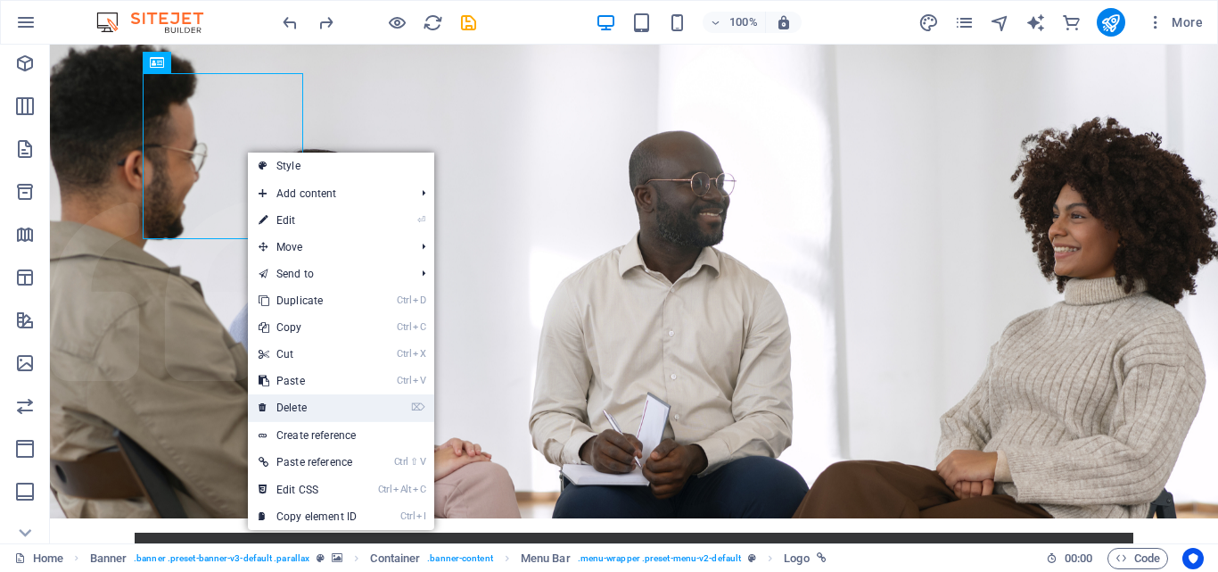
click at [301, 406] on link "⌦ Delete" at bounding box center [308, 407] width 120 height 27
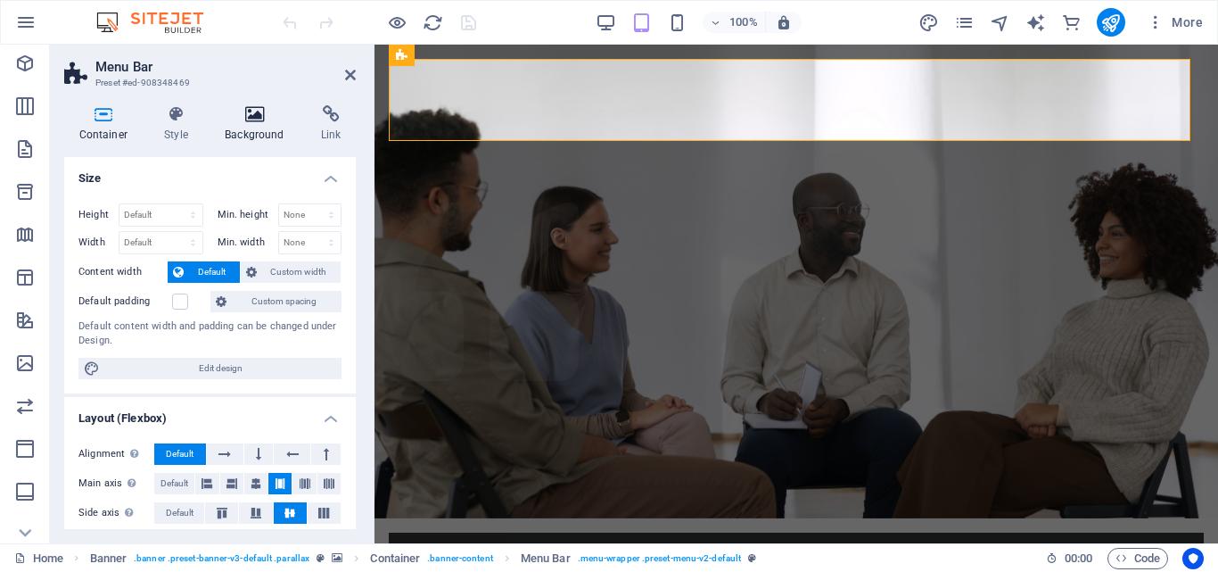
click at [255, 121] on icon at bounding box center [254, 114] width 89 height 18
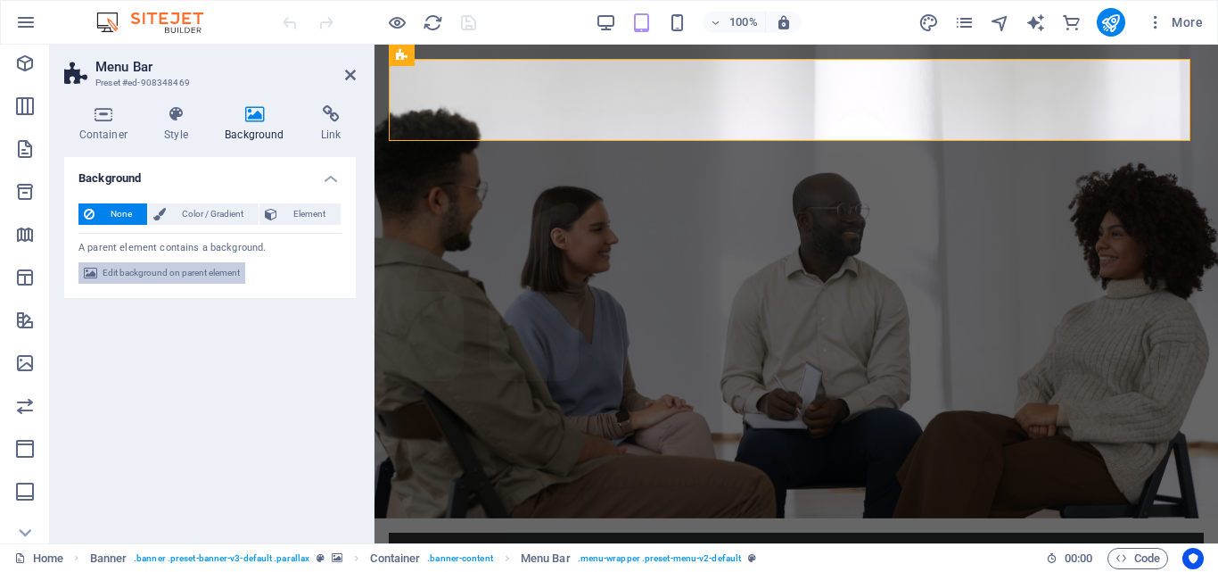
click at [149, 275] on span "Edit background on parent element" at bounding box center [171, 272] width 137 height 21
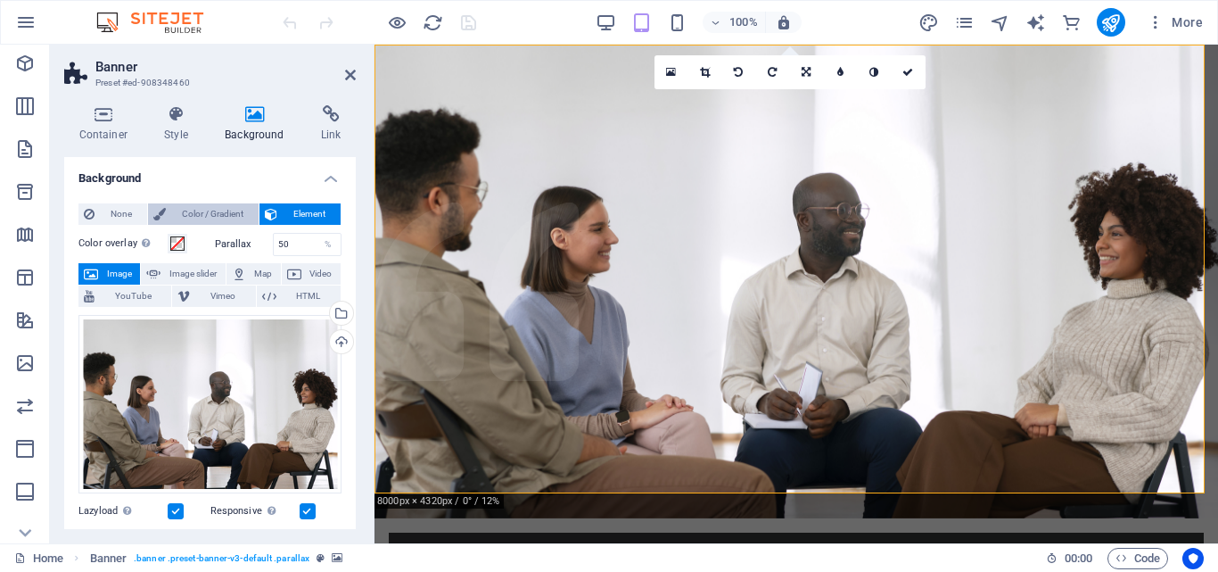
click at [194, 210] on span "Color / Gradient" at bounding box center [212, 213] width 82 height 21
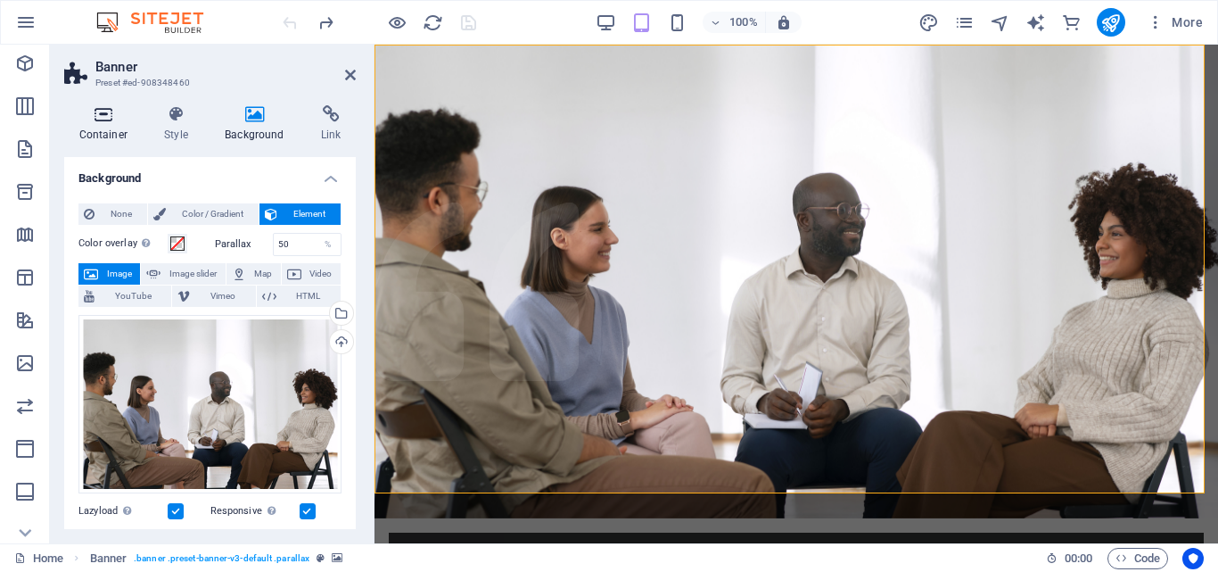
click at [101, 119] on icon at bounding box center [103, 114] width 78 height 18
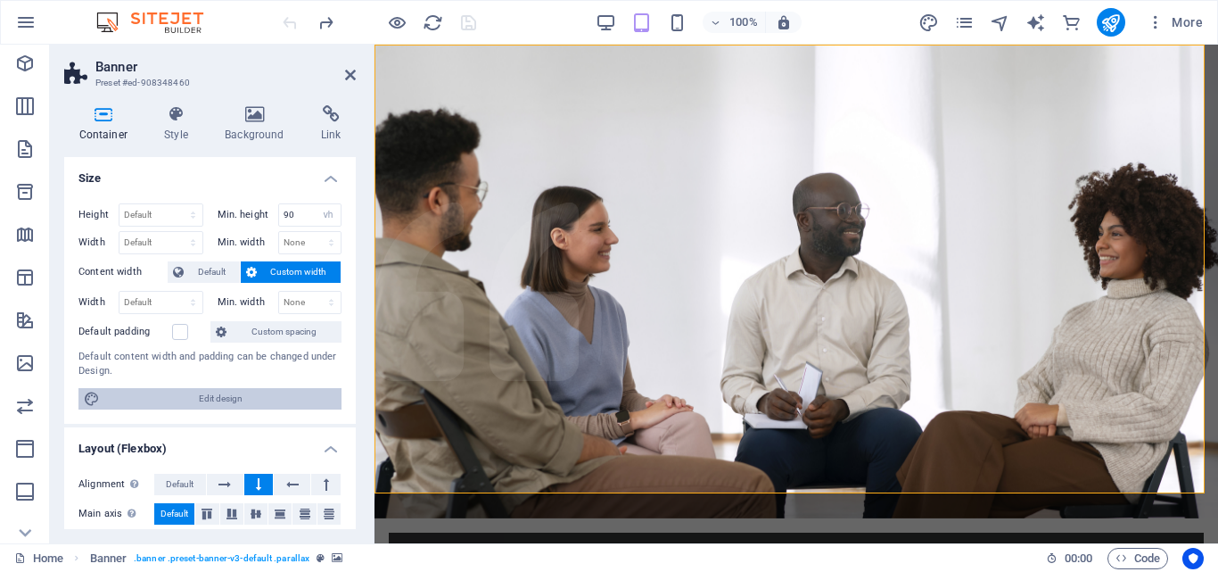
click at [216, 393] on span "Edit design" at bounding box center [220, 398] width 231 height 21
select select "rem"
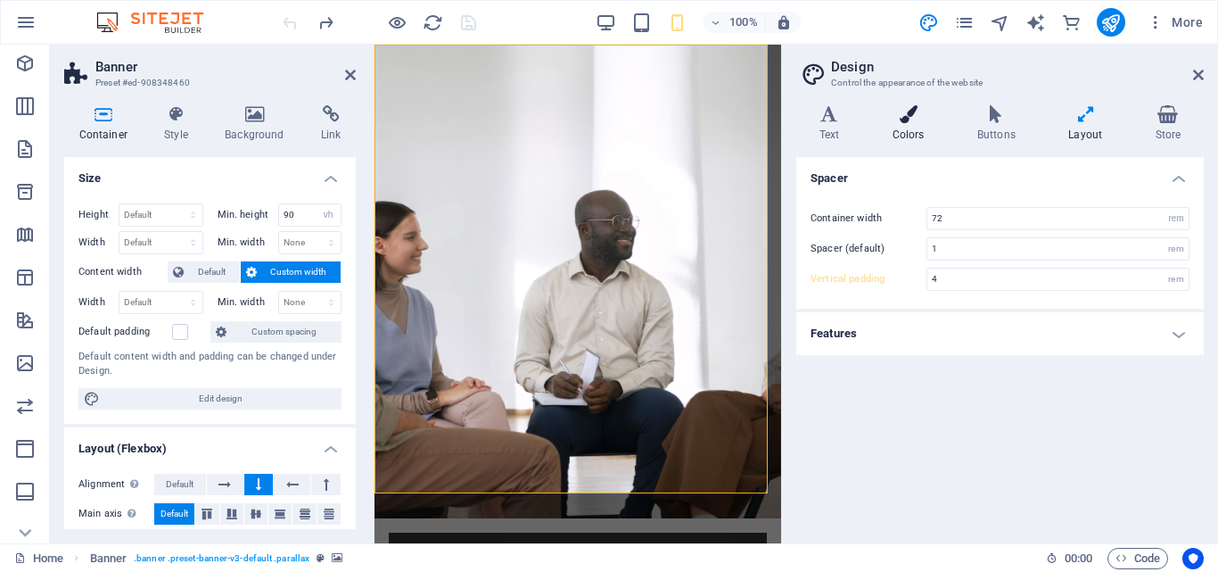
click at [908, 120] on icon at bounding box center [909, 114] width 78 height 18
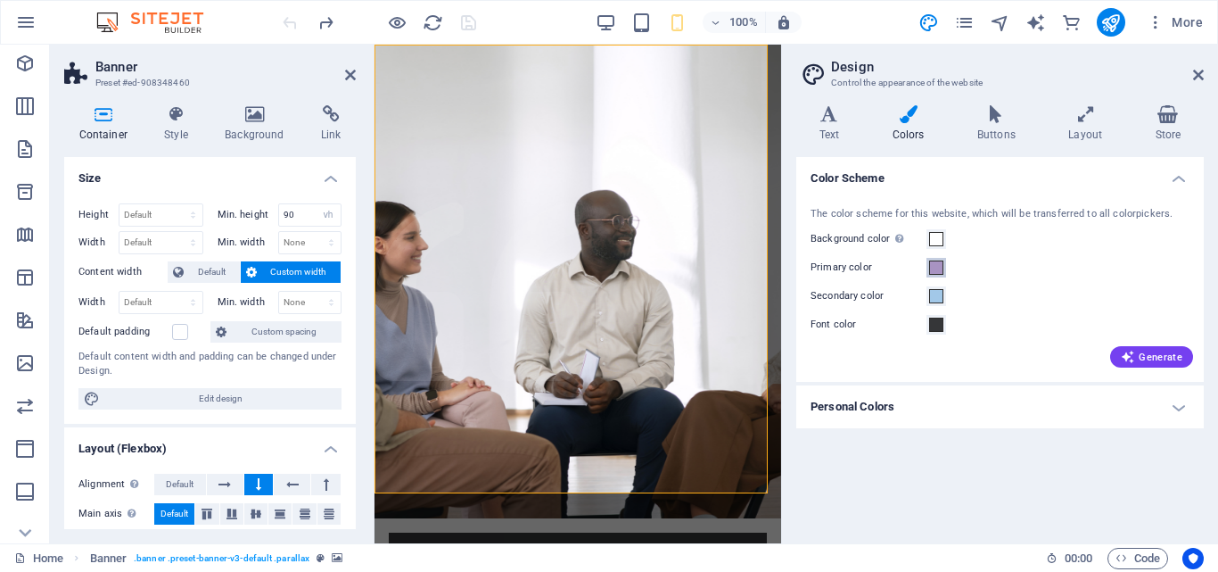
click at [937, 268] on span at bounding box center [936, 267] width 14 height 14
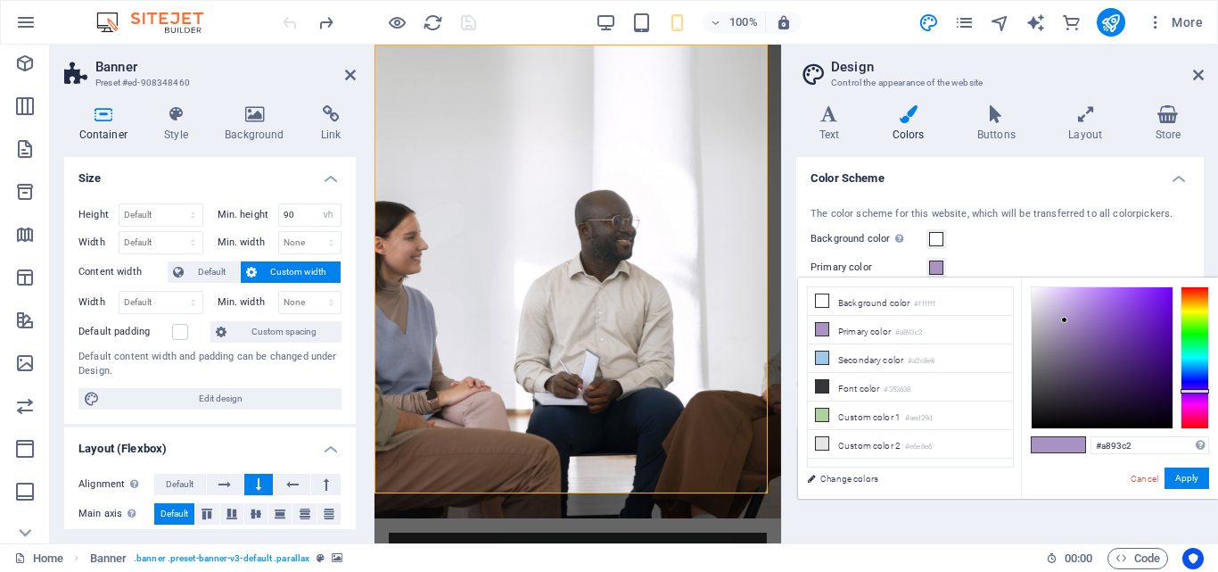
click at [937, 268] on span at bounding box center [936, 267] width 14 height 14
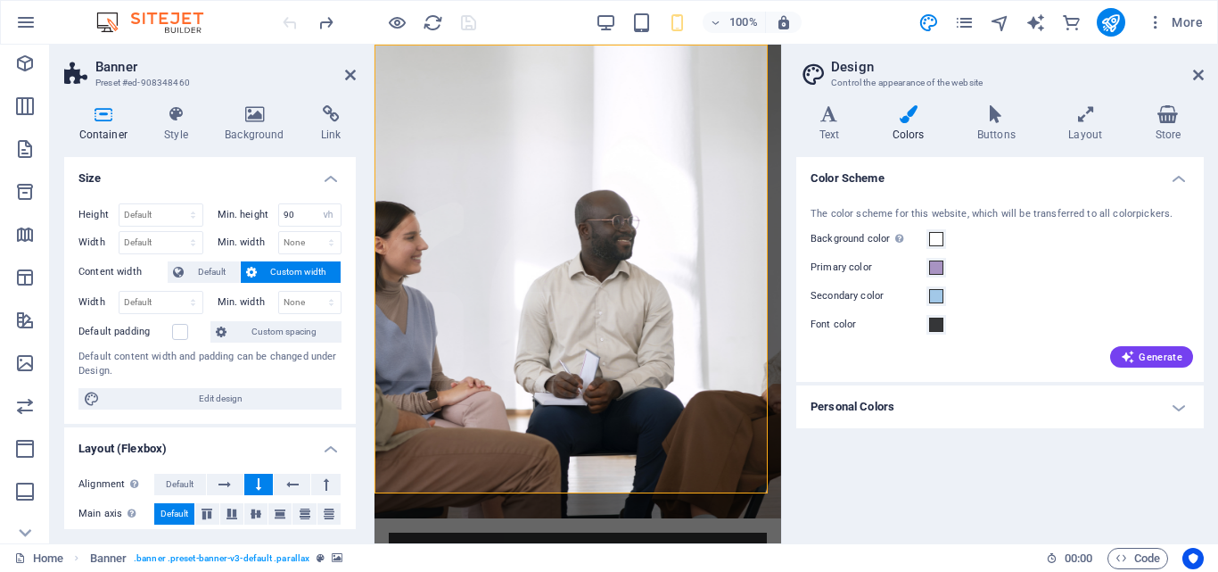
click at [1176, 406] on h4 "Personal Colors" at bounding box center [1000, 406] width 408 height 43
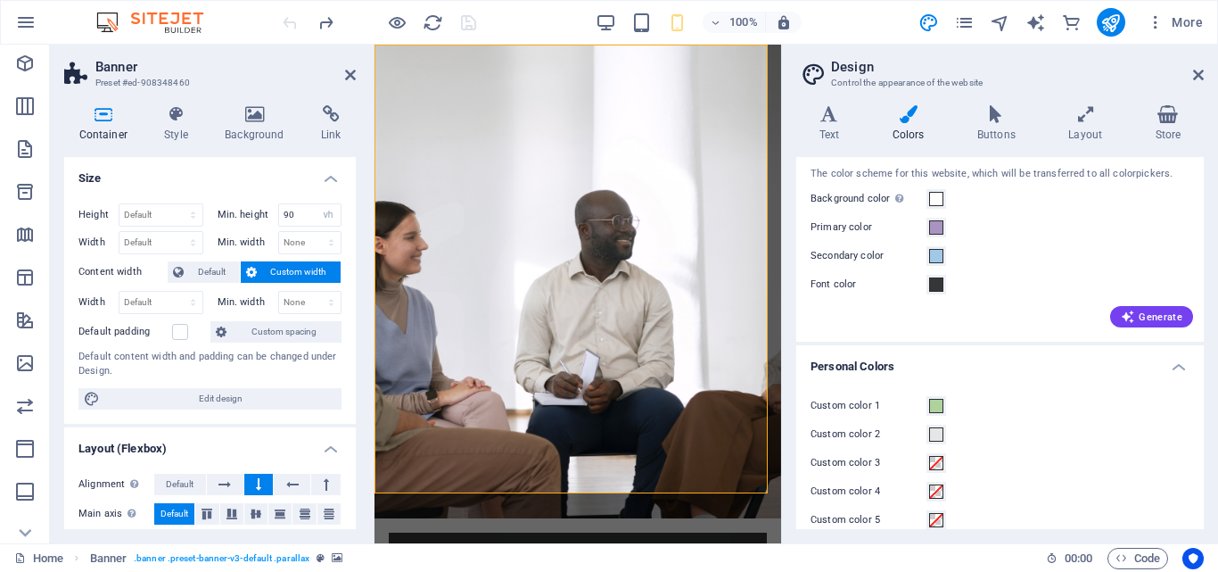
scroll to position [60, 0]
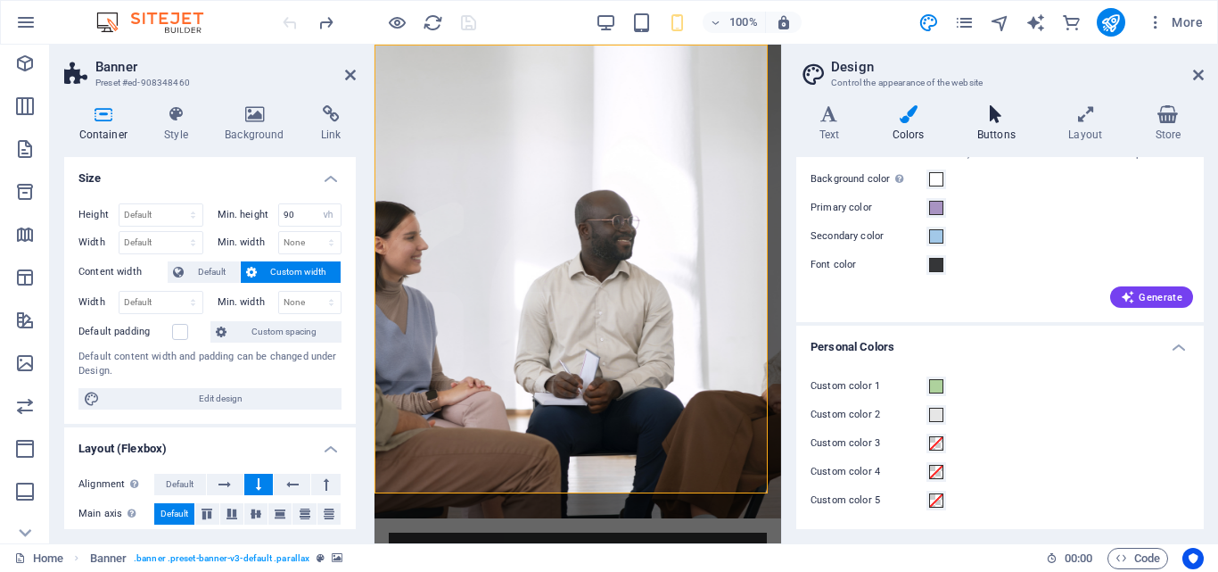
click at [1002, 125] on h4 "Buttons" at bounding box center [999, 123] width 91 height 37
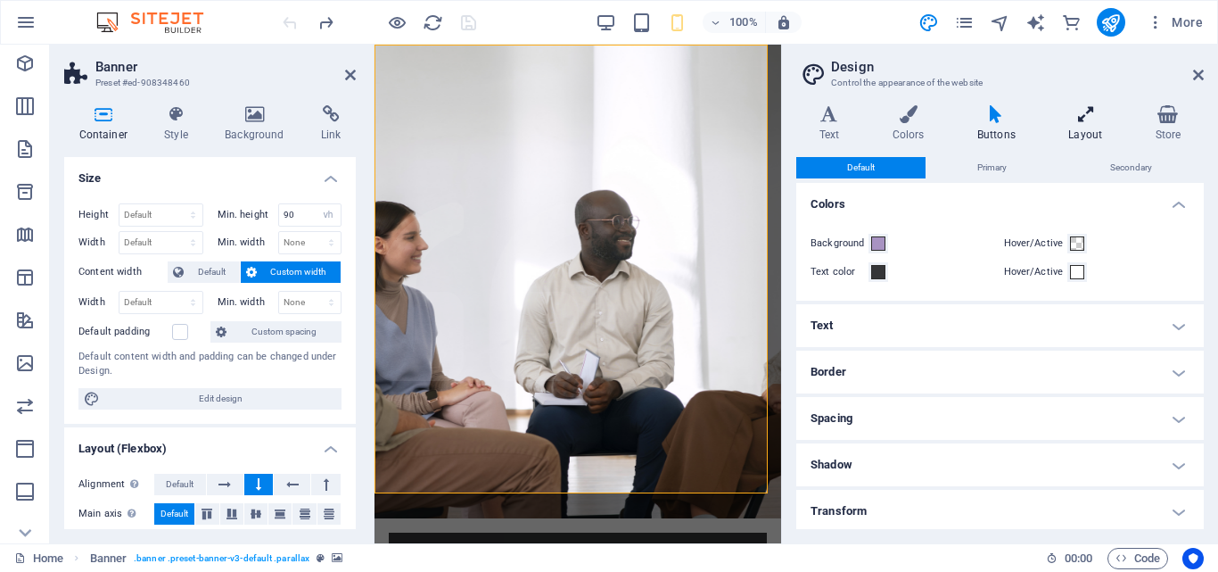
click at [1079, 128] on h4 "Layout" at bounding box center [1089, 123] width 87 height 37
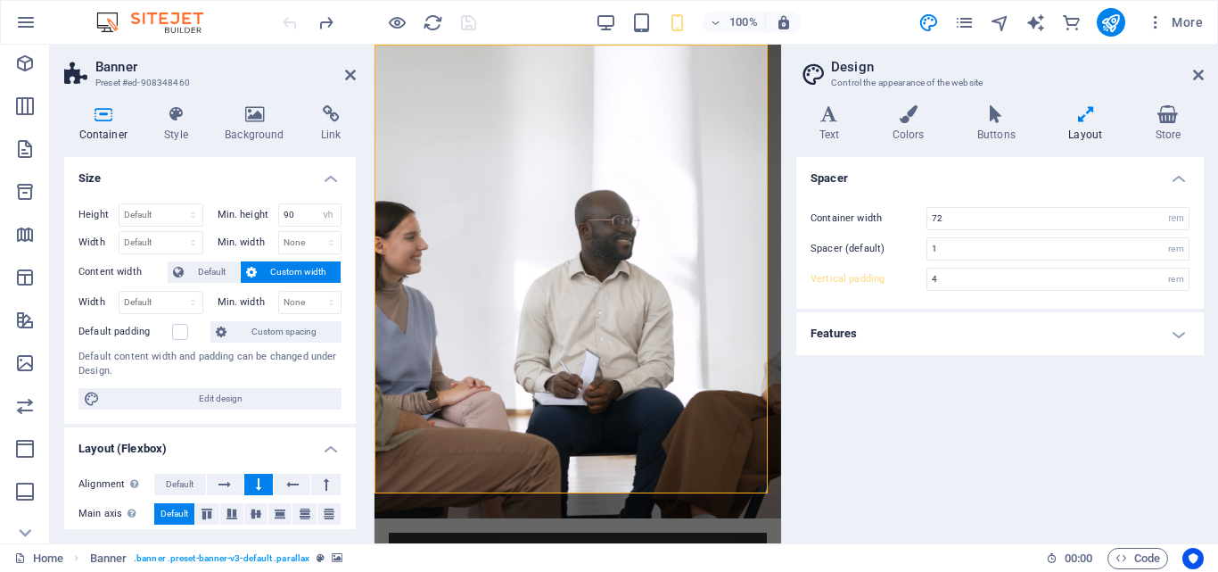
click at [1178, 335] on h4 "Features" at bounding box center [1000, 333] width 408 height 43
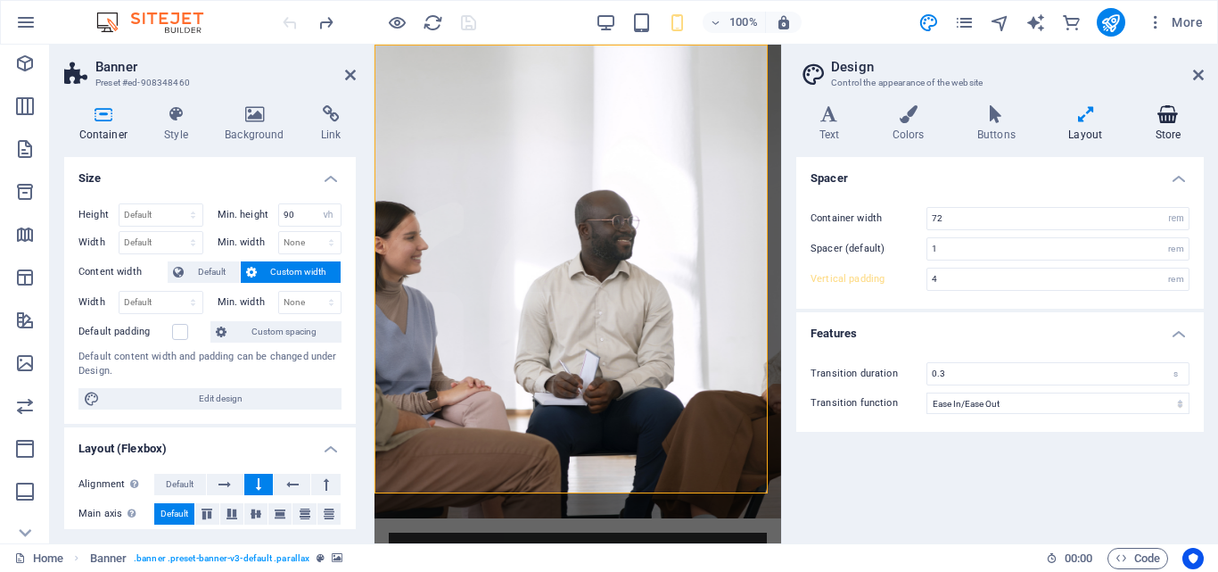
click at [1159, 120] on icon at bounding box center [1168, 114] width 71 height 18
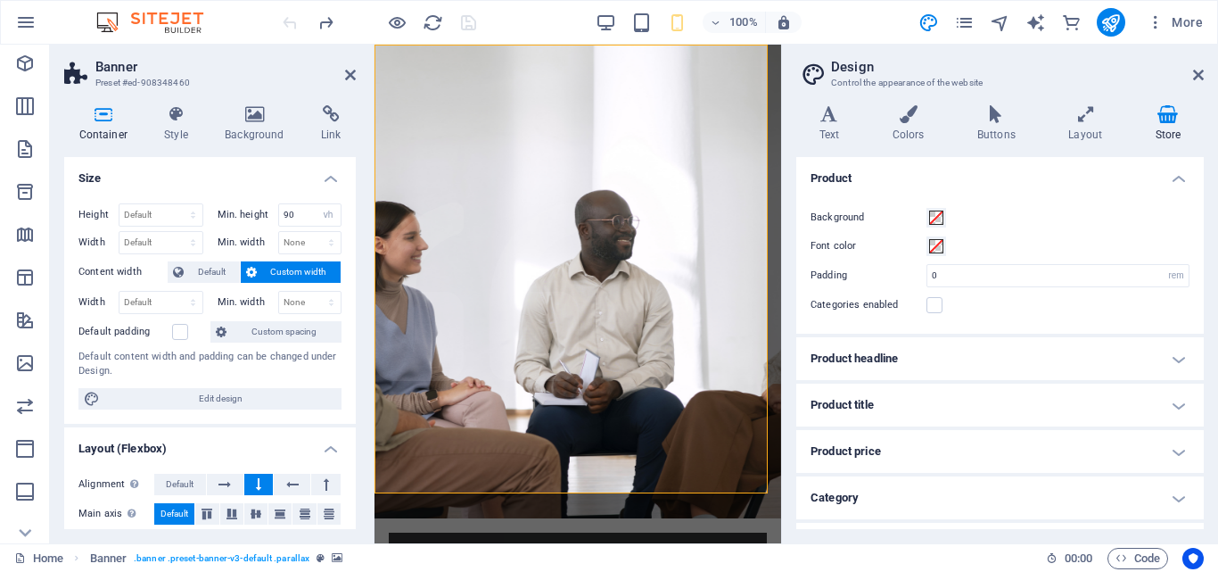
scroll to position [176, 0]
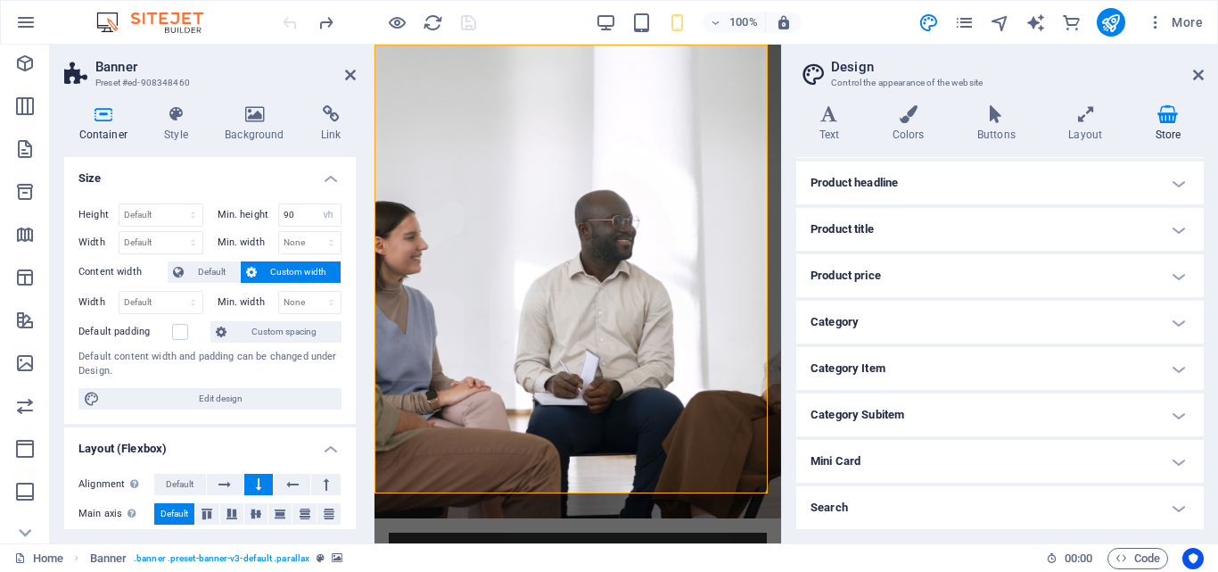
click at [1179, 227] on h4 "Product title" at bounding box center [1000, 229] width 408 height 43
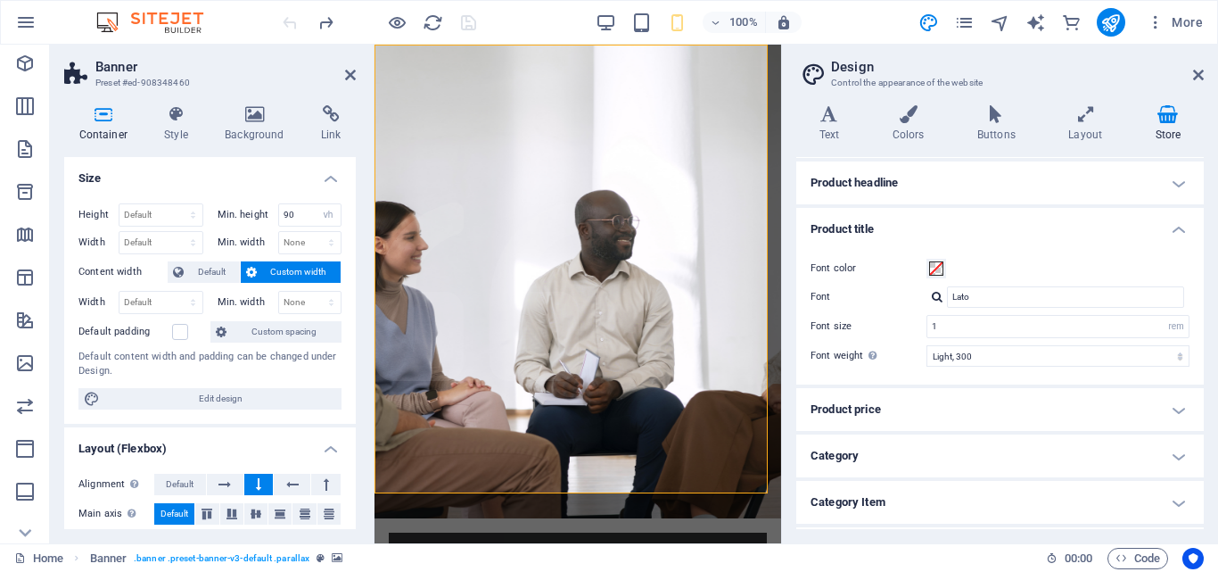
click at [1173, 450] on h4 "Category" at bounding box center [1000, 455] width 408 height 43
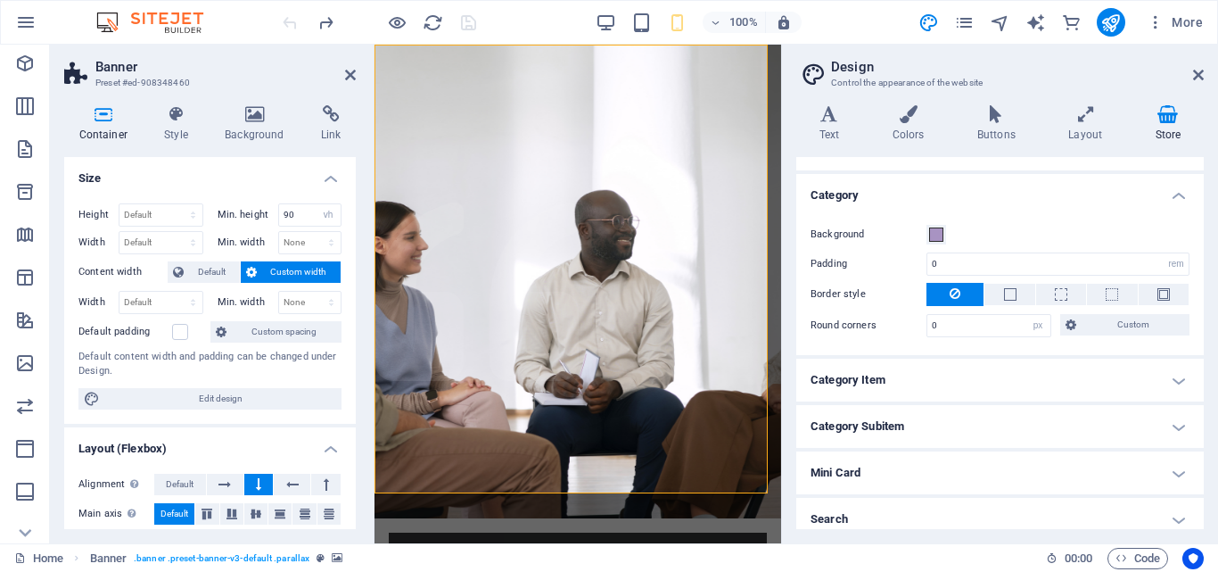
scroll to position [448, 0]
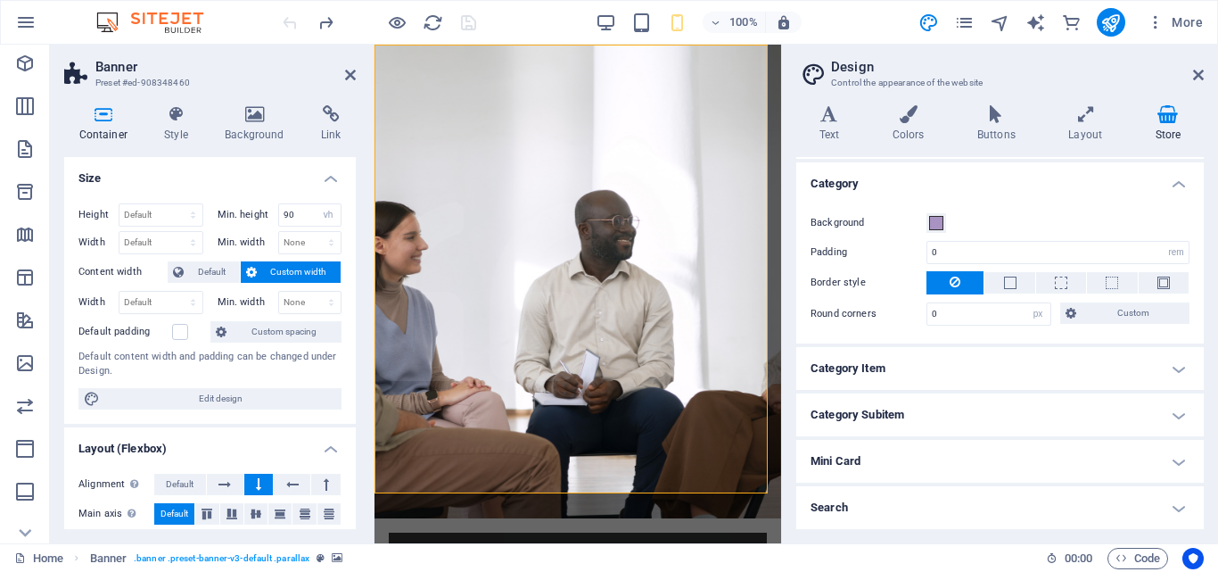
click at [1171, 366] on h4 "Category Item" at bounding box center [1000, 368] width 408 height 43
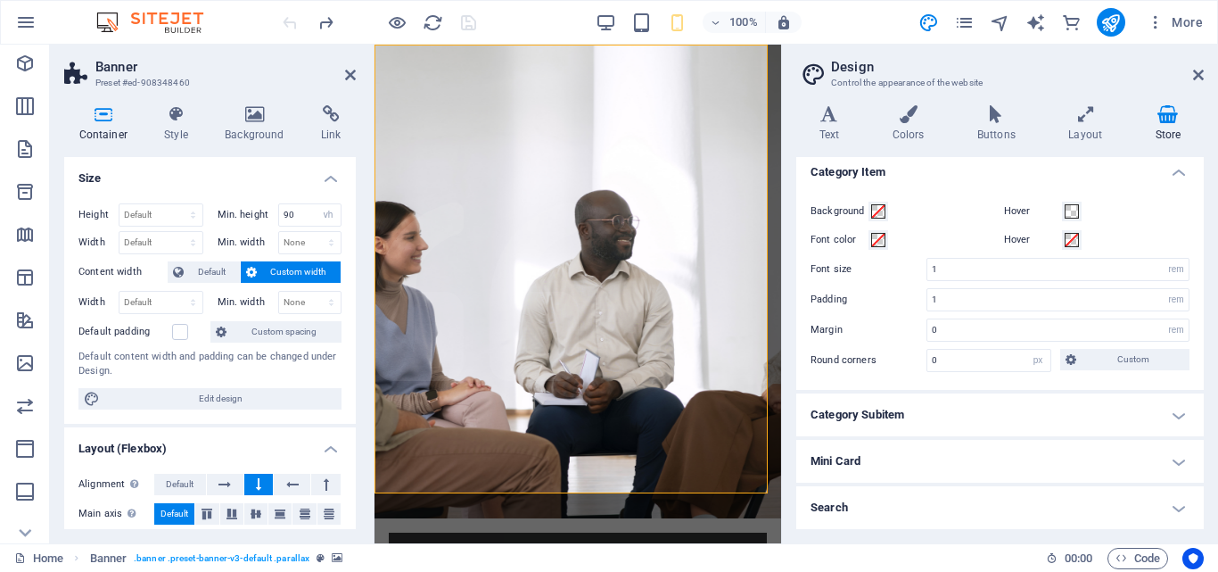
click at [1176, 412] on h4 "Category Subitem" at bounding box center [1000, 414] width 408 height 43
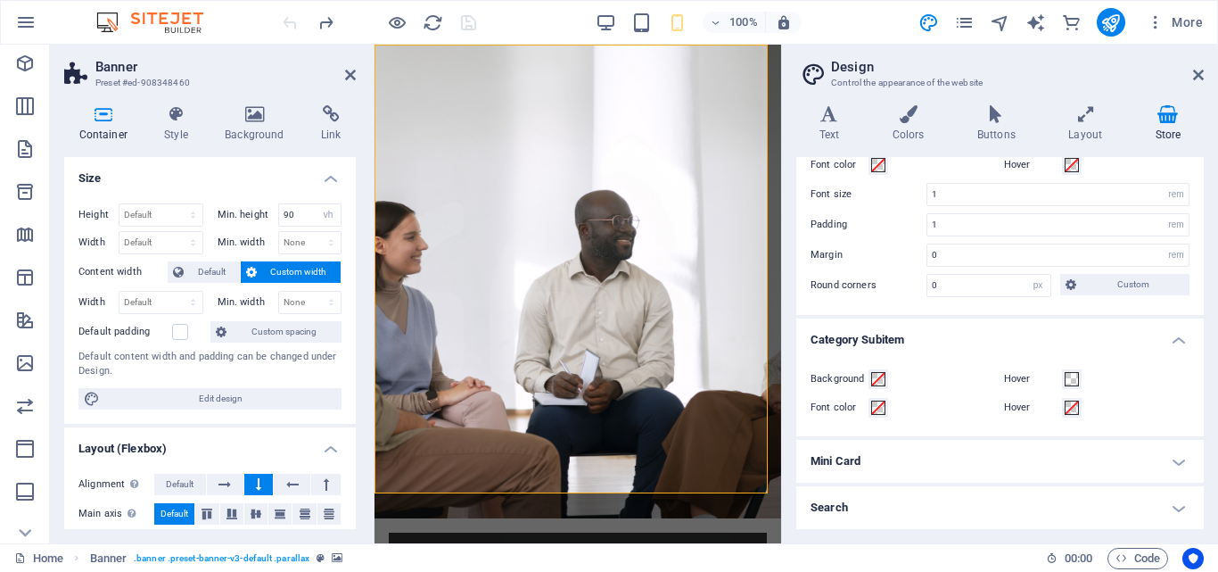
click at [1176, 454] on h4 "Mini Card" at bounding box center [1000, 461] width 408 height 43
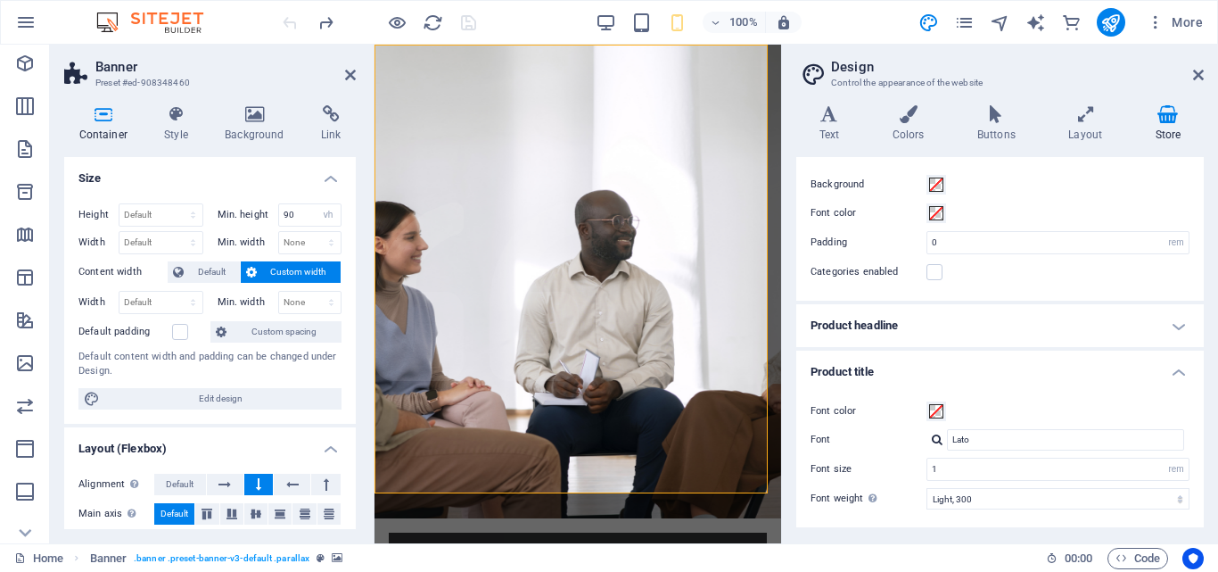
scroll to position [0, 0]
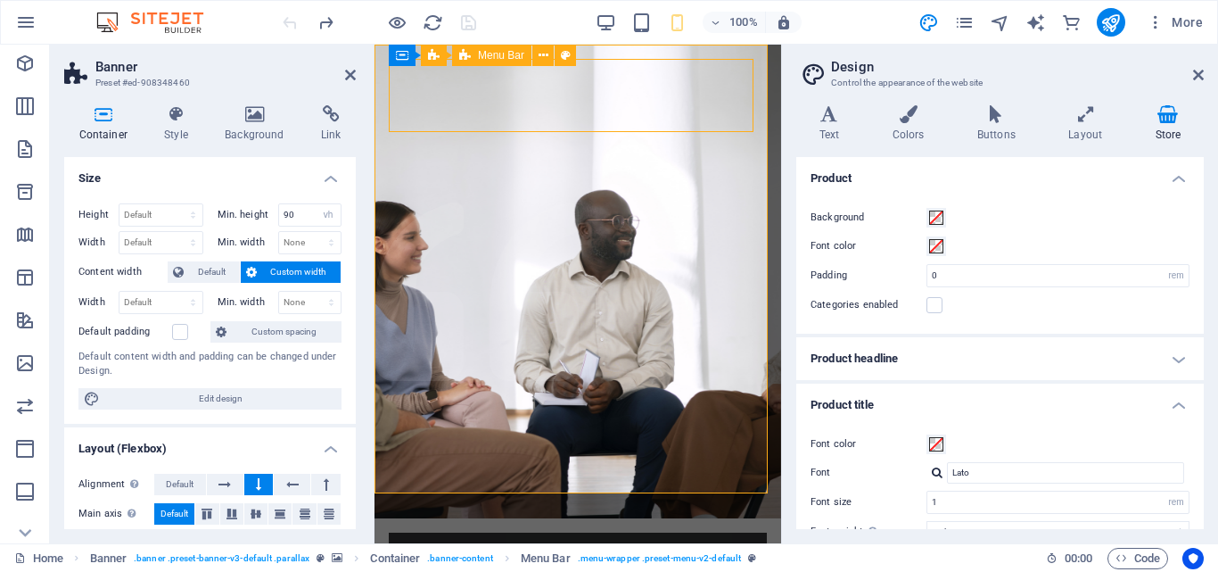
click at [355, 74] on icon at bounding box center [350, 75] width 11 height 14
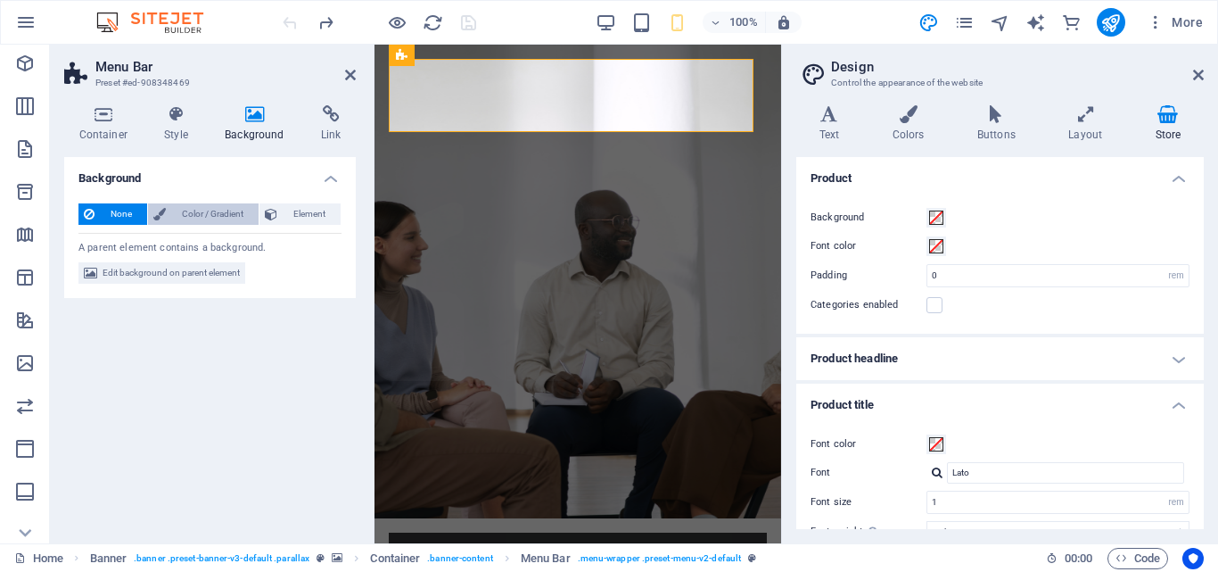
click at [216, 207] on span "Color / Gradient" at bounding box center [212, 213] width 82 height 21
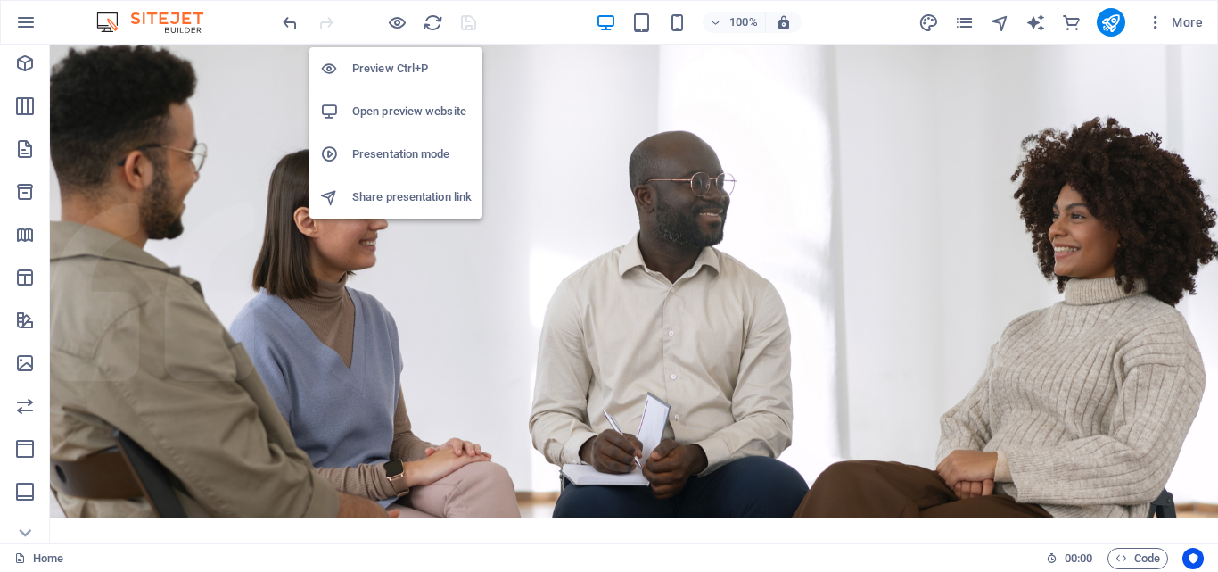
click at [373, 111] on h6 "Open preview website" at bounding box center [412, 111] width 120 height 21
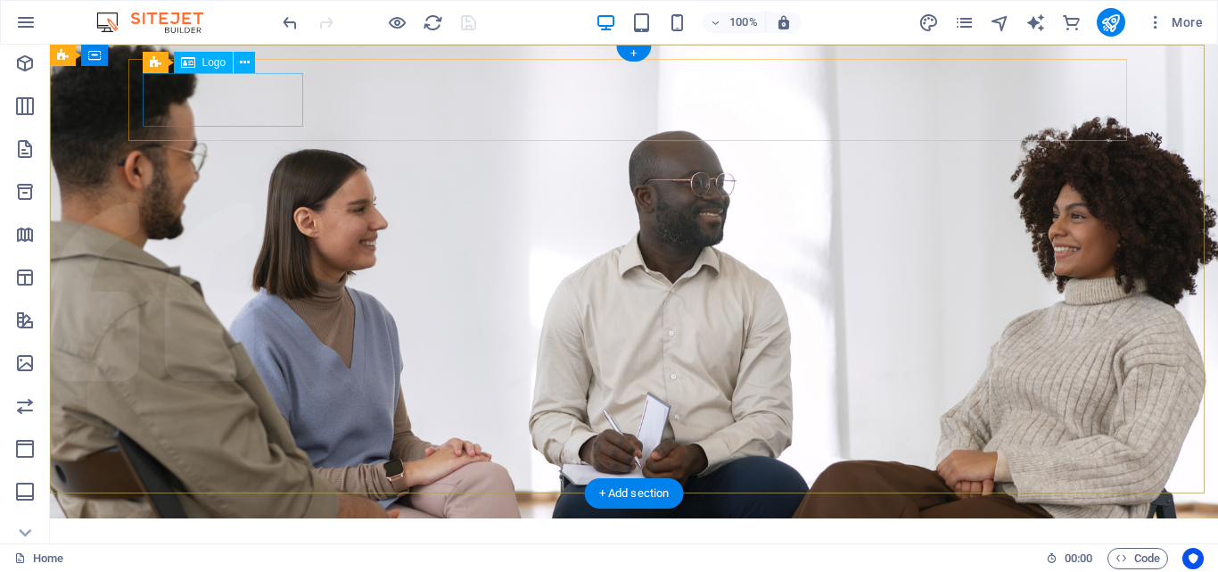
click at [210, 547] on div at bounding box center [634, 574] width 970 height 54
select select "px"
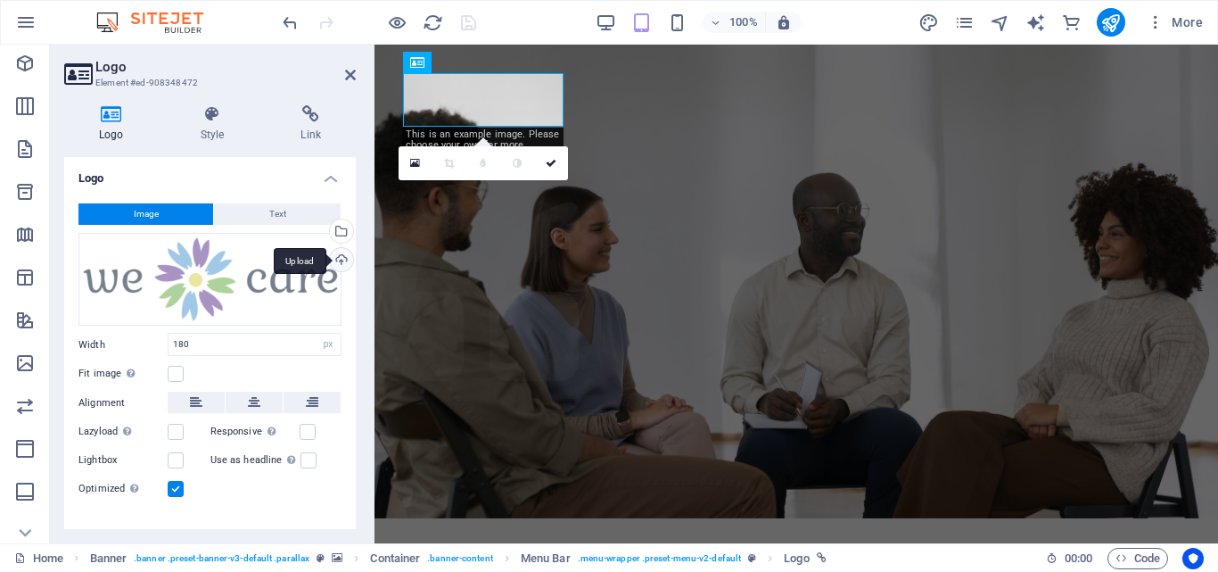
click at [340, 260] on div "Upload" at bounding box center [339, 261] width 27 height 27
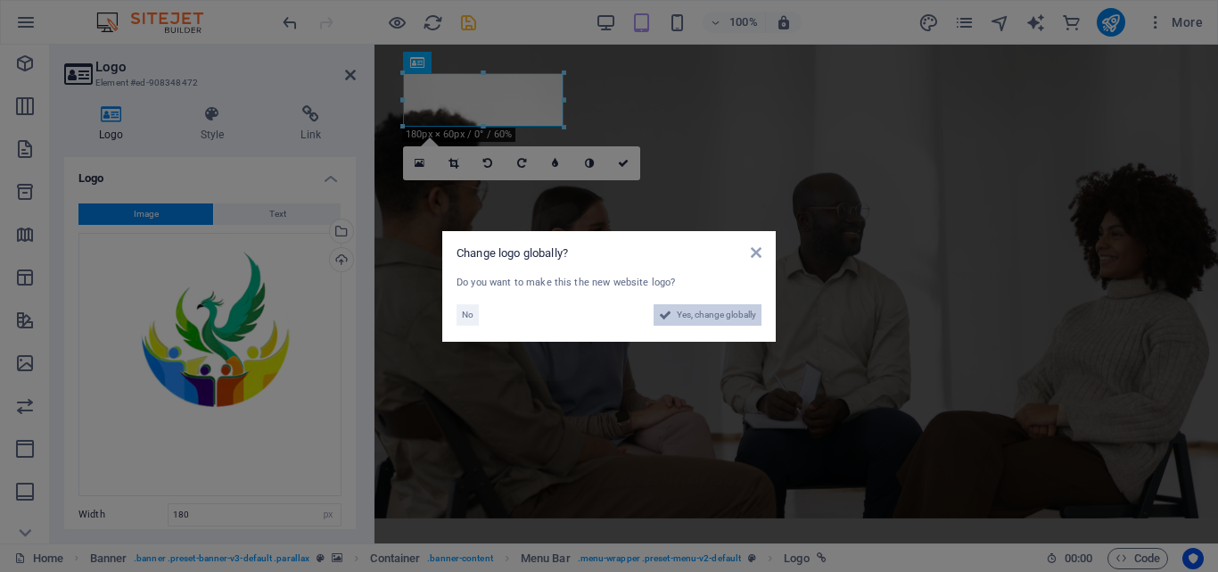
click at [706, 310] on span "Yes, change globally" at bounding box center [716, 314] width 79 height 21
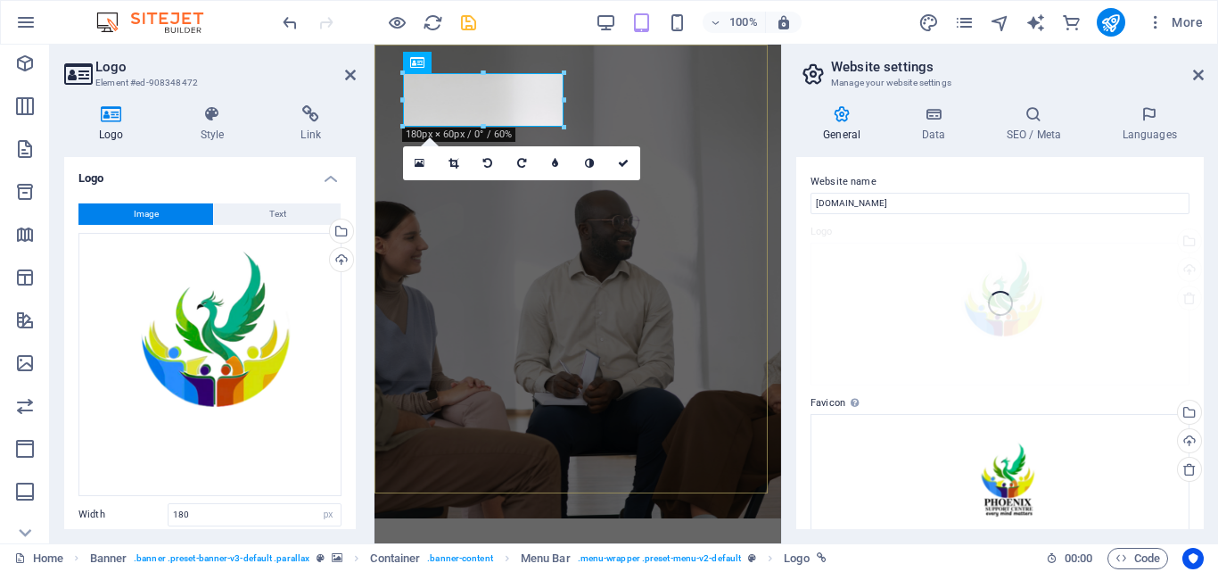
type input "150"
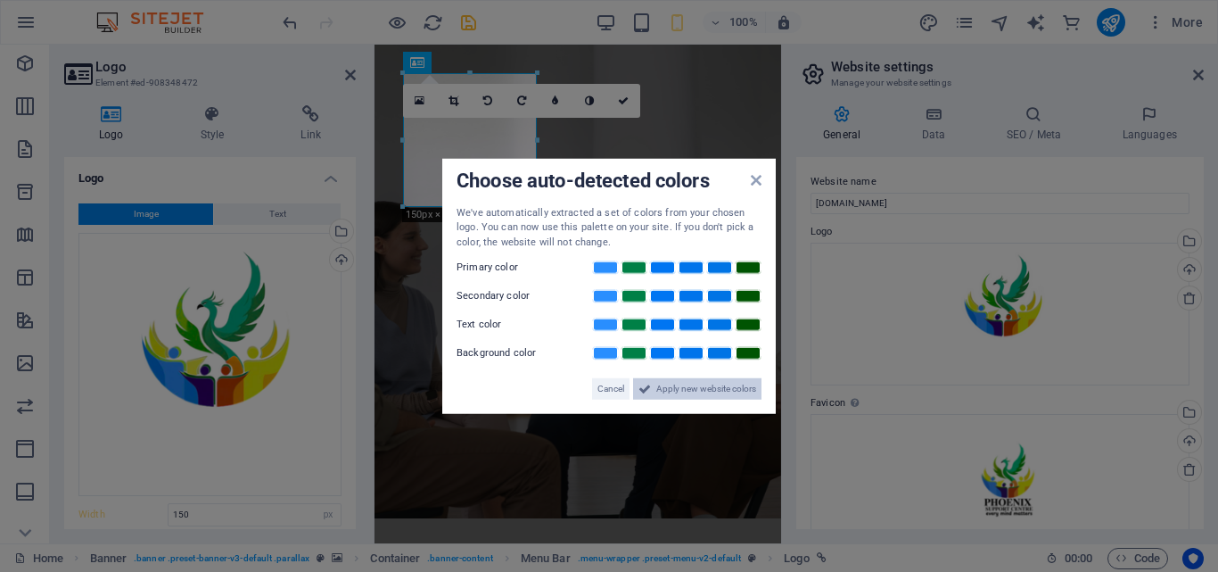
click at [709, 387] on span "Apply new website colors" at bounding box center [706, 388] width 100 height 21
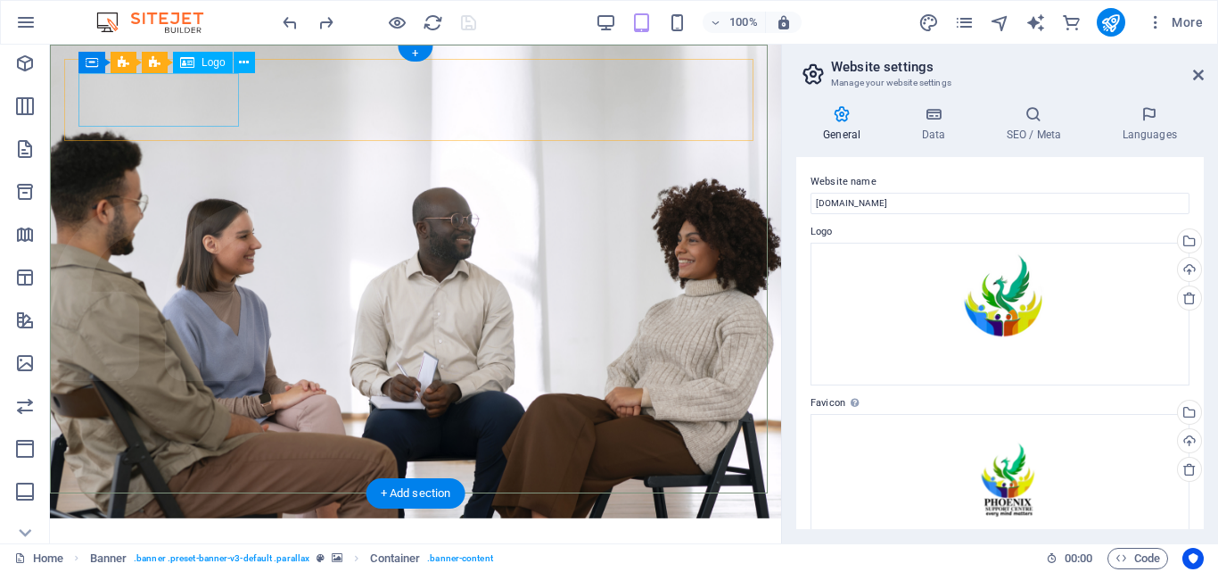
click at [142, 547] on div at bounding box center [415, 574] width 674 height 54
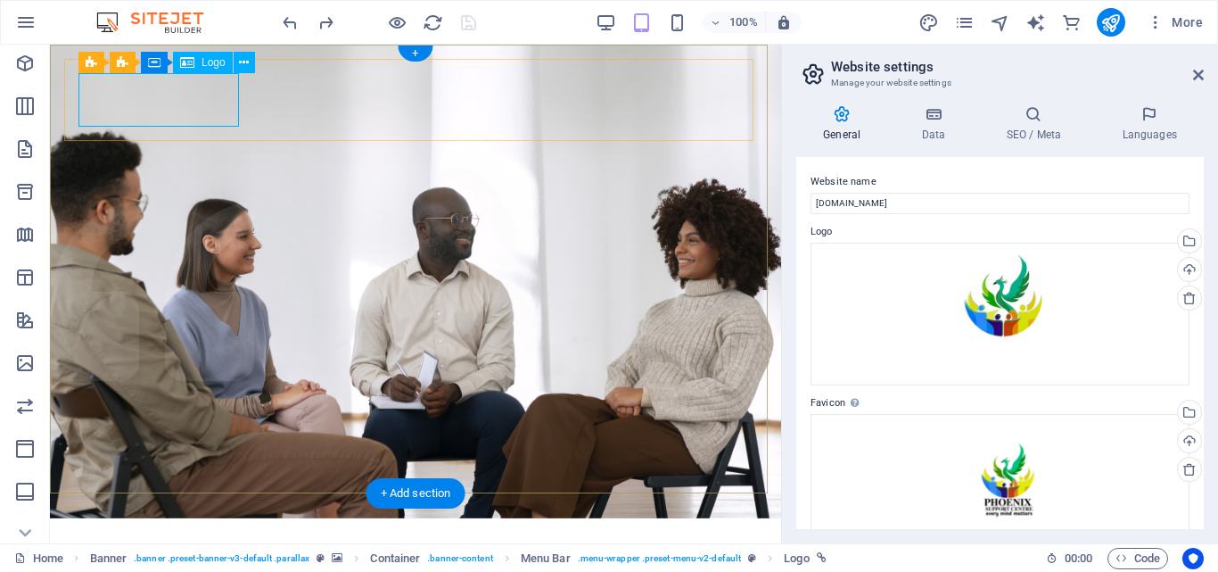
click at [172, 547] on div at bounding box center [415, 574] width 674 height 54
select select "px"
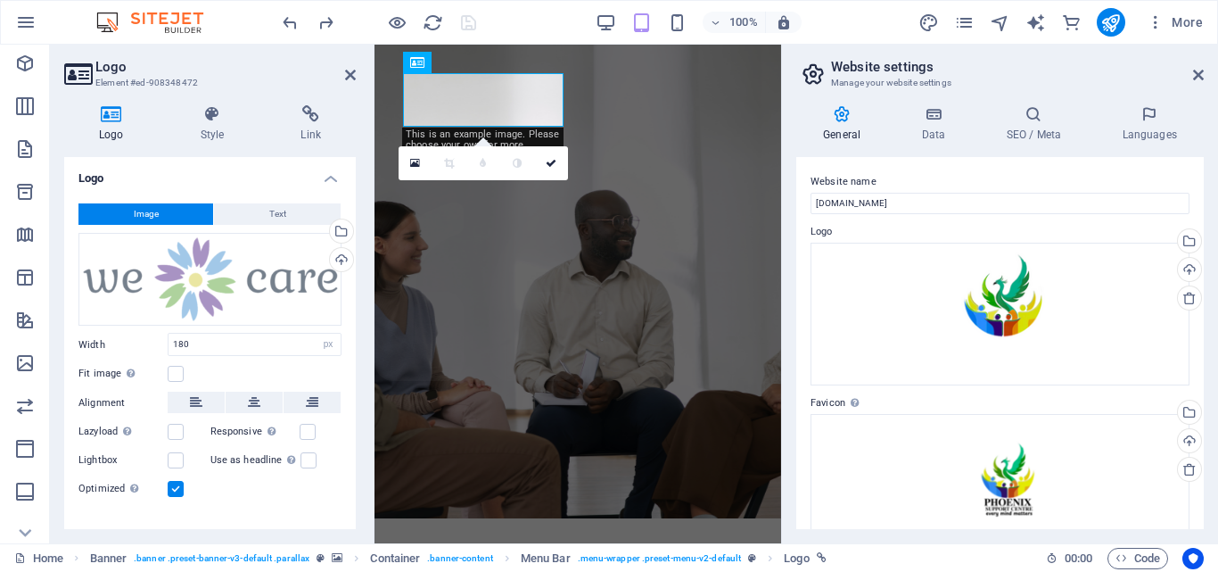
type input "150"
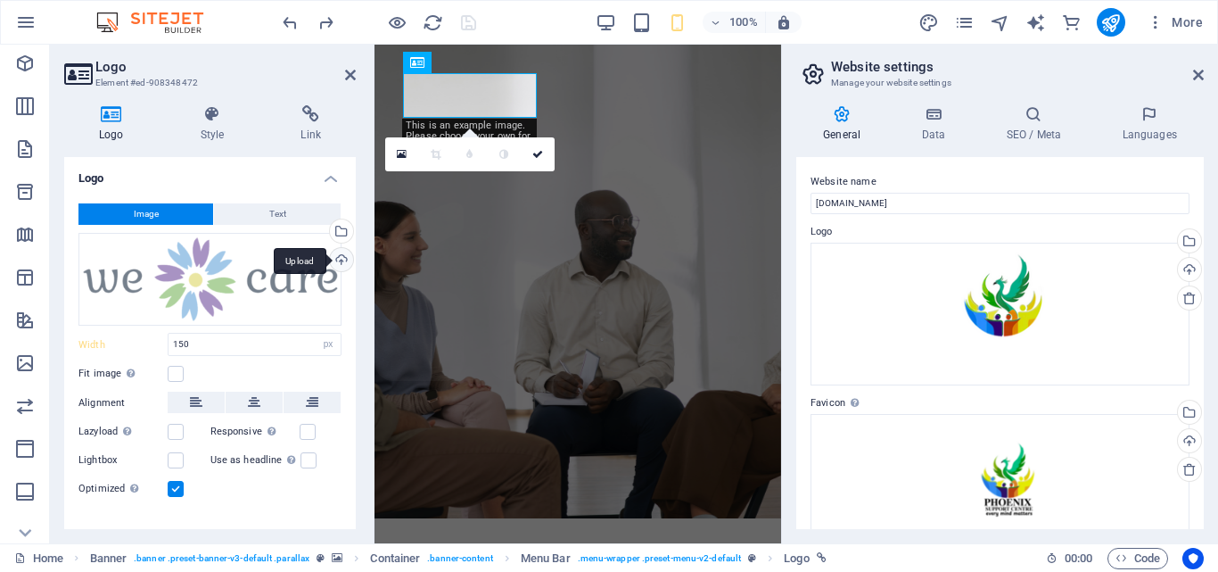
click at [335, 258] on div "Upload" at bounding box center [339, 261] width 27 height 27
click at [348, 72] on icon at bounding box center [350, 75] width 11 height 14
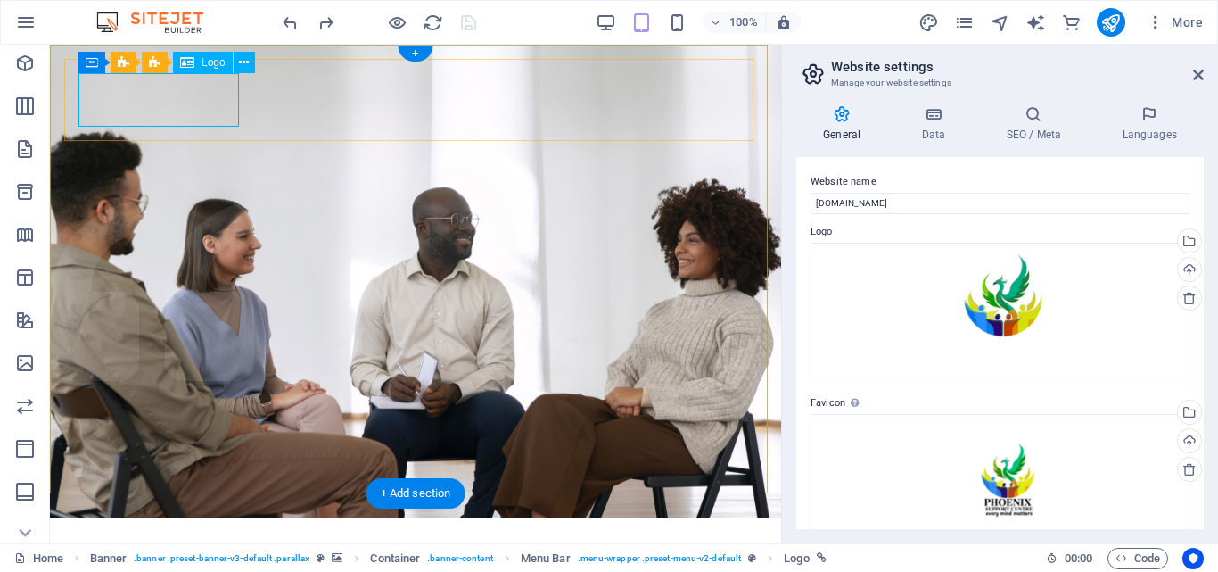
click at [178, 547] on div at bounding box center [415, 574] width 674 height 54
select select "px"
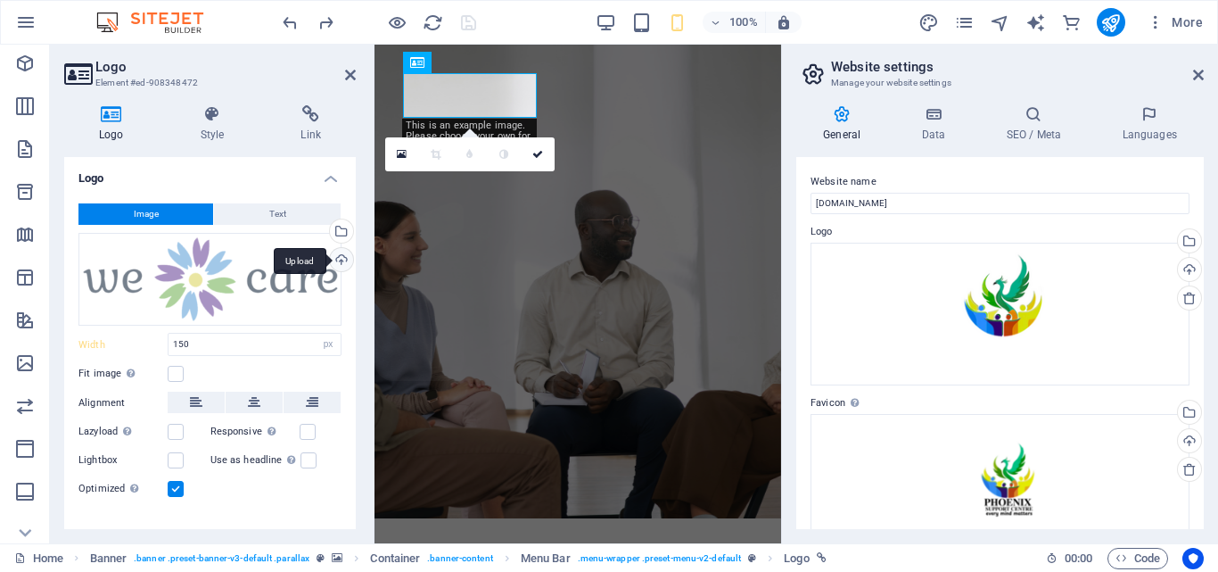
click at [335, 259] on div "Upload" at bounding box center [339, 261] width 27 height 27
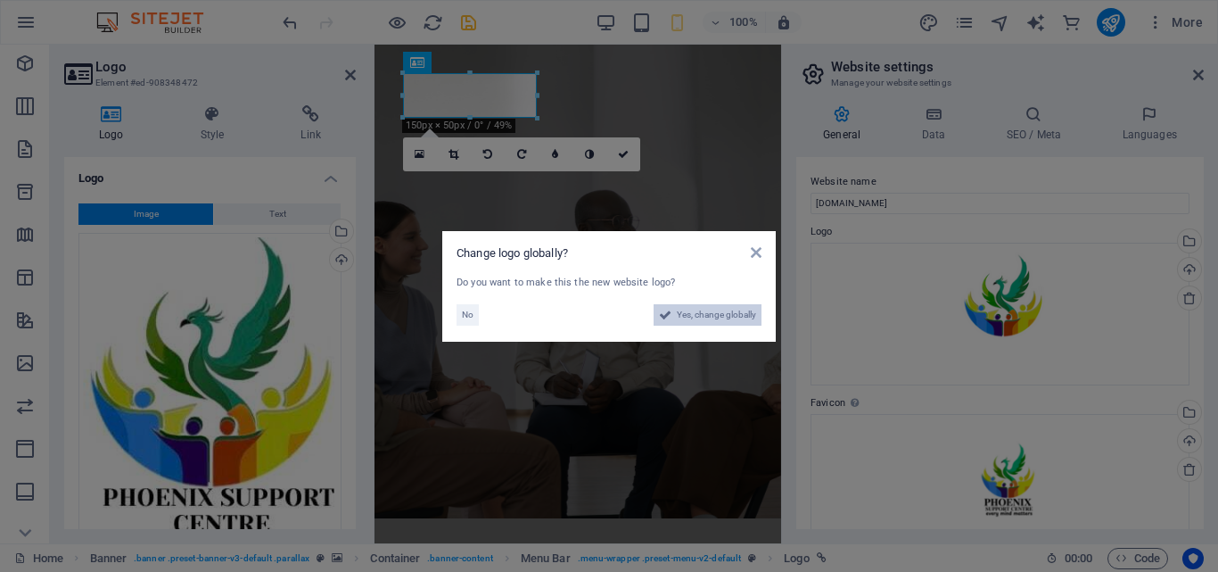
click at [723, 311] on span "Yes, change globally" at bounding box center [716, 314] width 79 height 21
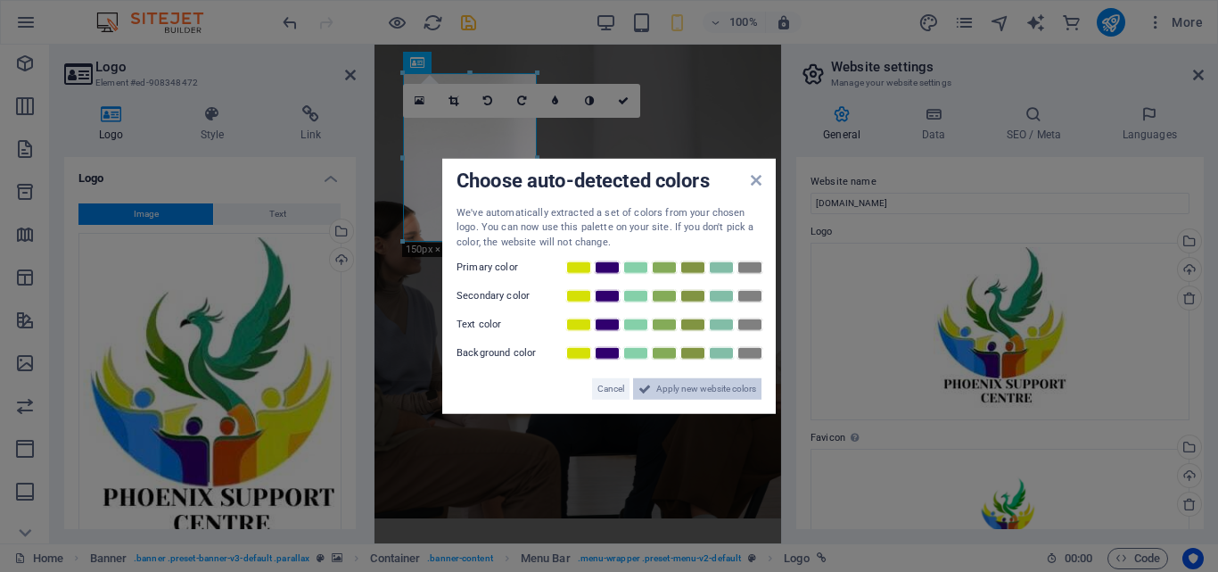
click at [699, 388] on span "Apply new website colors" at bounding box center [706, 388] width 100 height 21
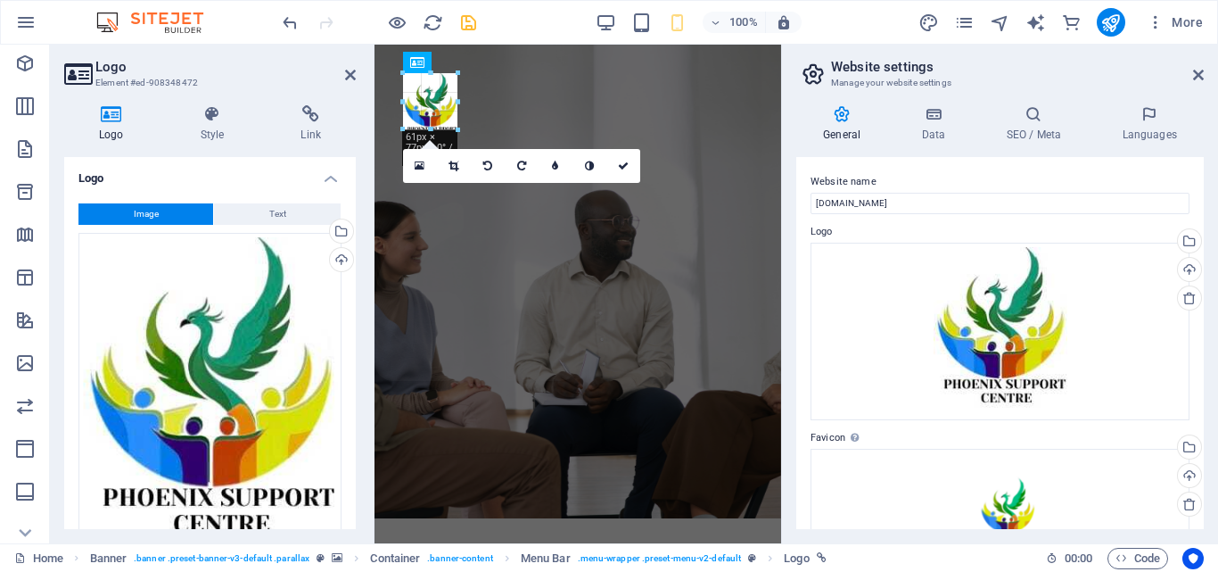
drag, startPoint x: 533, startPoint y: 239, endPoint x: 444, endPoint y: 70, distance: 191.5
type input "50"
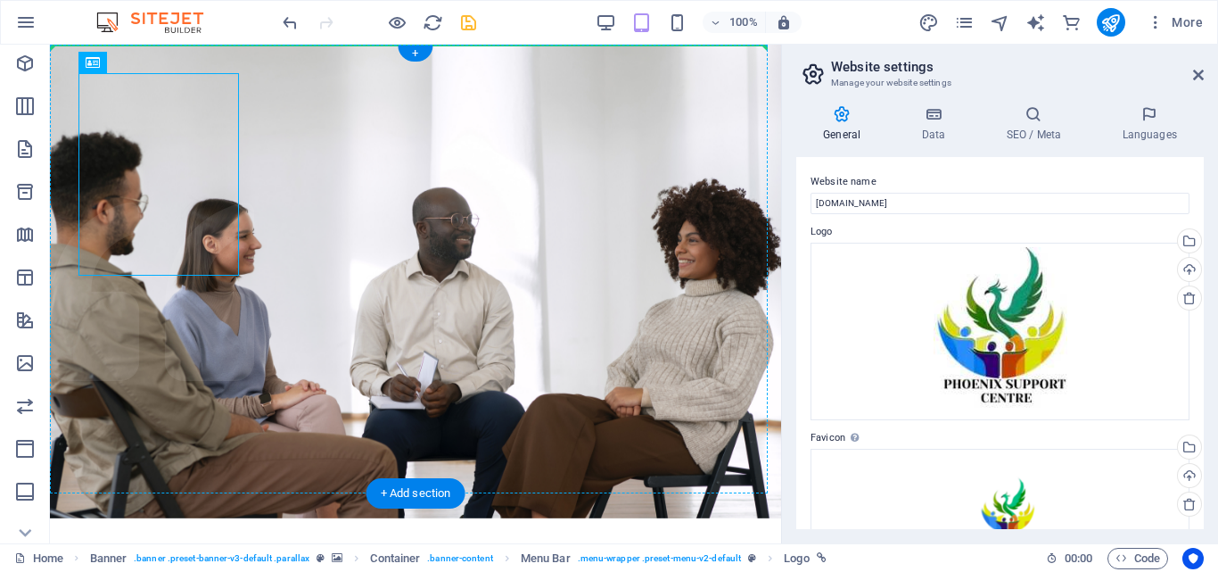
drag, startPoint x: 184, startPoint y: 162, endPoint x: 281, endPoint y: 161, distance: 97.2
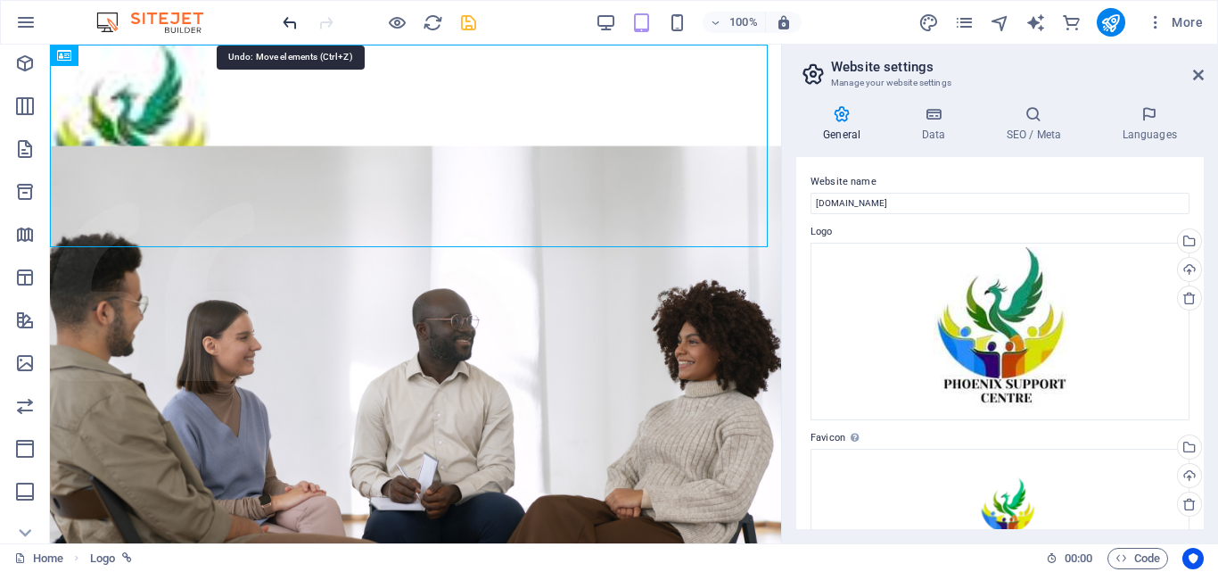
drag, startPoint x: 283, startPoint y: 13, endPoint x: 283, endPoint y: 29, distance: 15.2
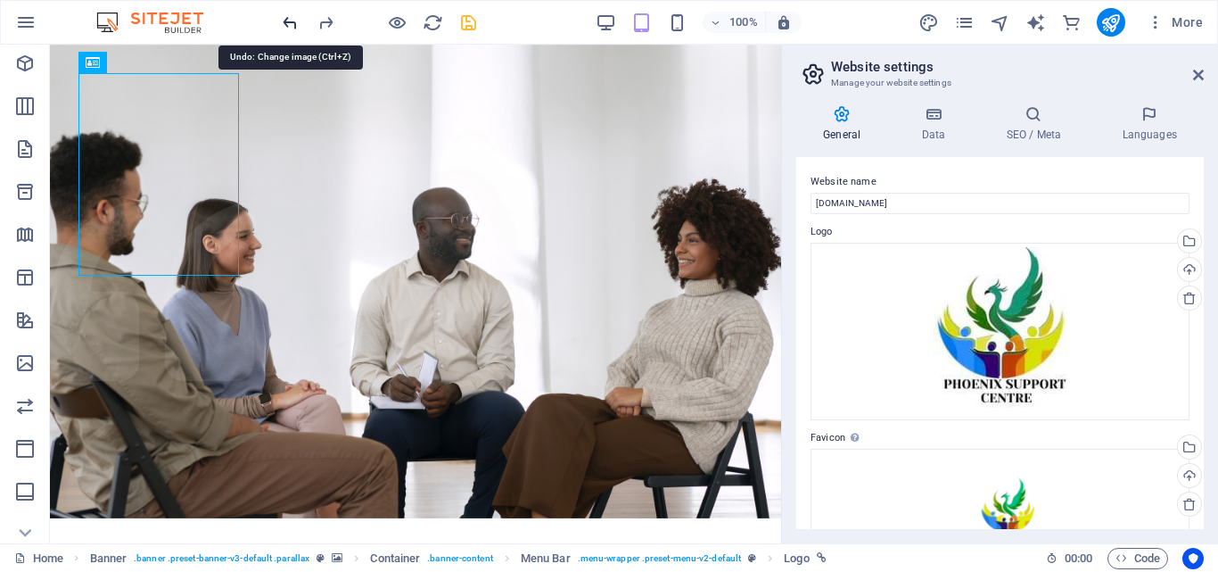
click at [334, 21] on icon "redo" at bounding box center [326, 22] width 21 height 21
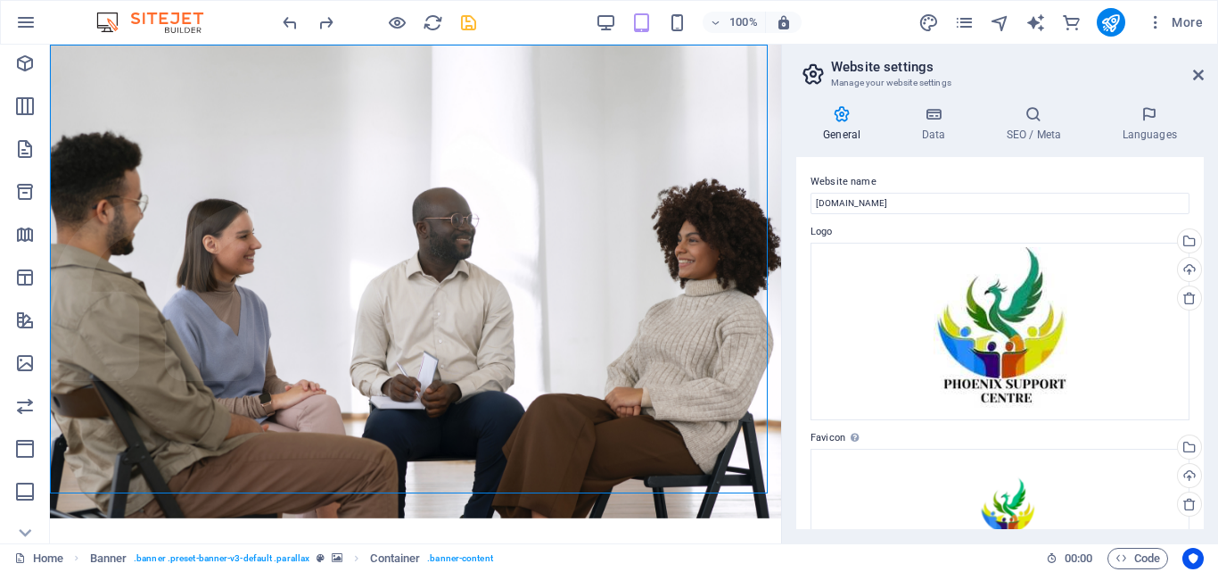
click at [1188, 294] on icon at bounding box center [1190, 298] width 14 height 14
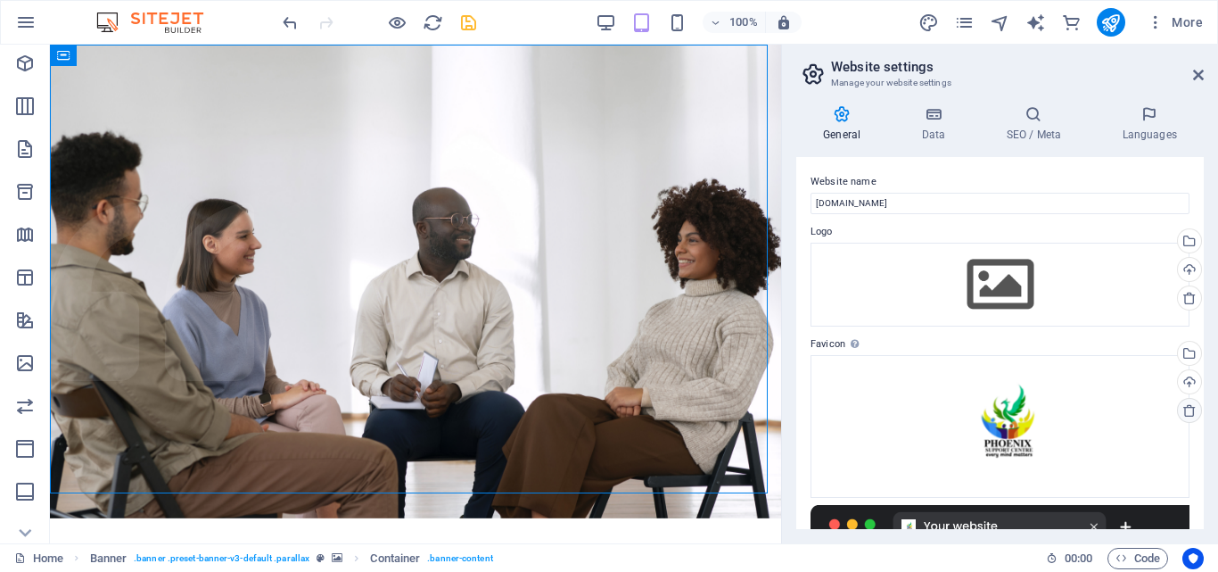
click at [1191, 404] on icon at bounding box center [1190, 410] width 14 height 14
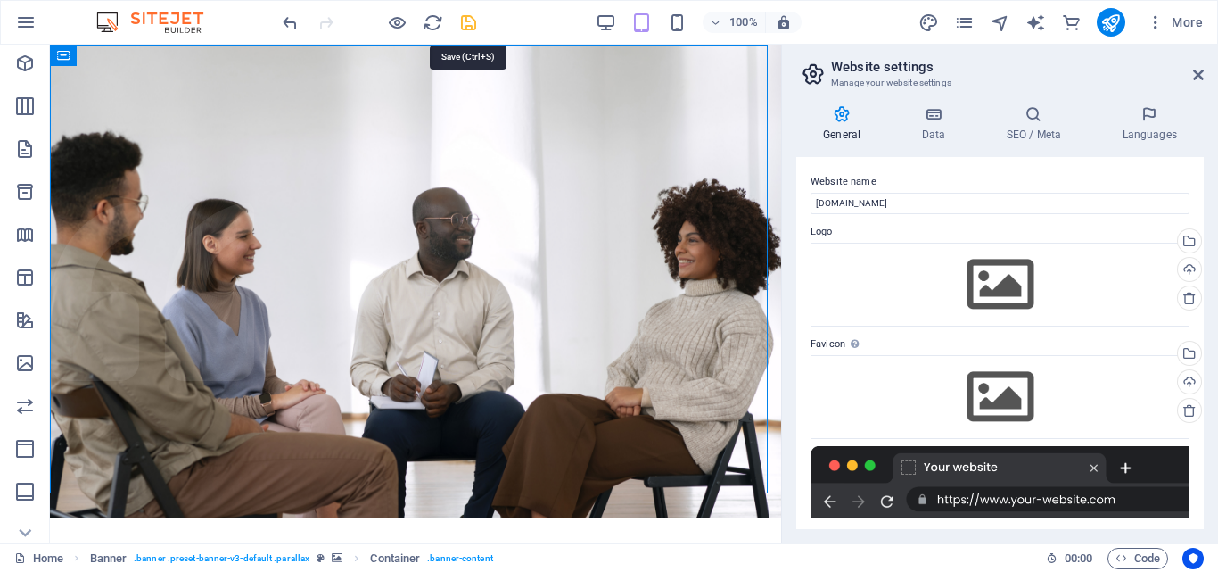
click at [460, 23] on icon "save" at bounding box center [468, 22] width 21 height 21
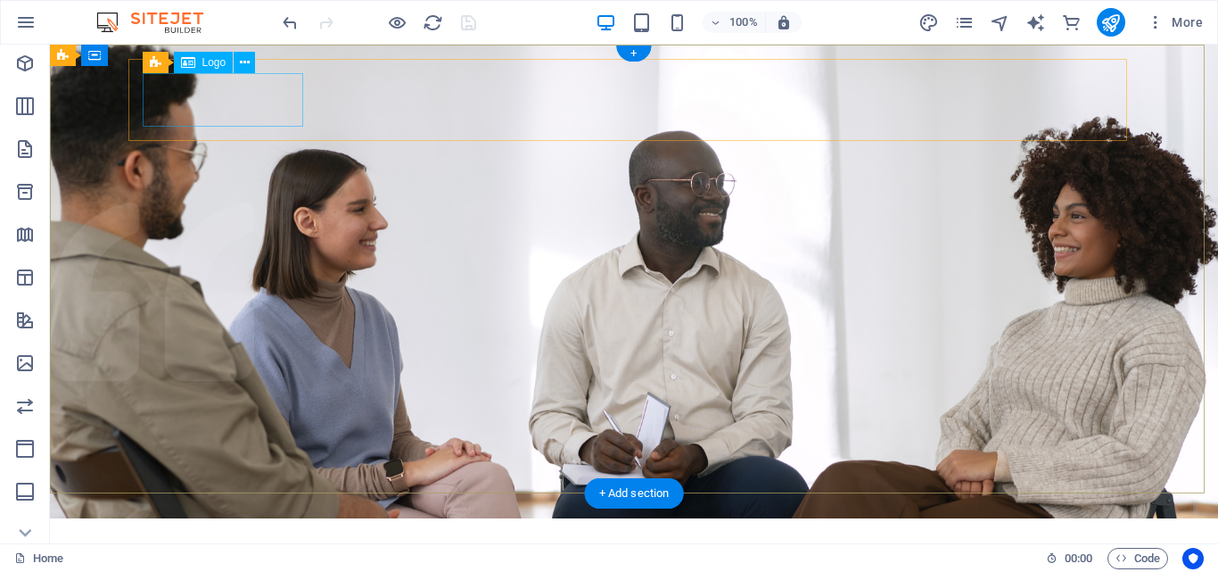
click at [214, 547] on div at bounding box center [634, 574] width 970 height 54
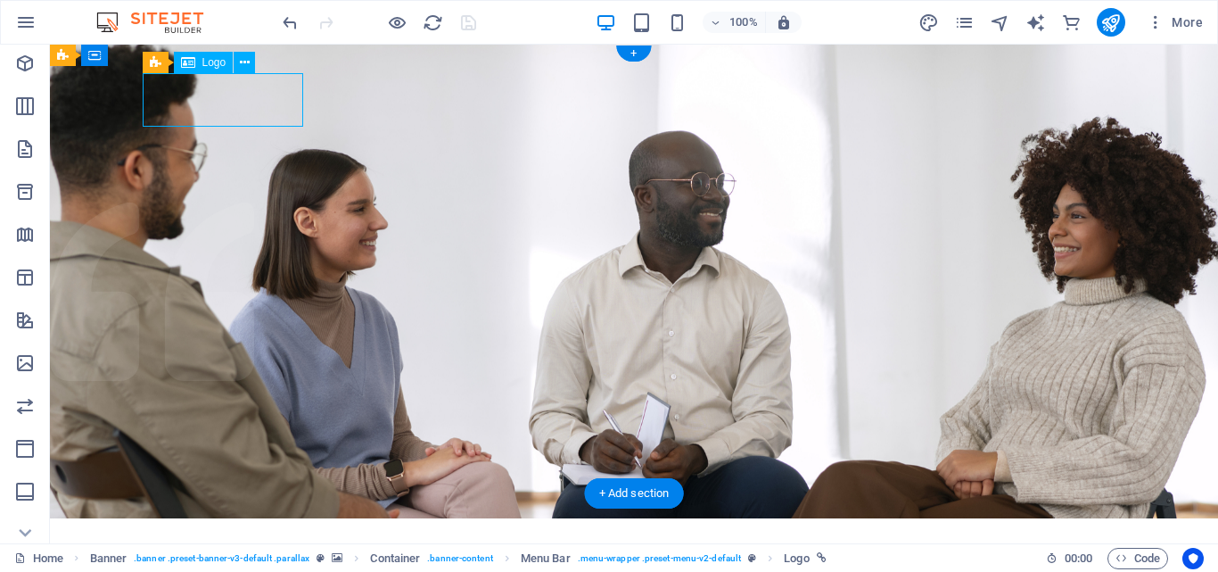
click at [214, 547] on div at bounding box center [634, 574] width 970 height 54
click at [210, 62] on span "Logo" at bounding box center [214, 62] width 24 height 11
click at [202, 547] on div at bounding box center [634, 574] width 970 height 54
select select "px"
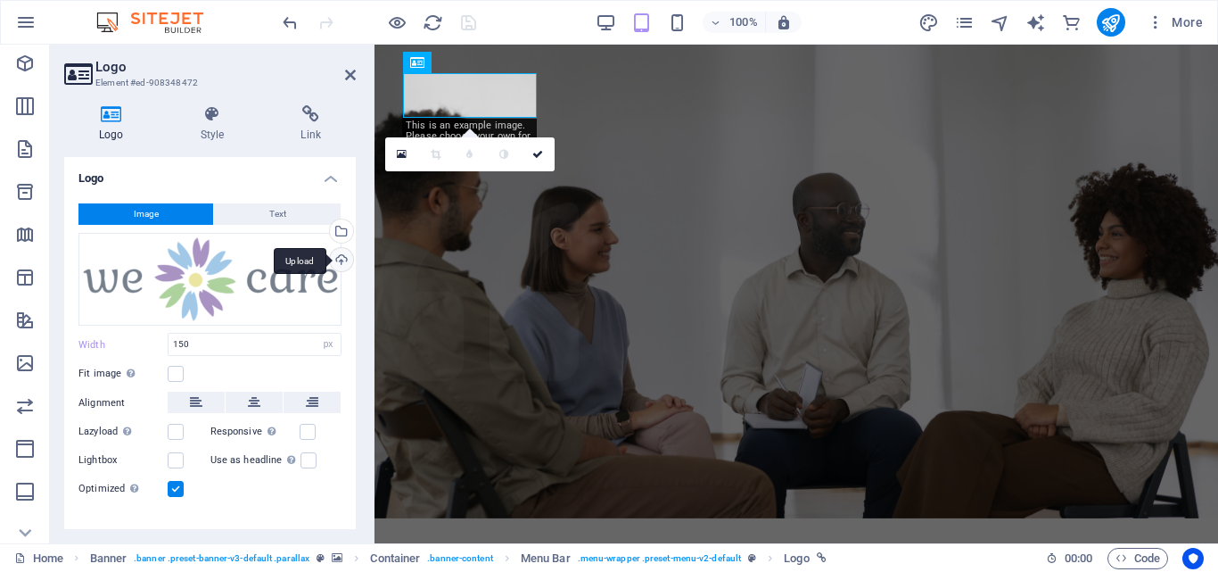
click at [336, 260] on div "Upload" at bounding box center [339, 261] width 27 height 27
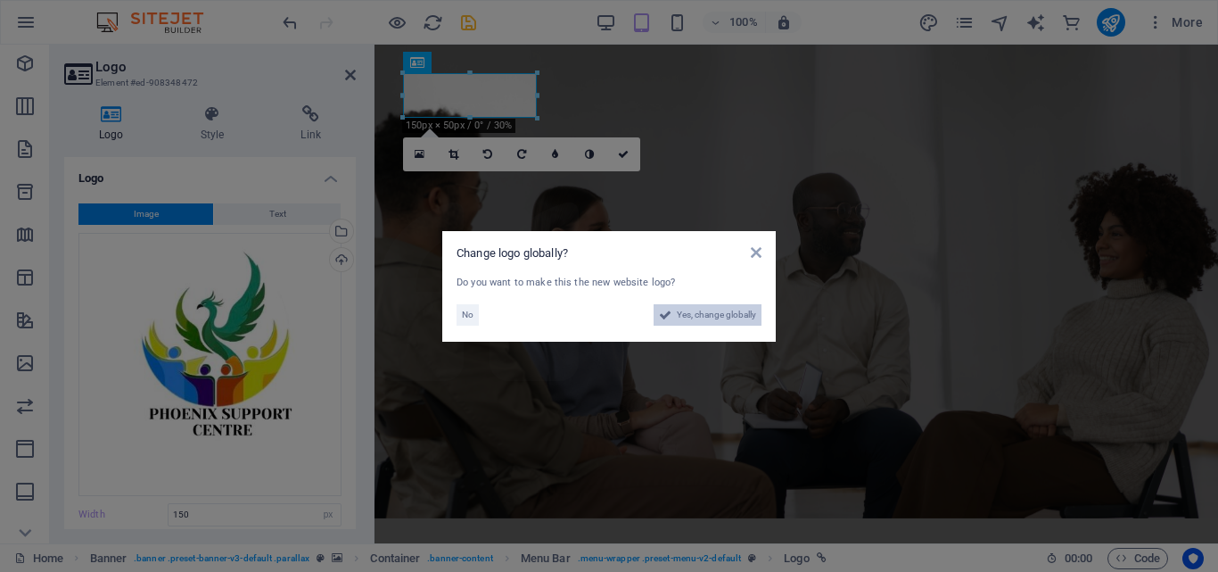
click at [702, 316] on span "Yes, change globally" at bounding box center [716, 314] width 79 height 21
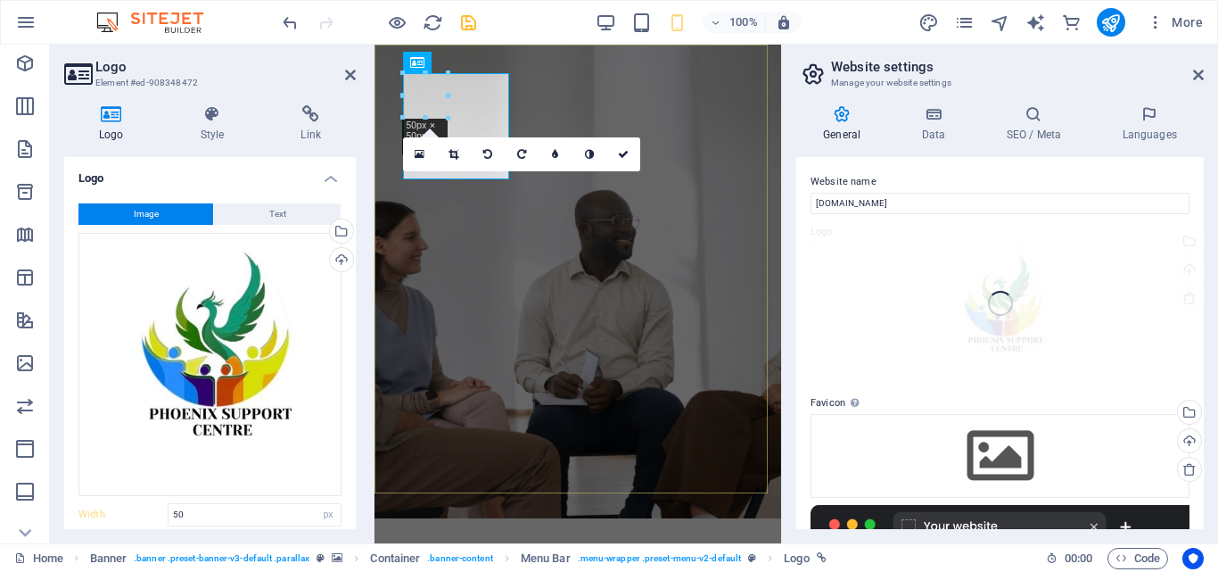
type input "50"
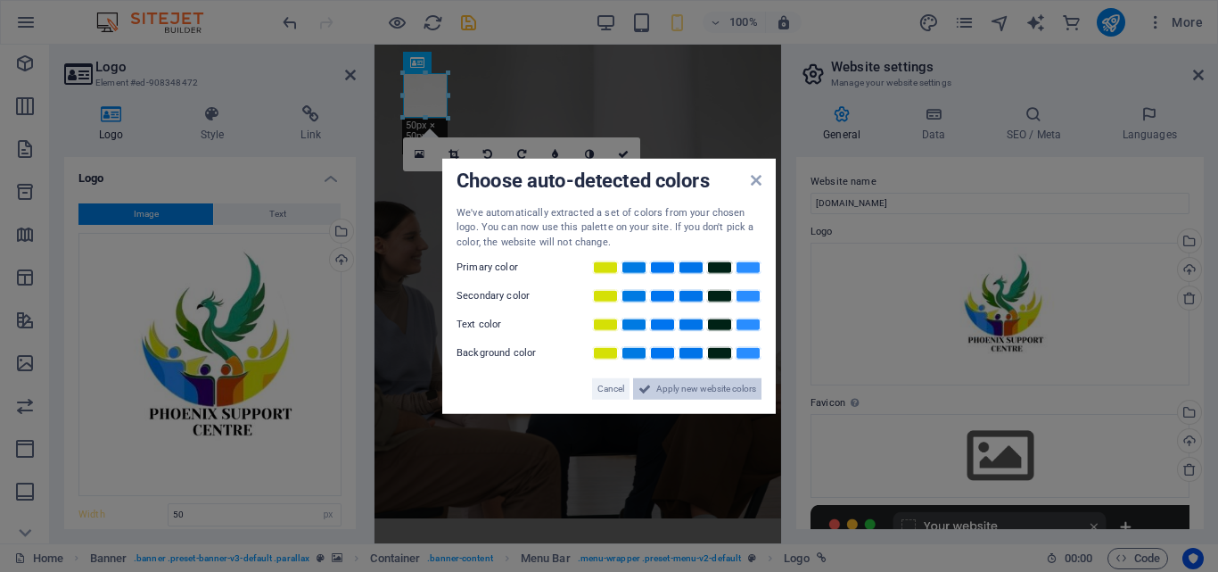
click at [709, 390] on span "Apply new website colors" at bounding box center [706, 388] width 100 height 21
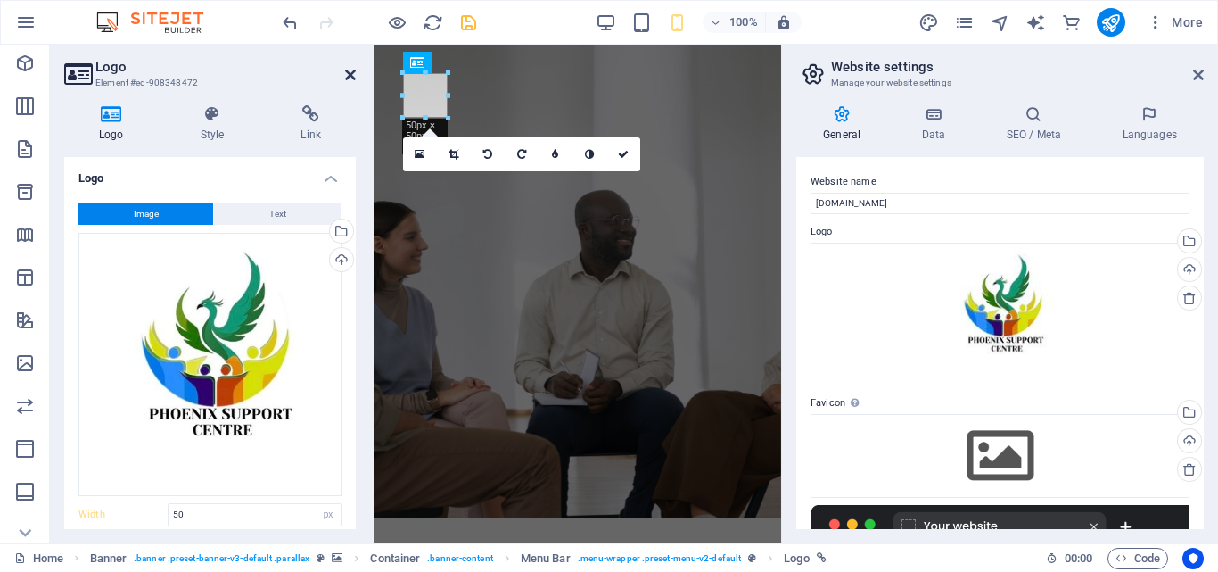
click at [348, 70] on icon at bounding box center [350, 75] width 11 height 14
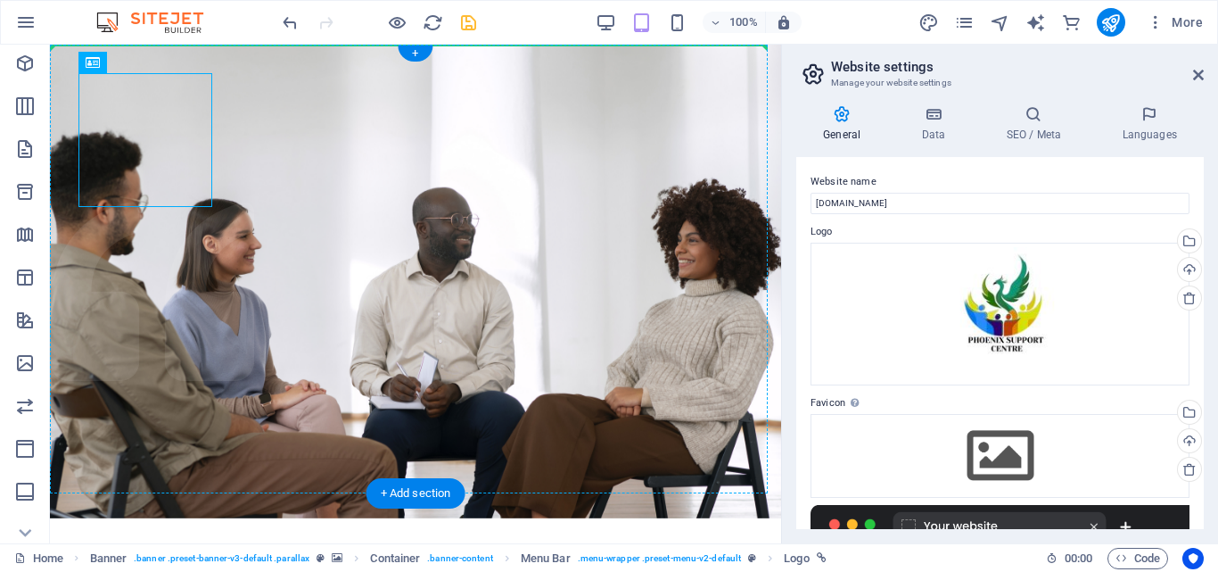
drag, startPoint x: 164, startPoint y: 120, endPoint x: 309, endPoint y: 120, distance: 145.4
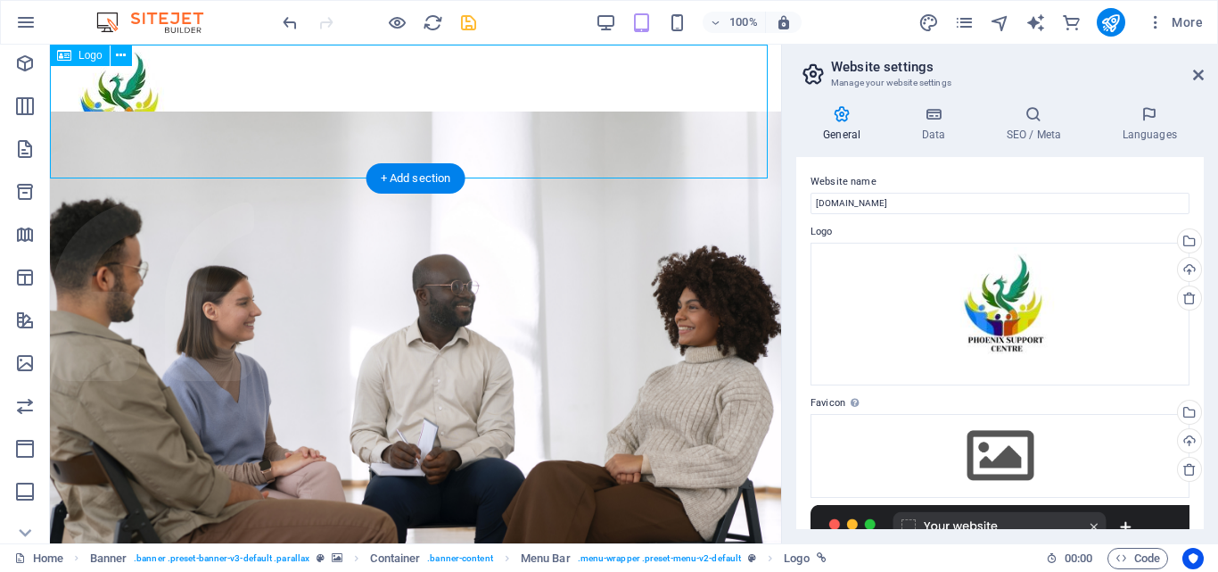
click at [312, 120] on div at bounding box center [415, 112] width 731 height 134
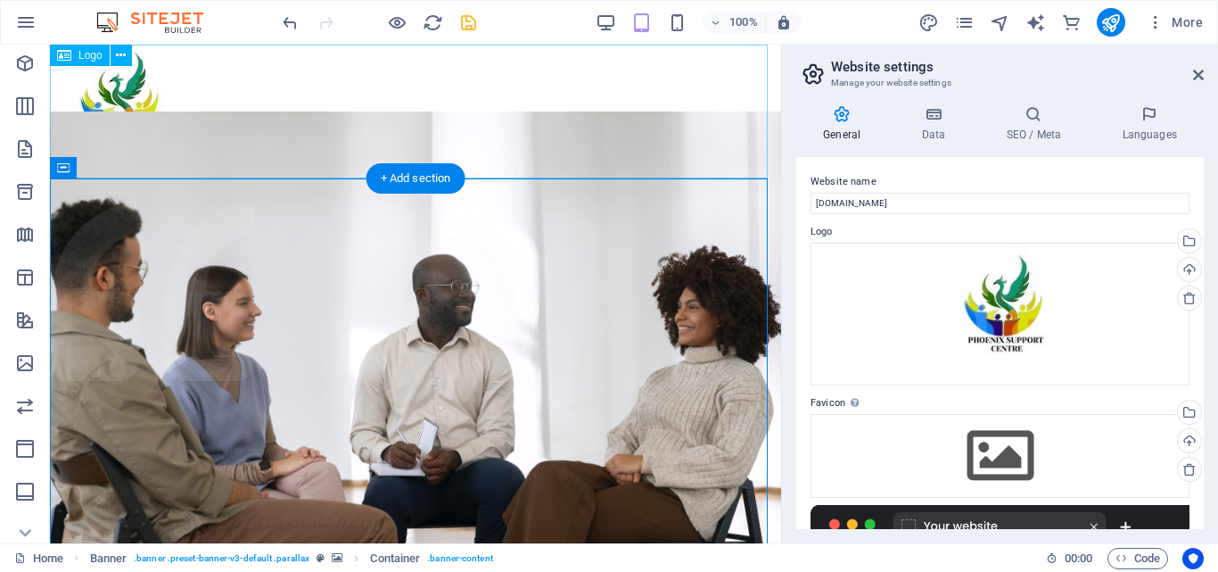
click at [119, 103] on div at bounding box center [415, 112] width 731 height 134
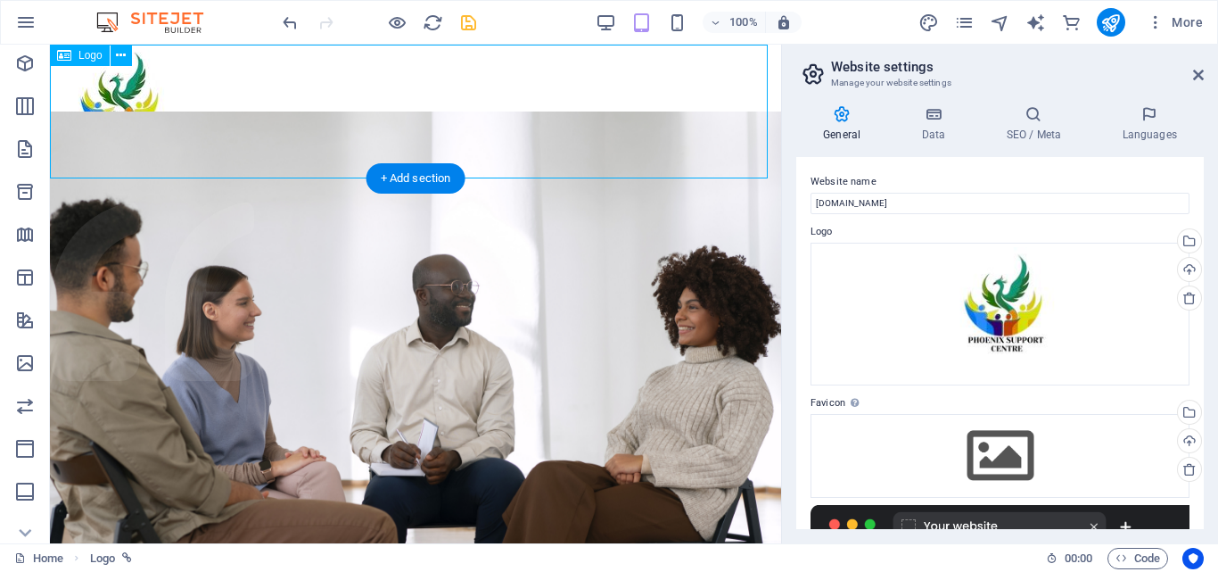
click at [106, 122] on div at bounding box center [415, 112] width 731 height 134
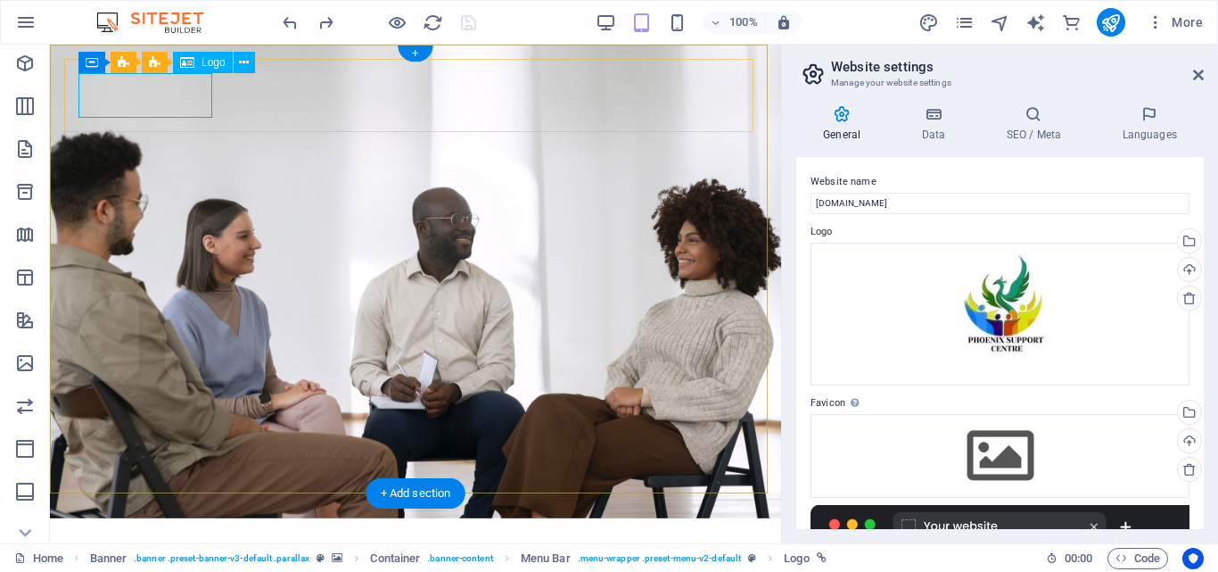
click at [144, 547] on div at bounding box center [415, 569] width 674 height 45
select select "px"
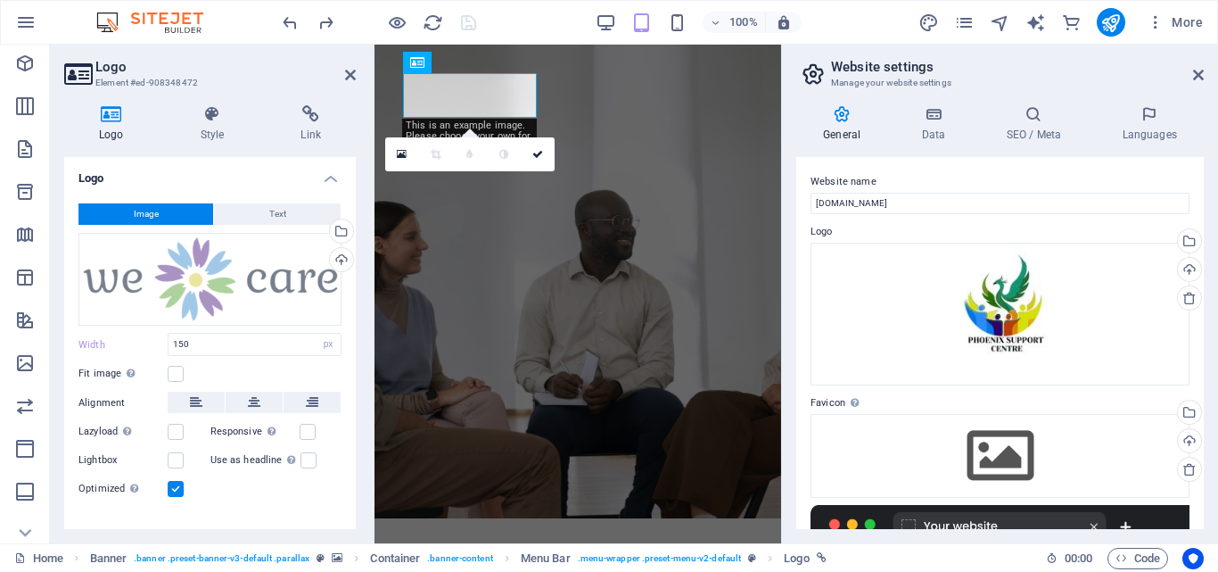
type input "50"
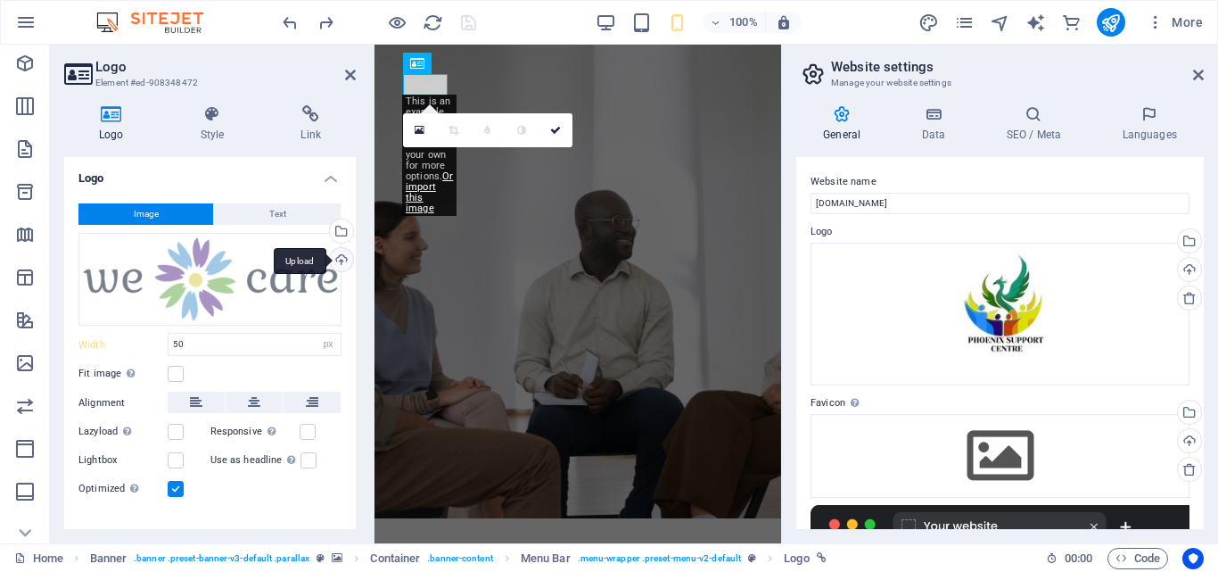
click at [334, 258] on div "Upload" at bounding box center [339, 261] width 27 height 27
click at [1191, 297] on icon at bounding box center [1190, 298] width 14 height 14
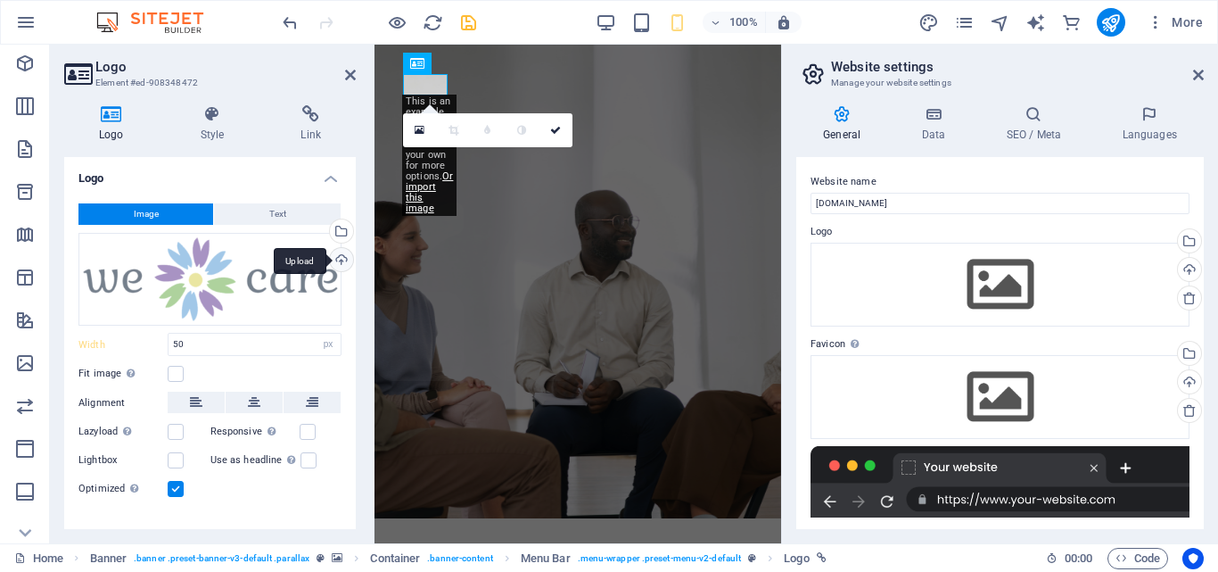
click at [334, 257] on div "Upload" at bounding box center [339, 261] width 27 height 27
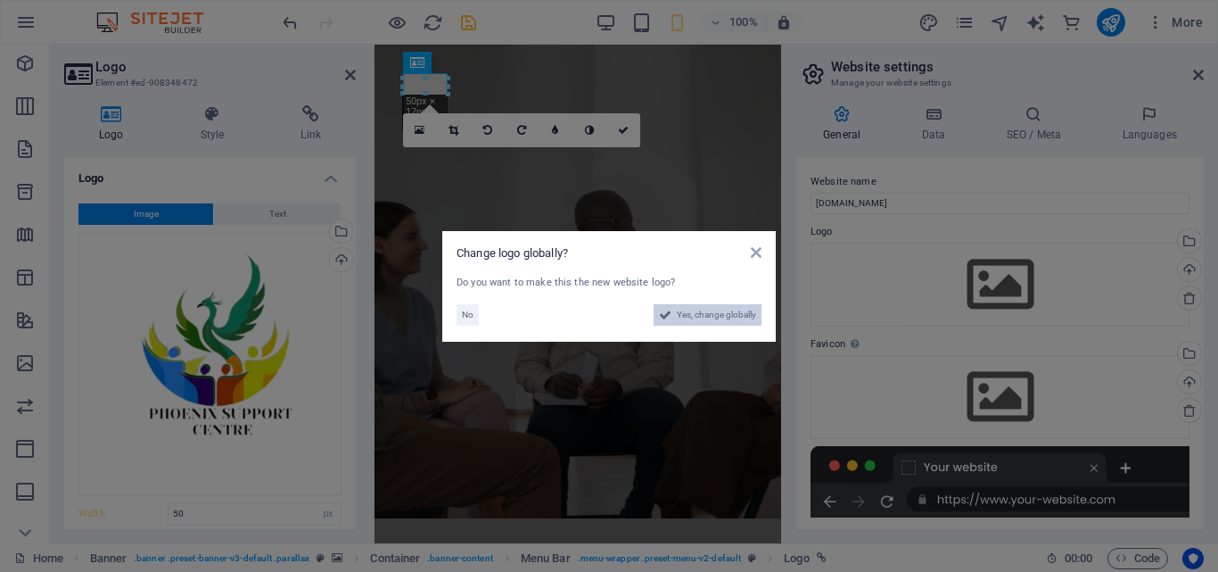
click at [703, 314] on span "Yes, change globally" at bounding box center [716, 314] width 79 height 21
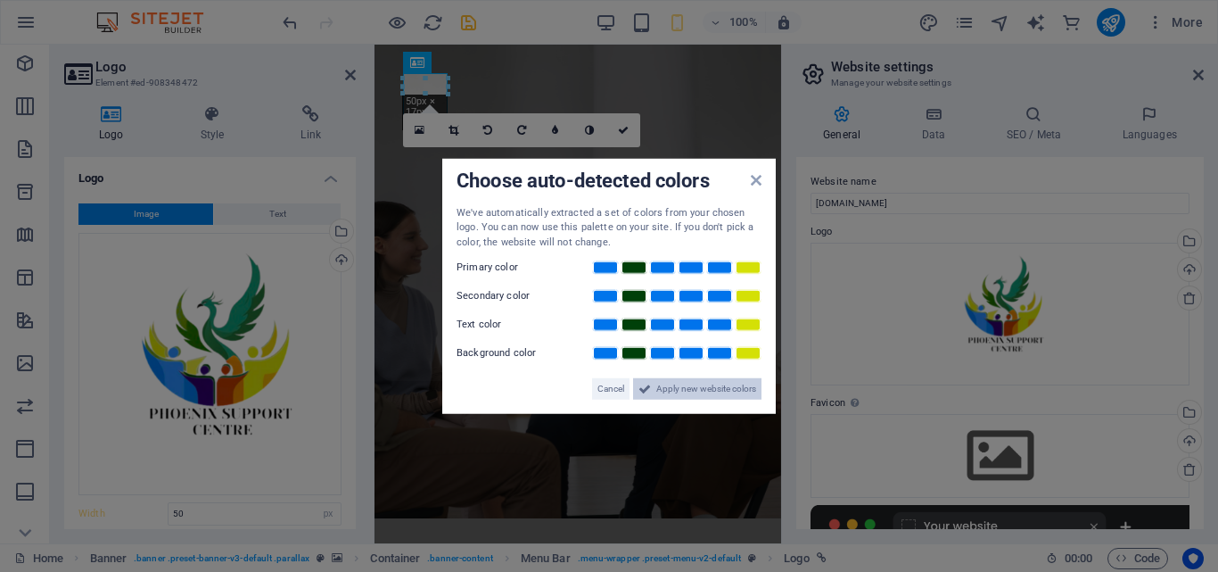
click at [676, 385] on span "Apply new website colors" at bounding box center [706, 388] width 100 height 21
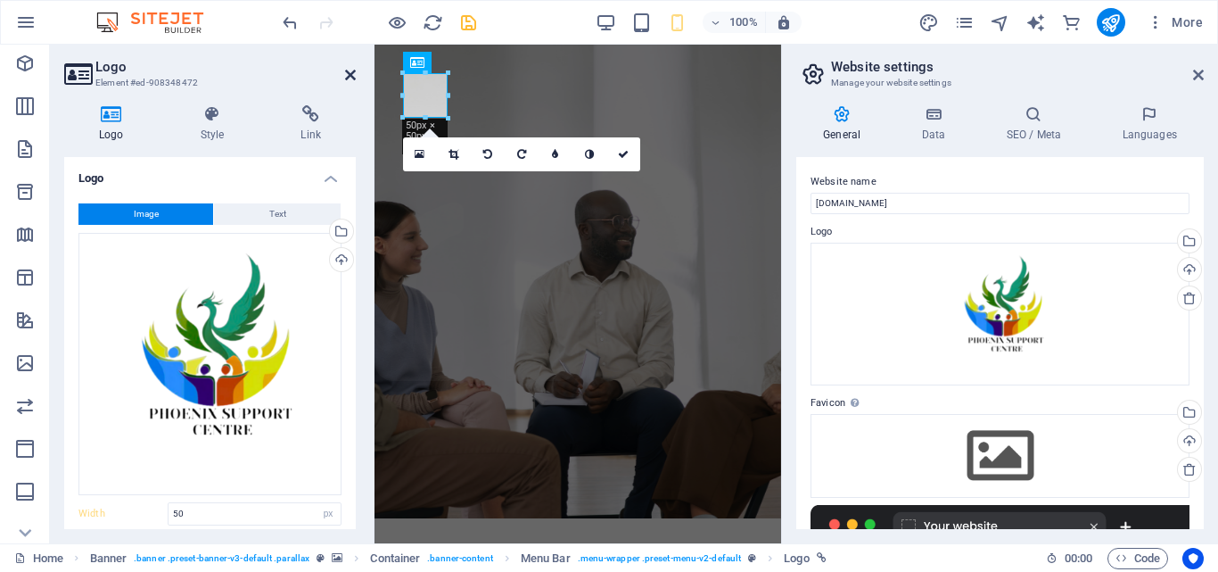
click at [351, 77] on icon at bounding box center [350, 75] width 11 height 14
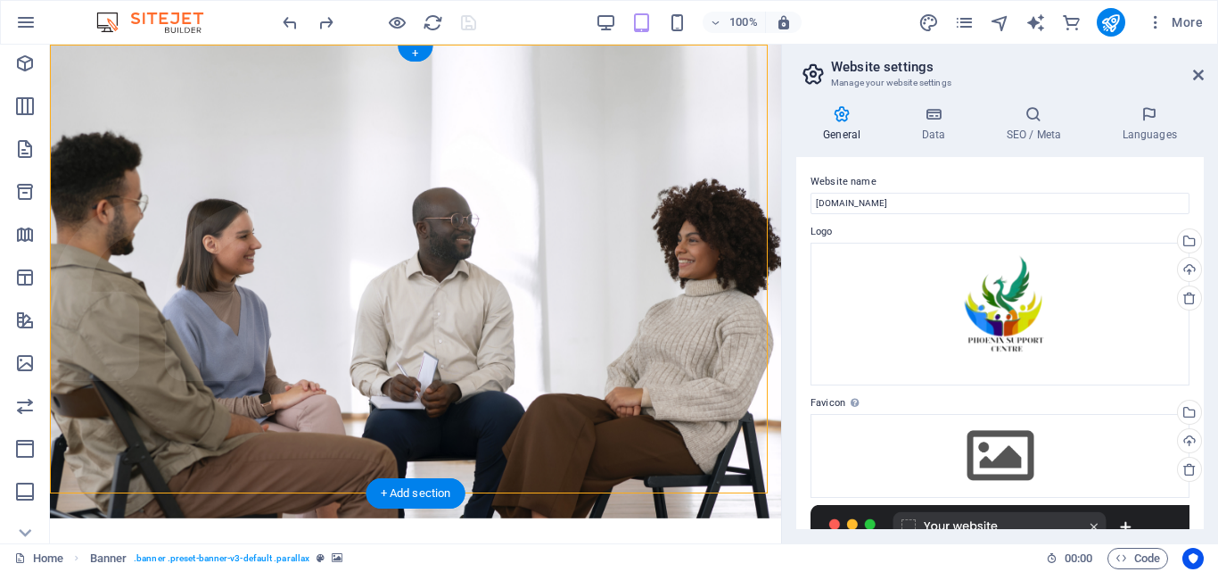
drag, startPoint x: 110, startPoint y: 88, endPoint x: 92, endPoint y: 90, distance: 17.9
click at [137, 532] on div "Home About us What we do Projects Volunteers Donate" at bounding box center [415, 579] width 703 height 95
click at [88, 547] on div at bounding box center [415, 557] width 674 height 21
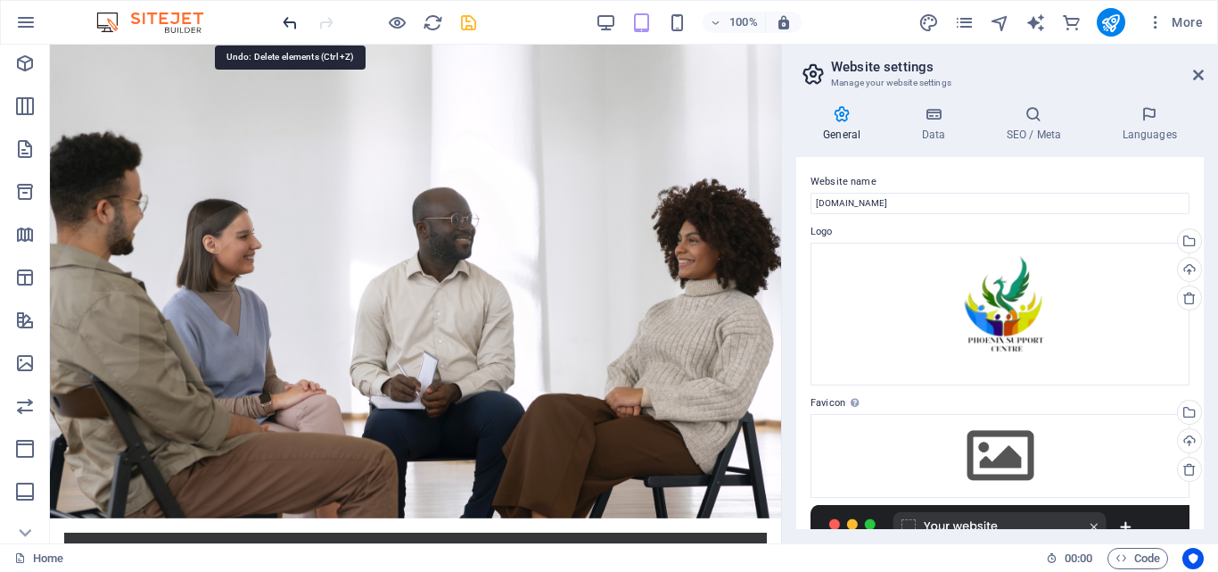
drag, startPoint x: 277, startPoint y: 28, endPoint x: 322, endPoint y: 21, distance: 45.2
click at [322, 21] on icon "redo" at bounding box center [326, 22] width 21 height 21
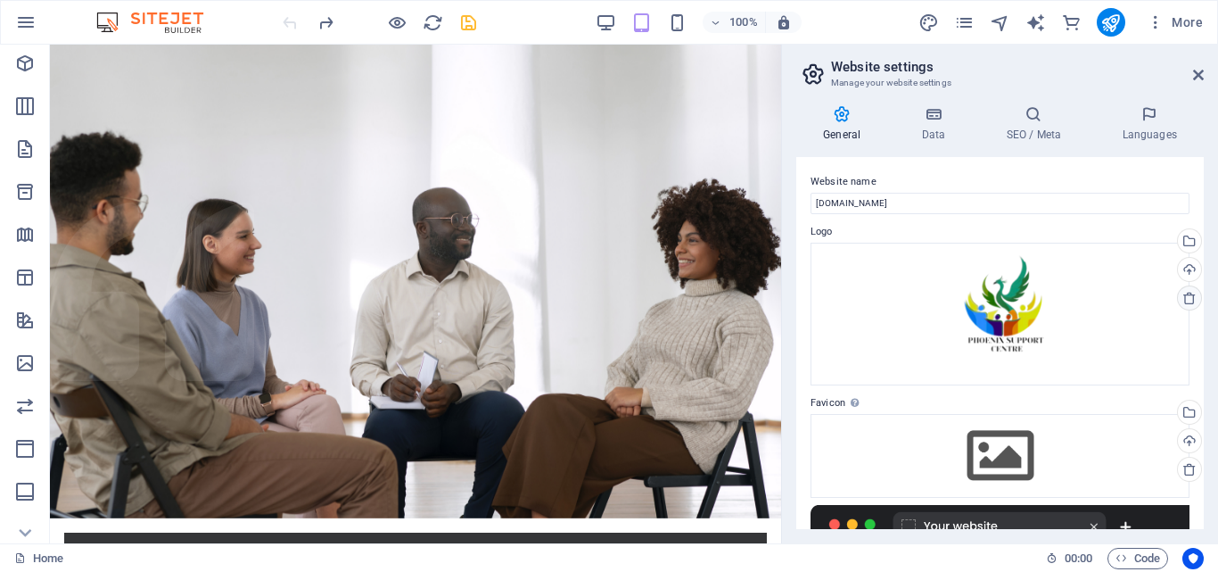
click at [1183, 291] on icon at bounding box center [1190, 298] width 14 height 14
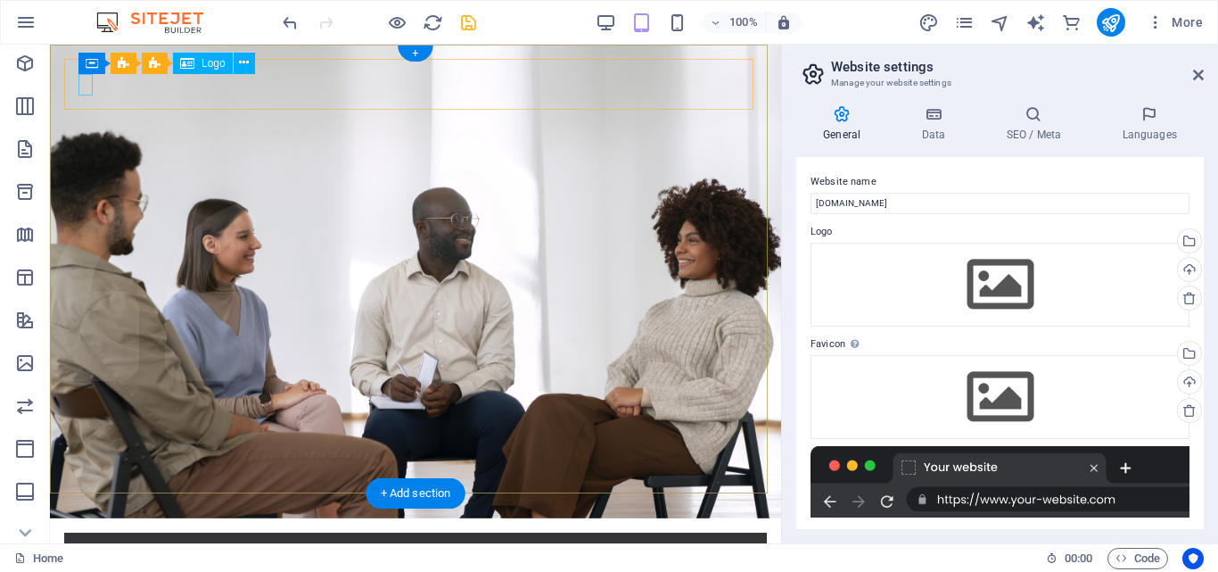
click at [84, 547] on div at bounding box center [415, 557] width 674 height 21
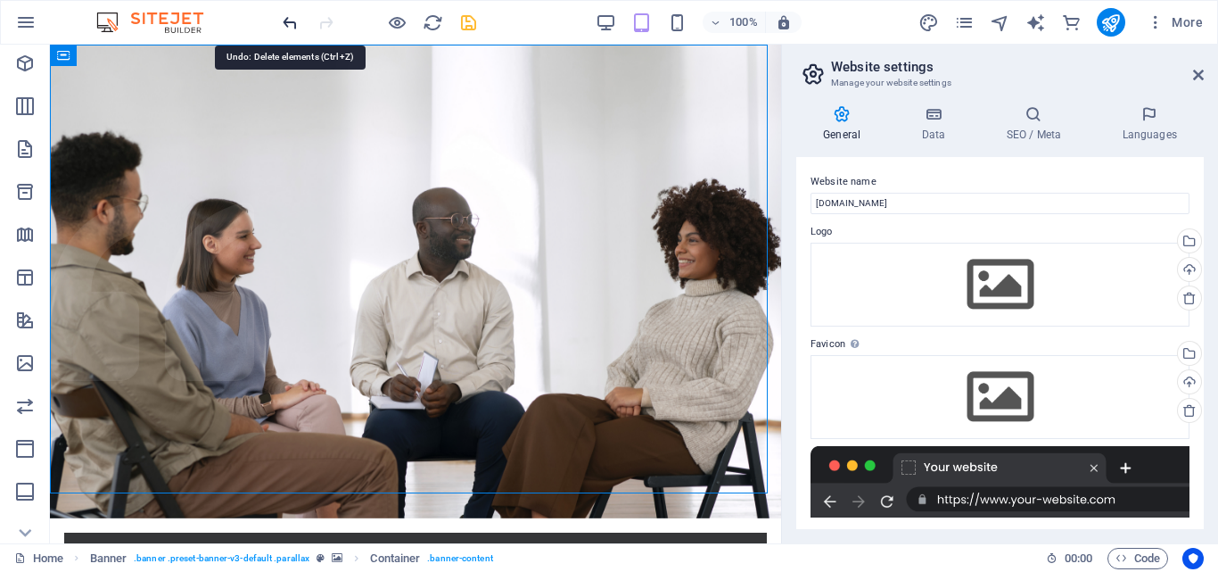
click at [322, 21] on icon "redo" at bounding box center [326, 22] width 21 height 21
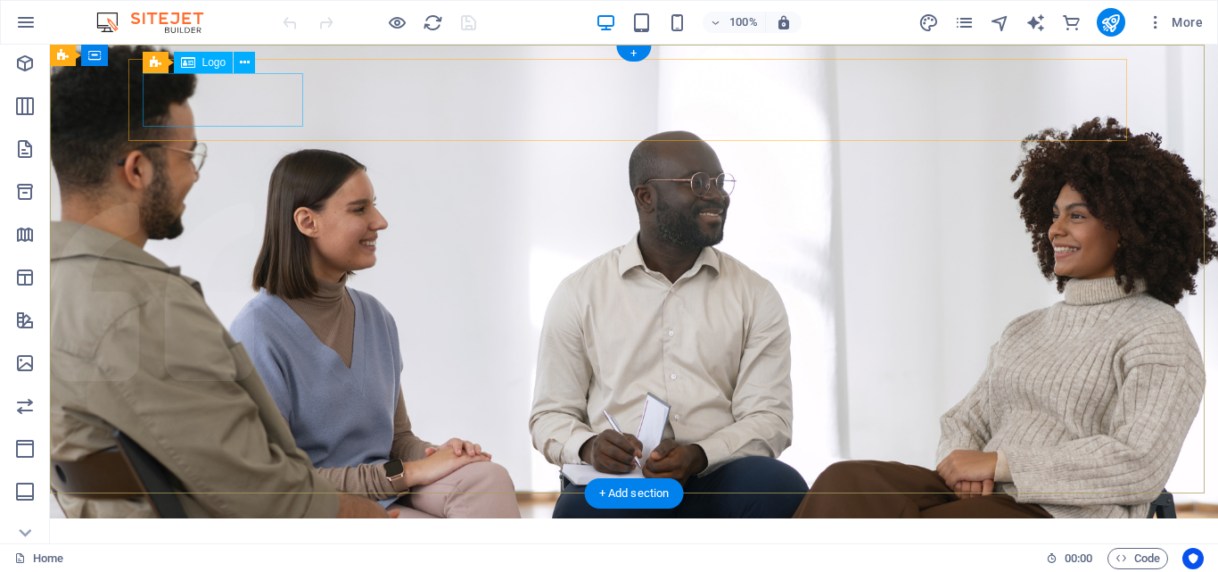
click at [212, 547] on div at bounding box center [634, 574] width 970 height 54
select select "px"
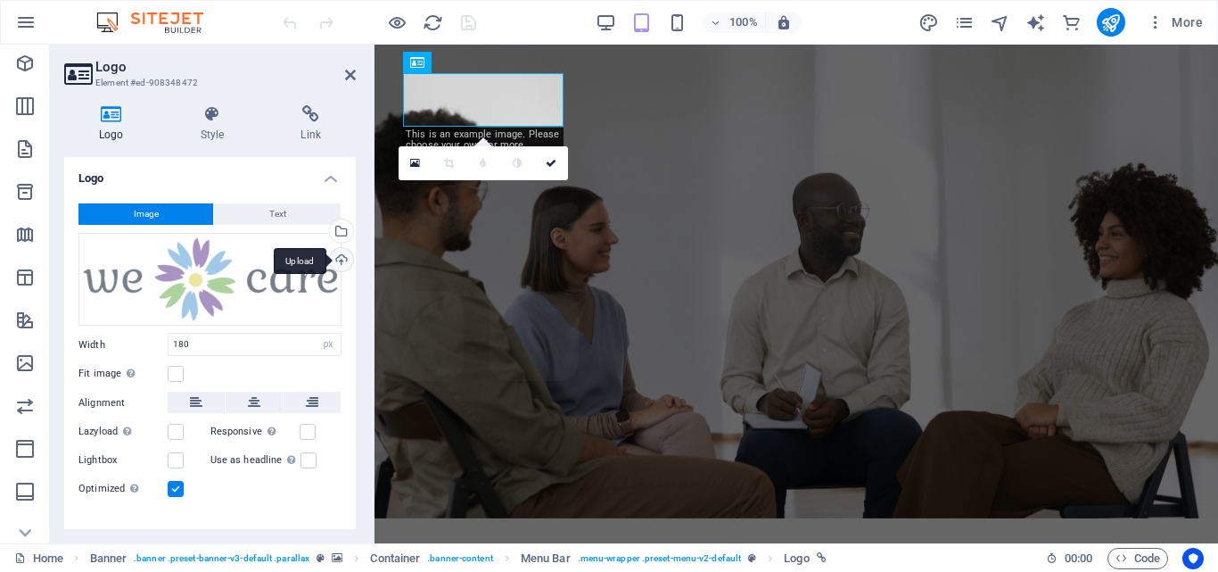
click at [337, 257] on div "Upload" at bounding box center [339, 261] width 27 height 27
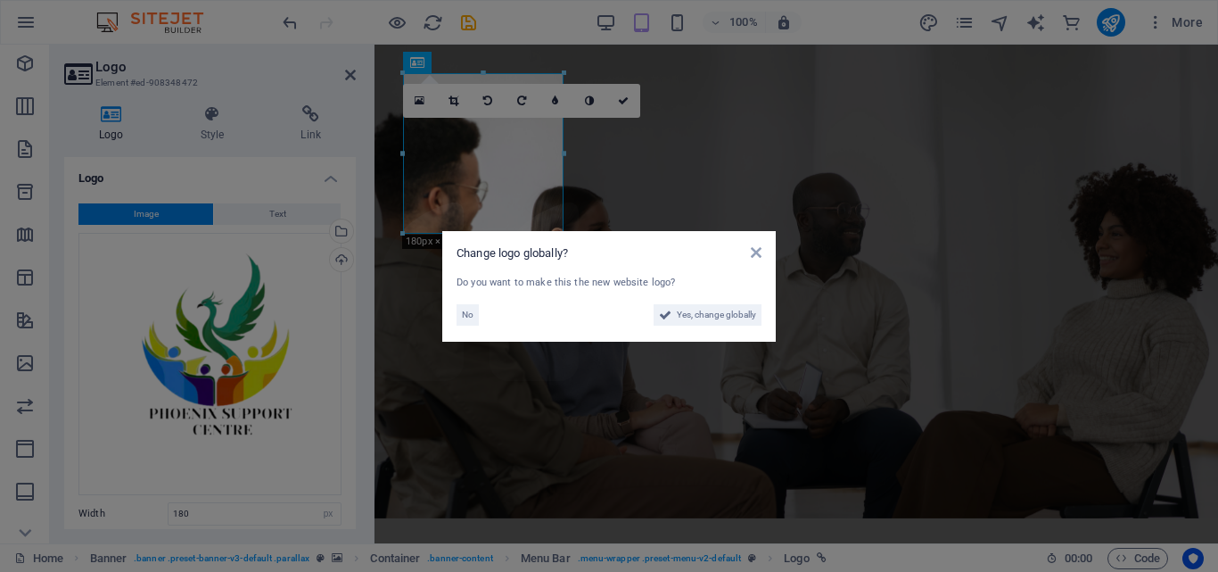
click at [217, 505] on aside "Change logo globally? Do you want to make this the new website logo? No Yes, ch…" at bounding box center [609, 286] width 1218 height 572
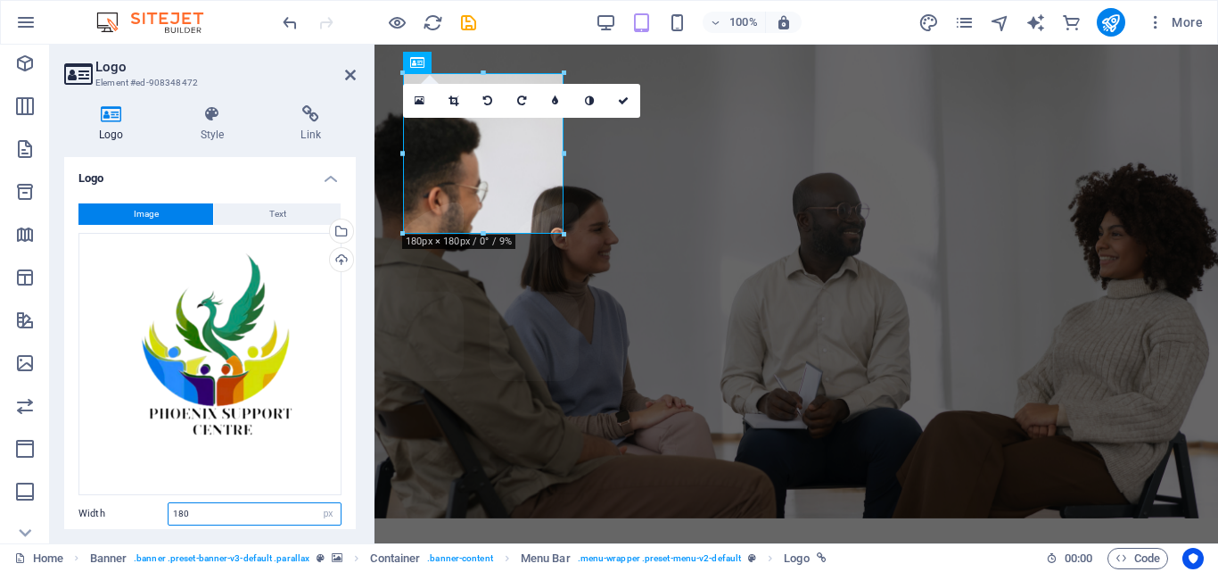
click at [219, 507] on input "180" at bounding box center [255, 513] width 172 height 21
type input "1"
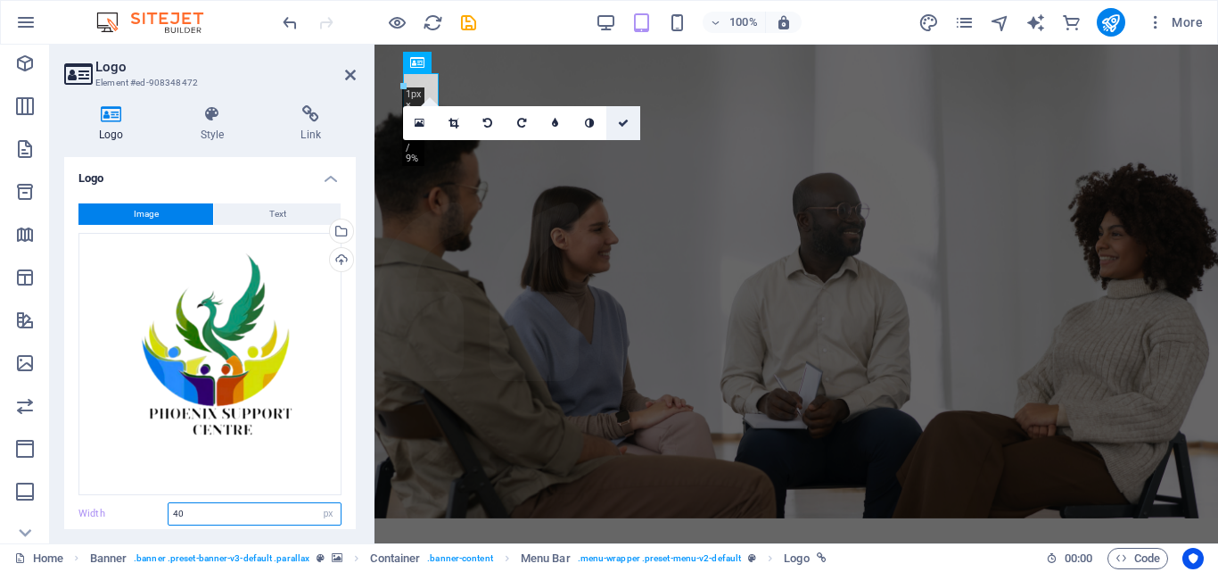
type input "40"
click at [627, 118] on icon at bounding box center [623, 123] width 11 height 11
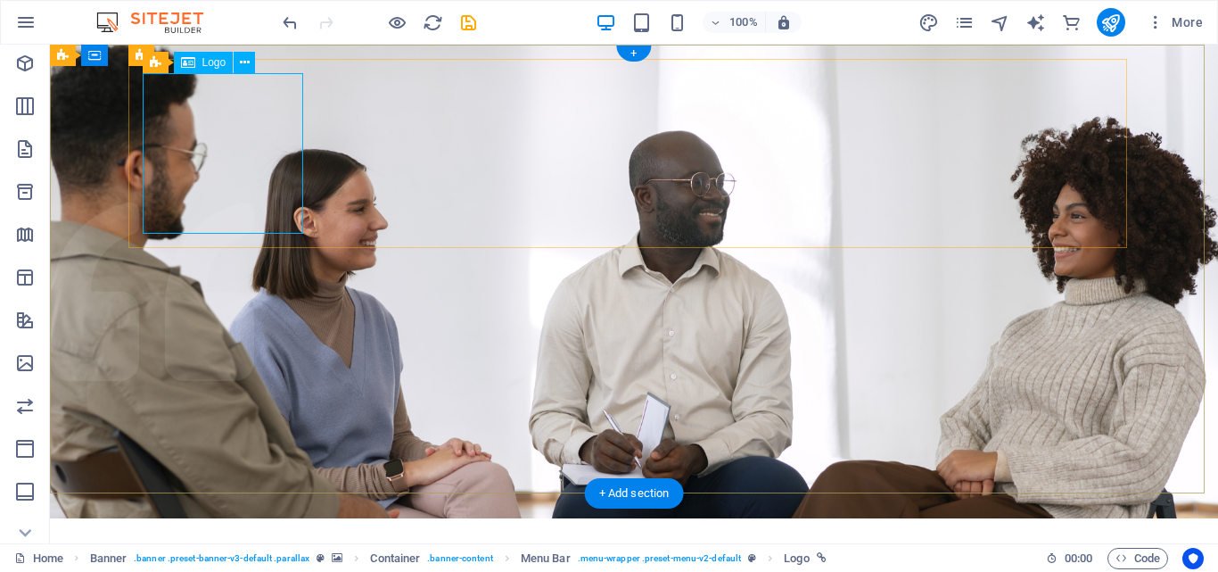
click at [210, 63] on span "Logo" at bounding box center [214, 62] width 24 height 11
select select "px"
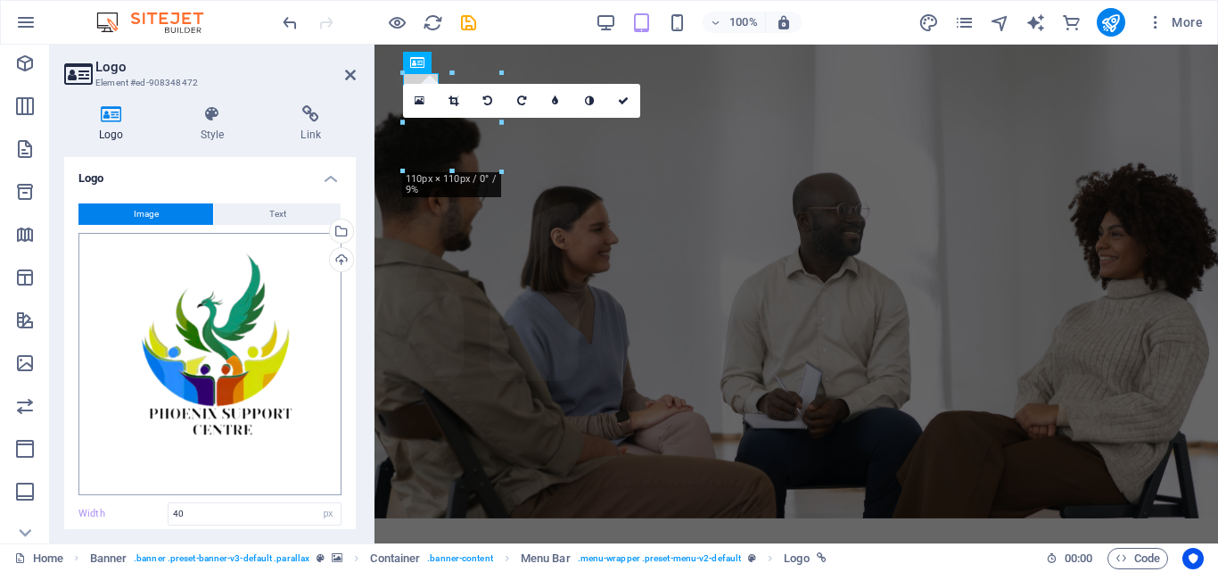
scroll to position [194, 0]
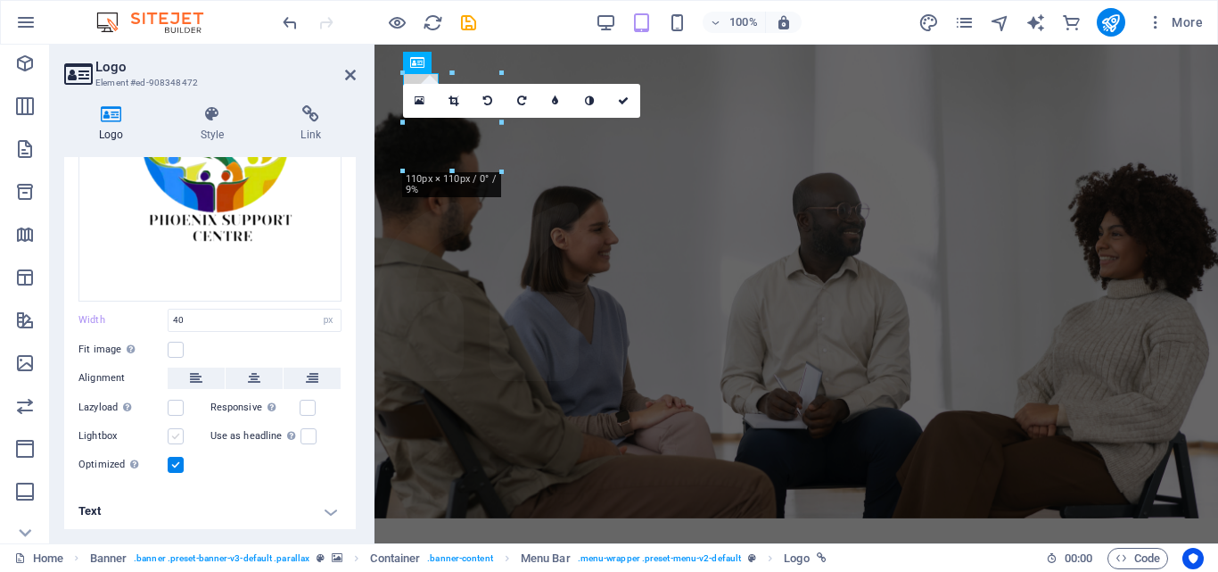
click at [178, 430] on label at bounding box center [176, 436] width 16 height 16
click at [0, 0] on input "Lightbox" at bounding box center [0, 0] width 0 height 0
click at [178, 400] on label at bounding box center [176, 408] width 16 height 16
click at [0, 0] on input "Lazyload Loading images after the page loads improves page speed." at bounding box center [0, 0] width 0 height 0
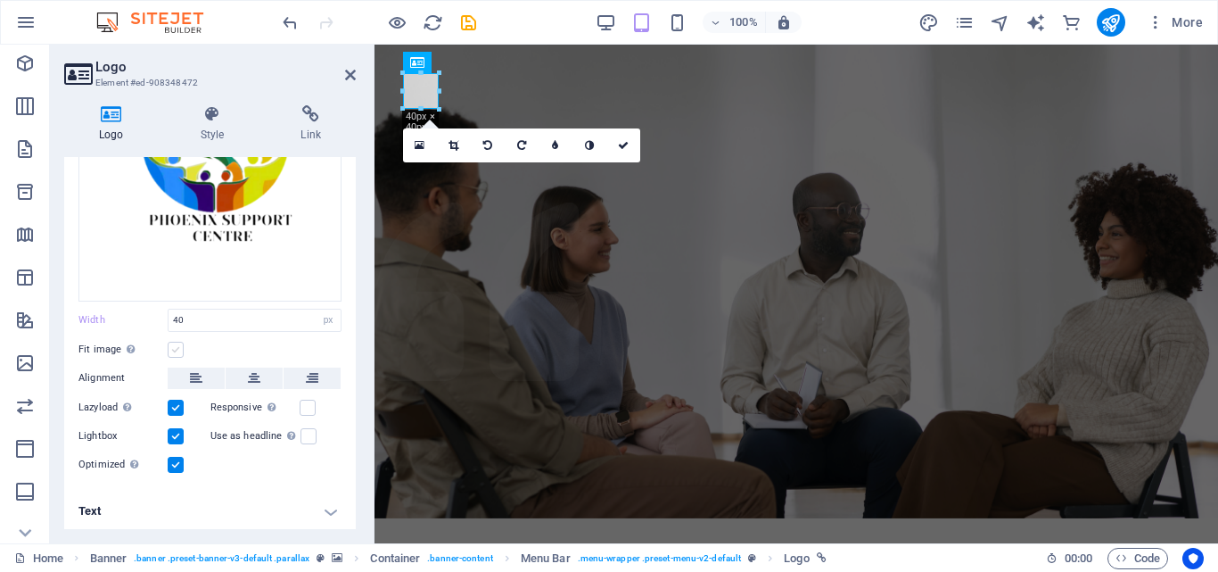
click at [172, 346] on label at bounding box center [176, 350] width 16 height 16
click at [0, 0] on input "Fit image Automatically fit image to a fixed width and height" at bounding box center [0, 0] width 0 height 0
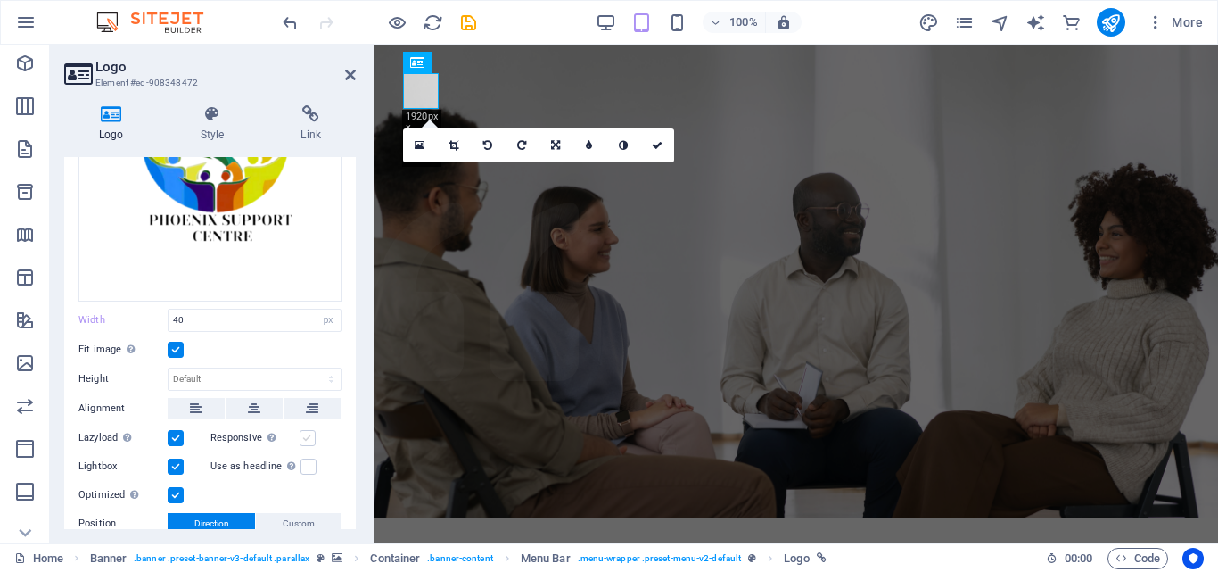
click at [306, 431] on label at bounding box center [308, 438] width 16 height 16
click at [0, 0] on input "Responsive Automatically load retina image and smartphone optimized sizes." at bounding box center [0, 0] width 0 height 0
click at [305, 458] on label at bounding box center [309, 466] width 16 height 16
click at [0, 0] on input "Use as headline The image will be wrapped in an H1 headline tag. Useful for giv…" at bounding box center [0, 0] width 0 height 0
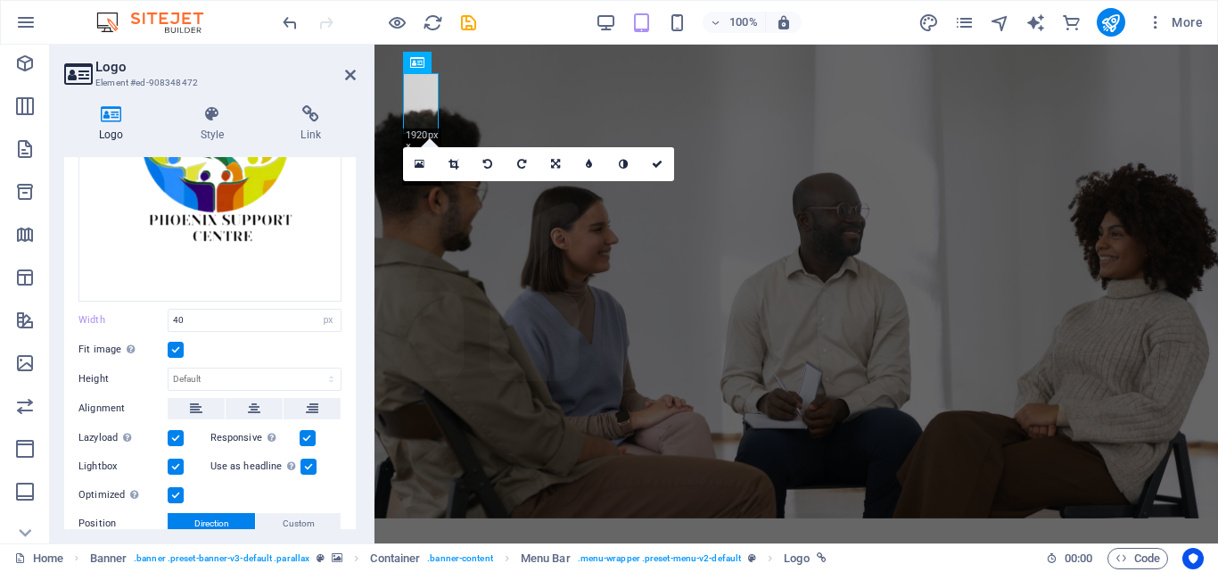
click at [304, 458] on label at bounding box center [309, 466] width 16 height 16
click at [0, 0] on input "Use as headline The image will be wrapped in an H1 headline tag. Useful for giv…" at bounding box center [0, 0] width 0 height 0
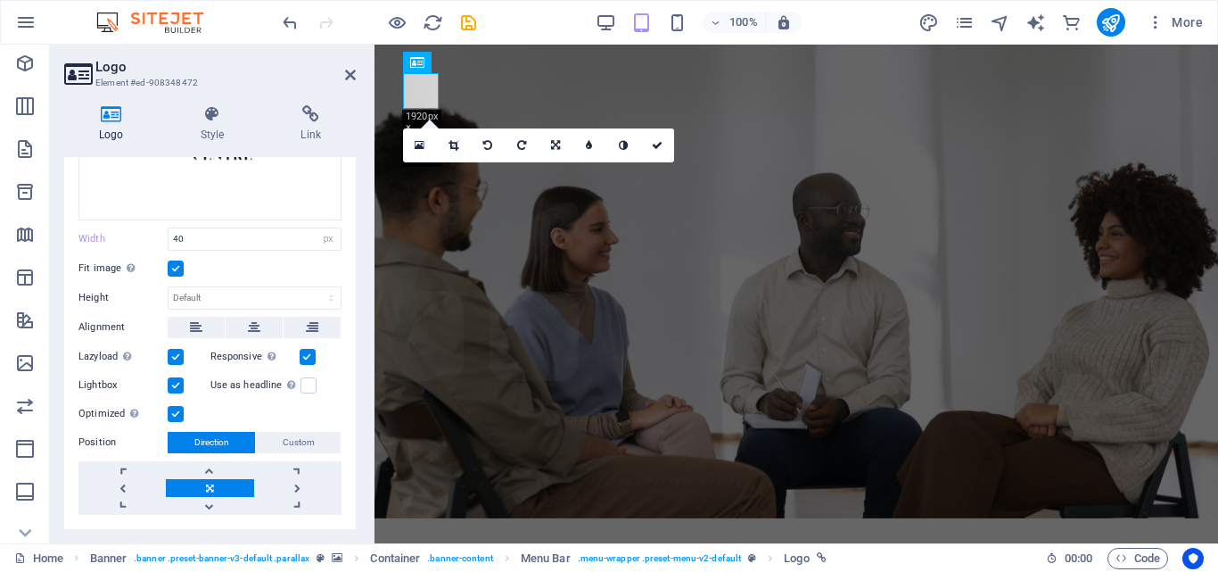
scroll to position [314, 0]
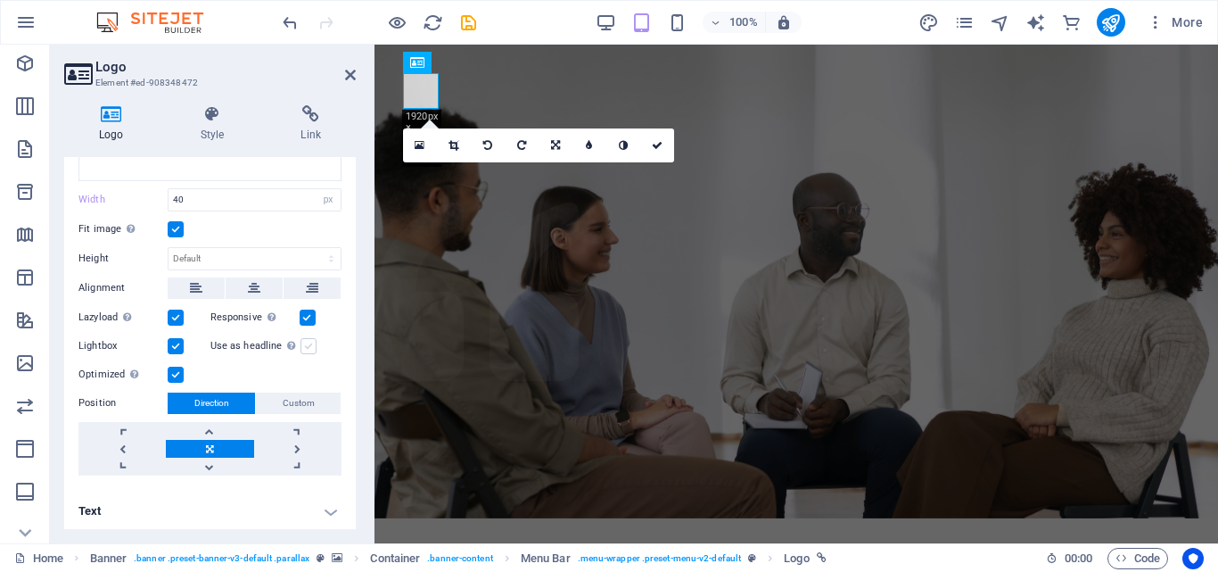
click at [306, 345] on label at bounding box center [309, 346] width 16 height 16
click at [0, 0] on input "Use as headline The image will be wrapped in an H1 headline tag. Useful for giv…" at bounding box center [0, 0] width 0 height 0
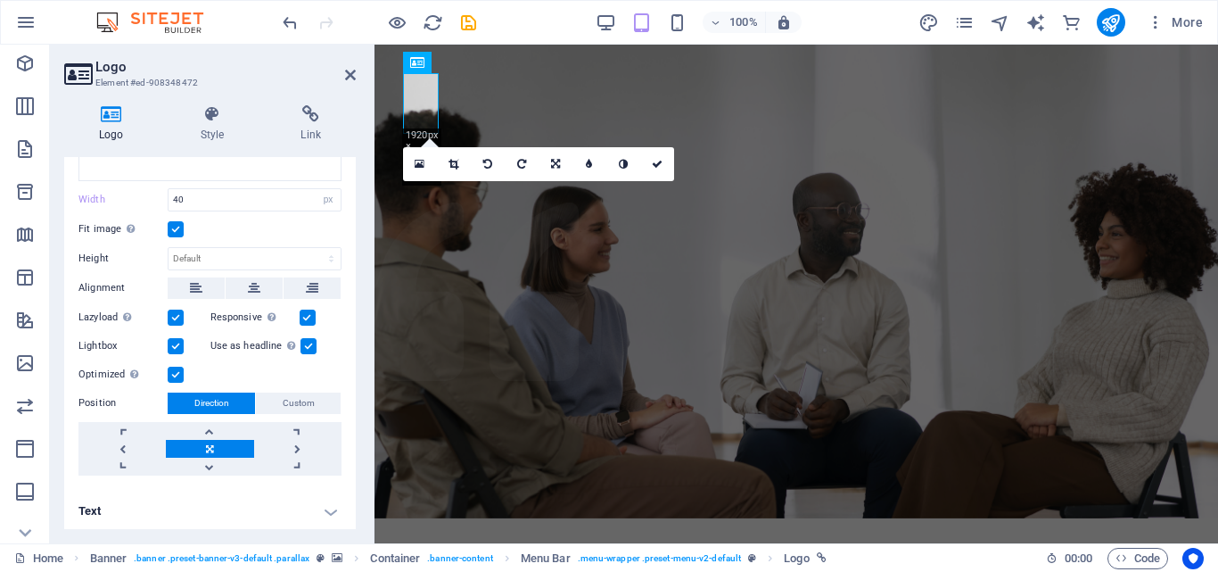
click at [306, 345] on label at bounding box center [309, 346] width 16 height 16
click at [0, 0] on input "Use as headline The image will be wrapped in an H1 headline tag. Useful for giv…" at bounding box center [0, 0] width 0 height 0
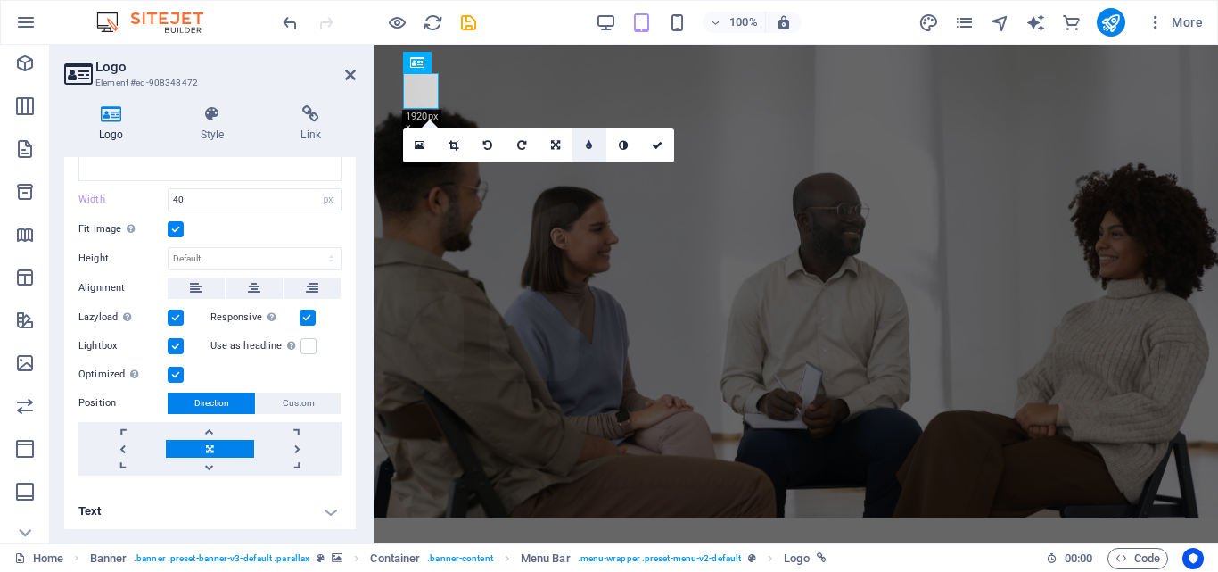
click at [589, 145] on icon at bounding box center [589, 145] width 6 height 11
click at [588, 142] on icon at bounding box center [589, 145] width 6 height 11
click at [621, 140] on icon at bounding box center [623, 145] width 9 height 11
click at [589, 142] on icon at bounding box center [589, 145] width 6 height 11
click at [585, 140] on link at bounding box center [590, 145] width 34 height 34
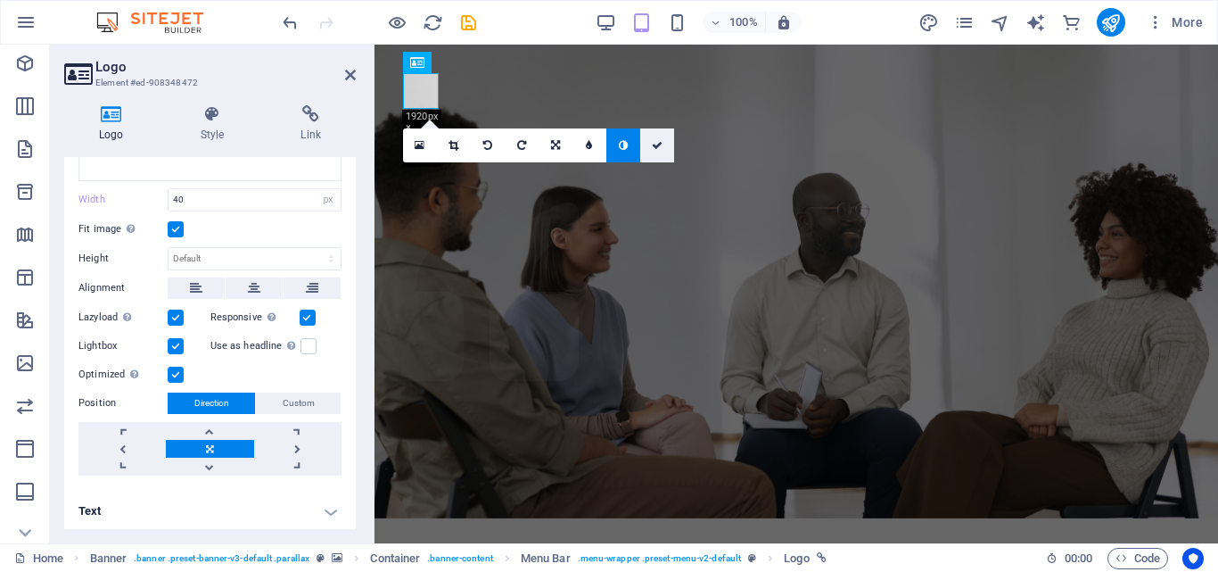
click at [656, 133] on link at bounding box center [657, 145] width 34 height 34
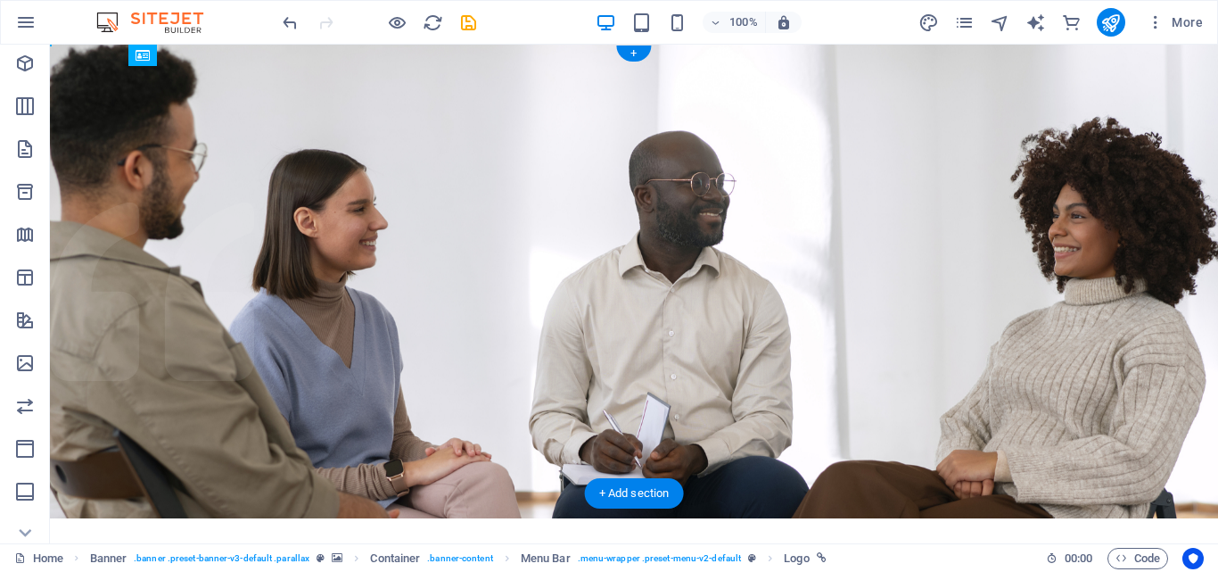
drag, startPoint x: 235, startPoint y: 163, endPoint x: 327, endPoint y: 169, distance: 92.0
drag, startPoint x: 1039, startPoint y: 147, endPoint x: 852, endPoint y: 159, distance: 187.7
drag, startPoint x: 1038, startPoint y: 136, endPoint x: 399, endPoint y: 160, distance: 639.9
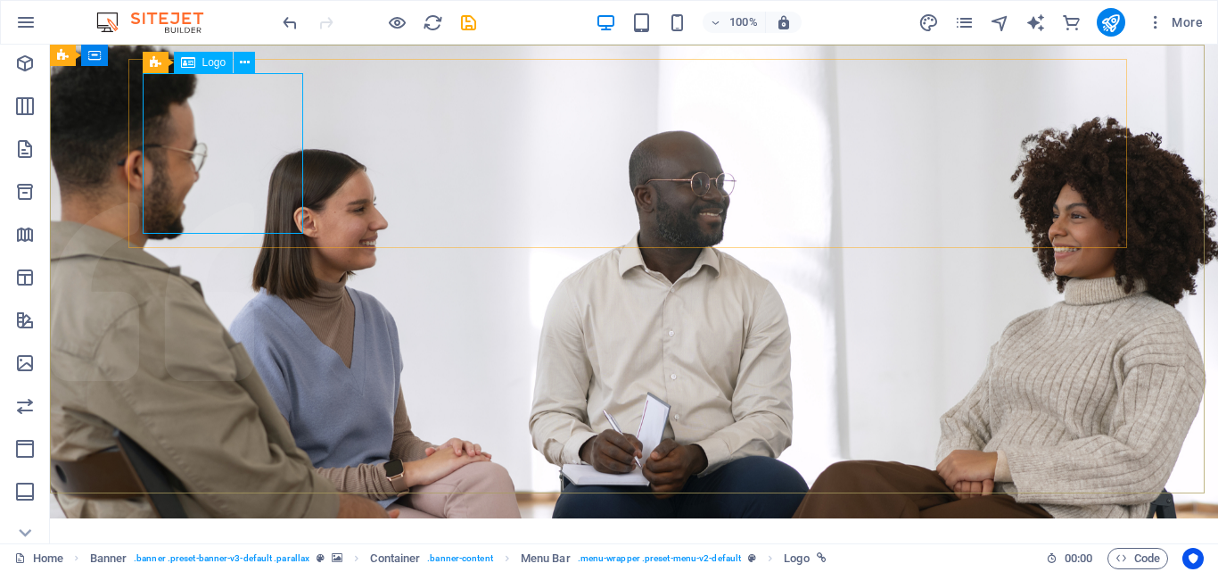
click at [220, 64] on span "Logo" at bounding box center [214, 62] width 24 height 11
click at [216, 64] on span "Logo" at bounding box center [214, 62] width 24 height 11
select select "px"
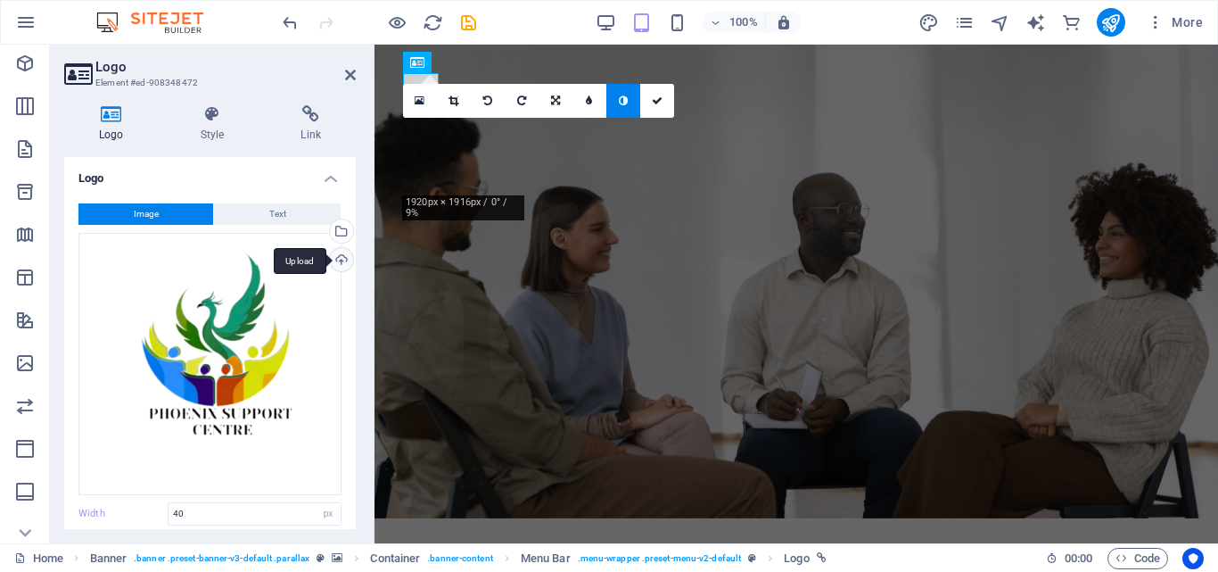
click at [335, 257] on div "Upload" at bounding box center [339, 261] width 27 height 27
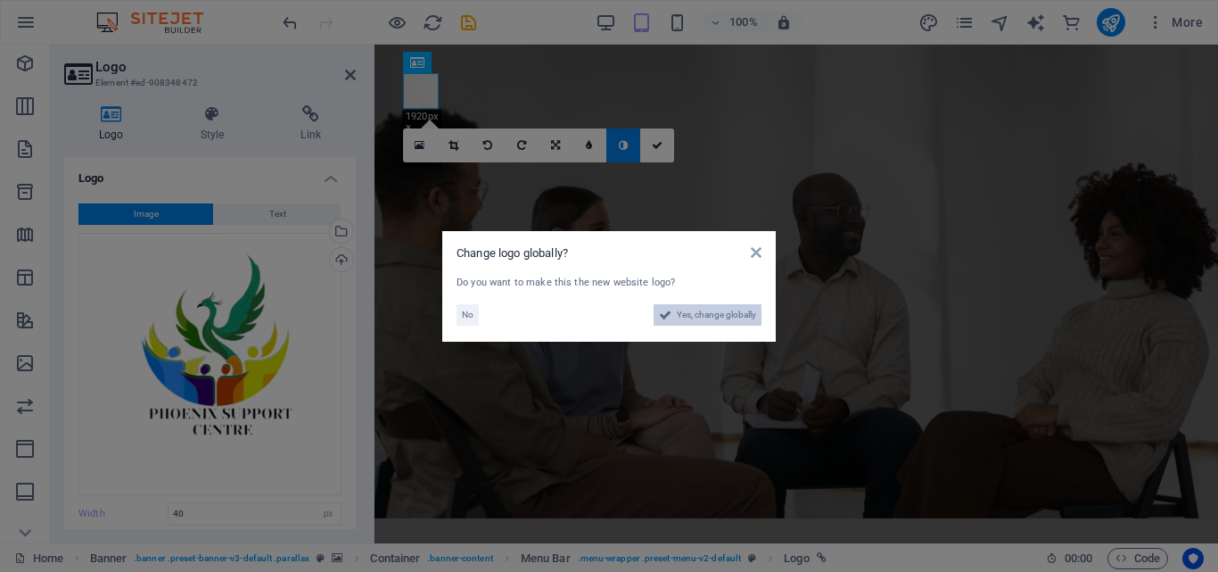
click at [709, 310] on span "Yes, change globally" at bounding box center [716, 314] width 79 height 21
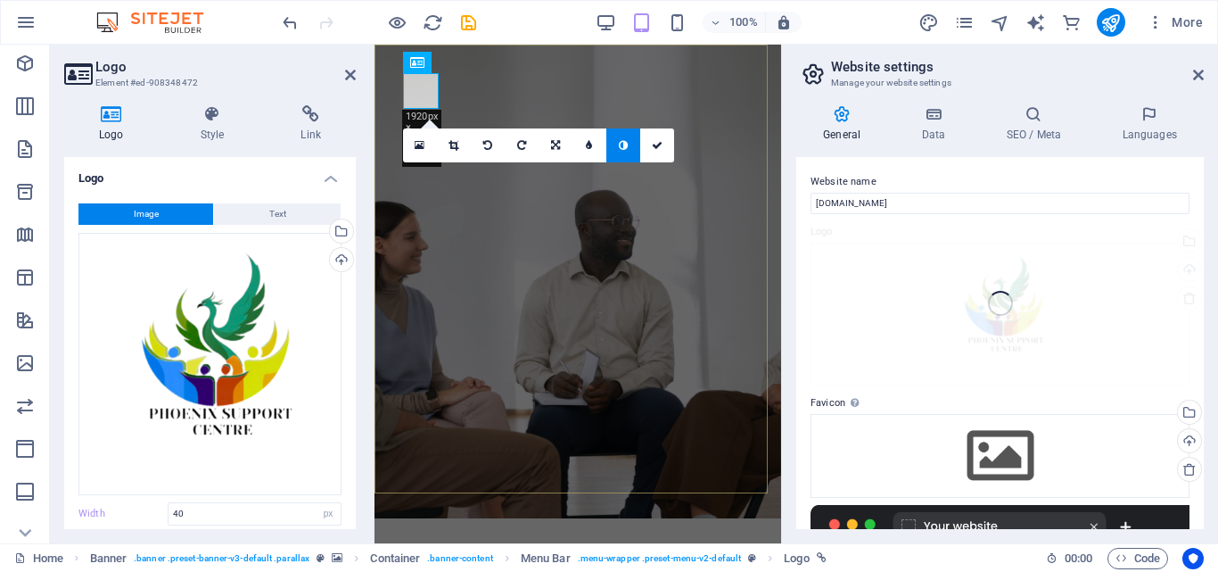
type input "150"
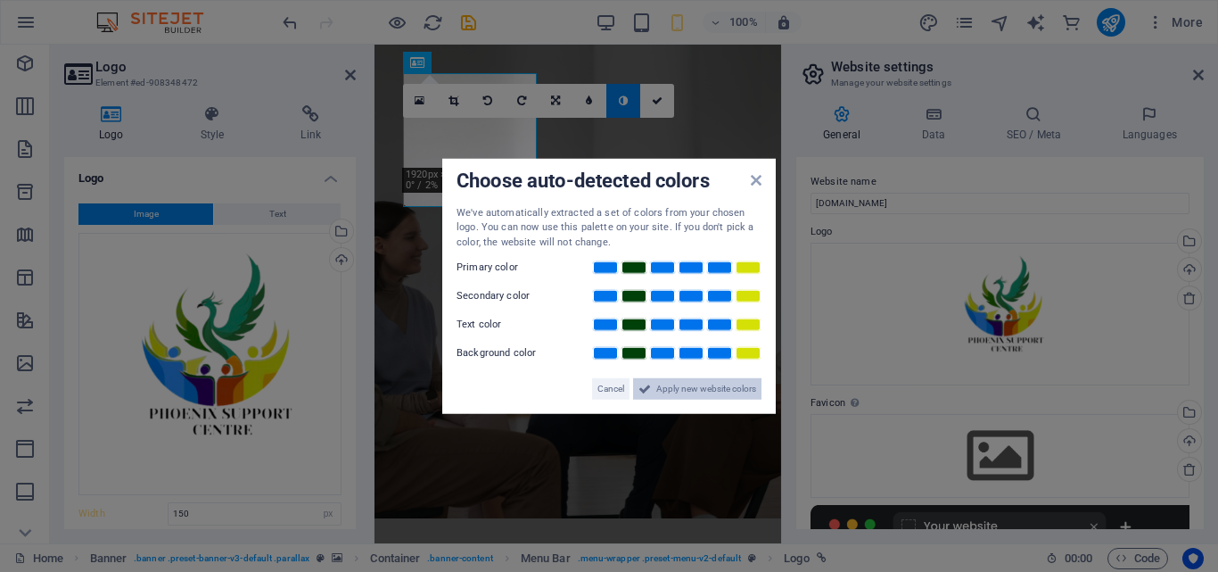
click at [683, 384] on span "Apply new website colors" at bounding box center [706, 388] width 100 height 21
